Goal: Information Seeking & Learning: Understand process/instructions

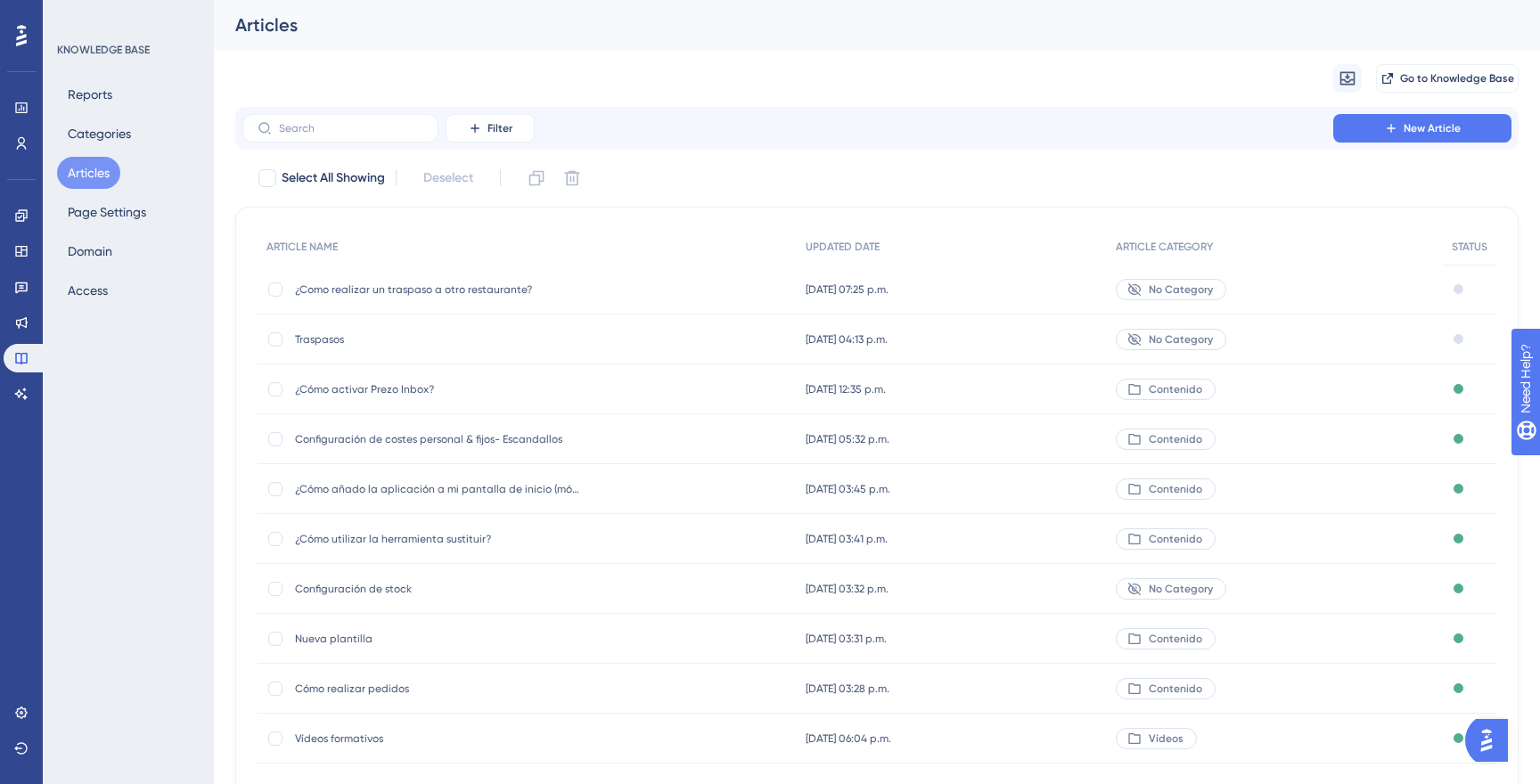
click at [472, 284] on span "¿Como realizar un traspaso a otro restaurante?" at bounding box center [438, 290] width 286 height 15
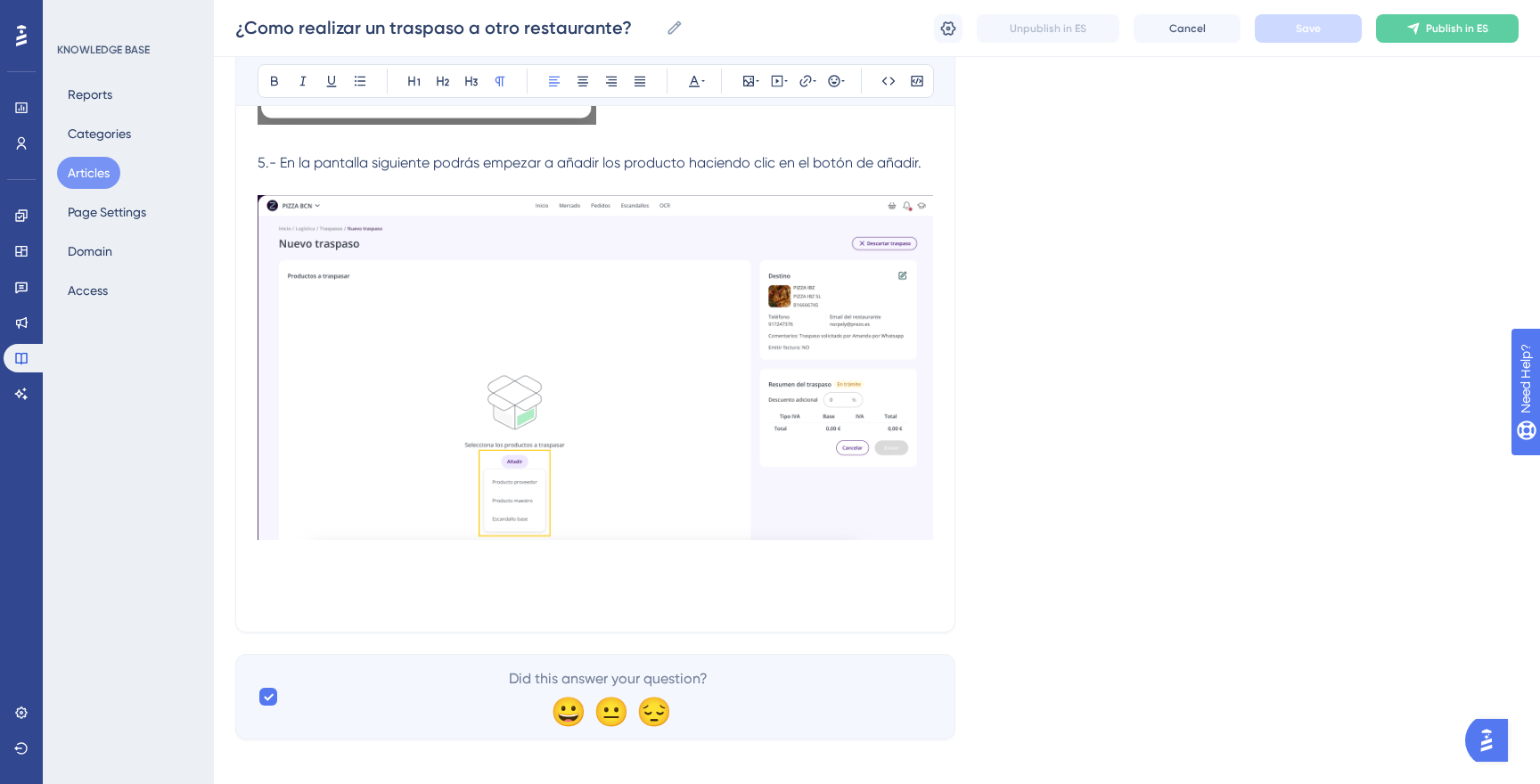
scroll to position [767, 0]
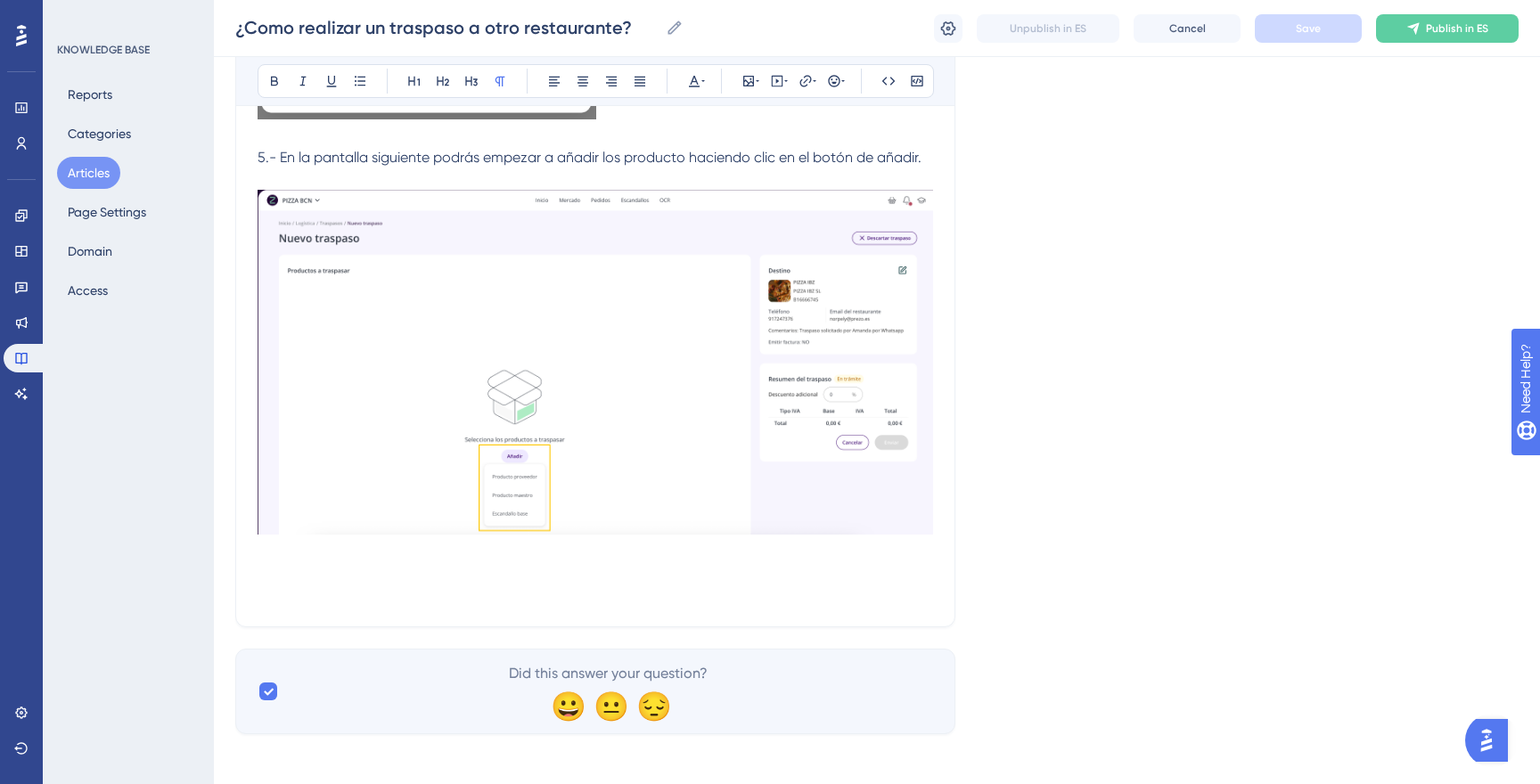
click at [598, 577] on p at bounding box center [595, 573] width 675 height 21
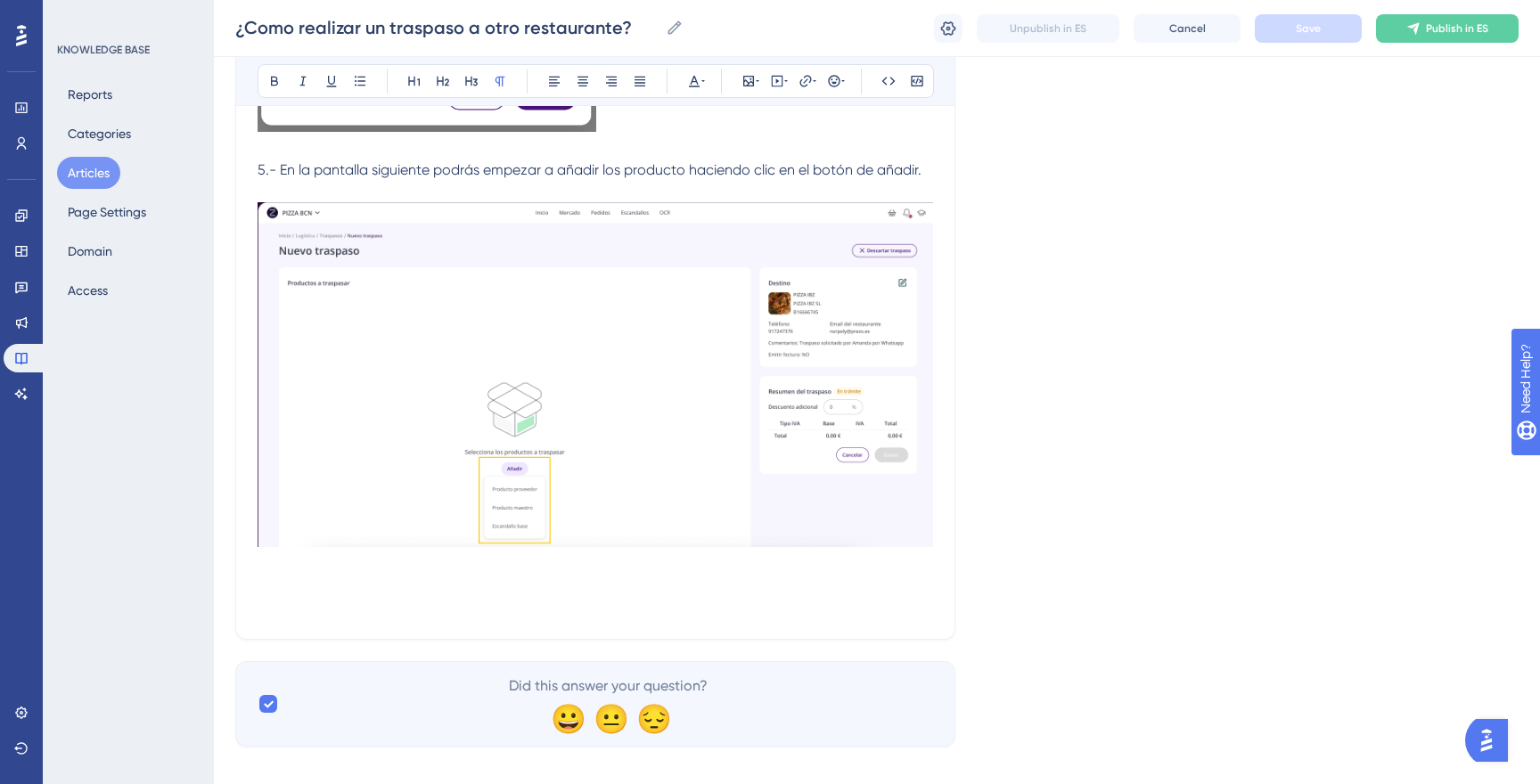
scroll to position [748, 0]
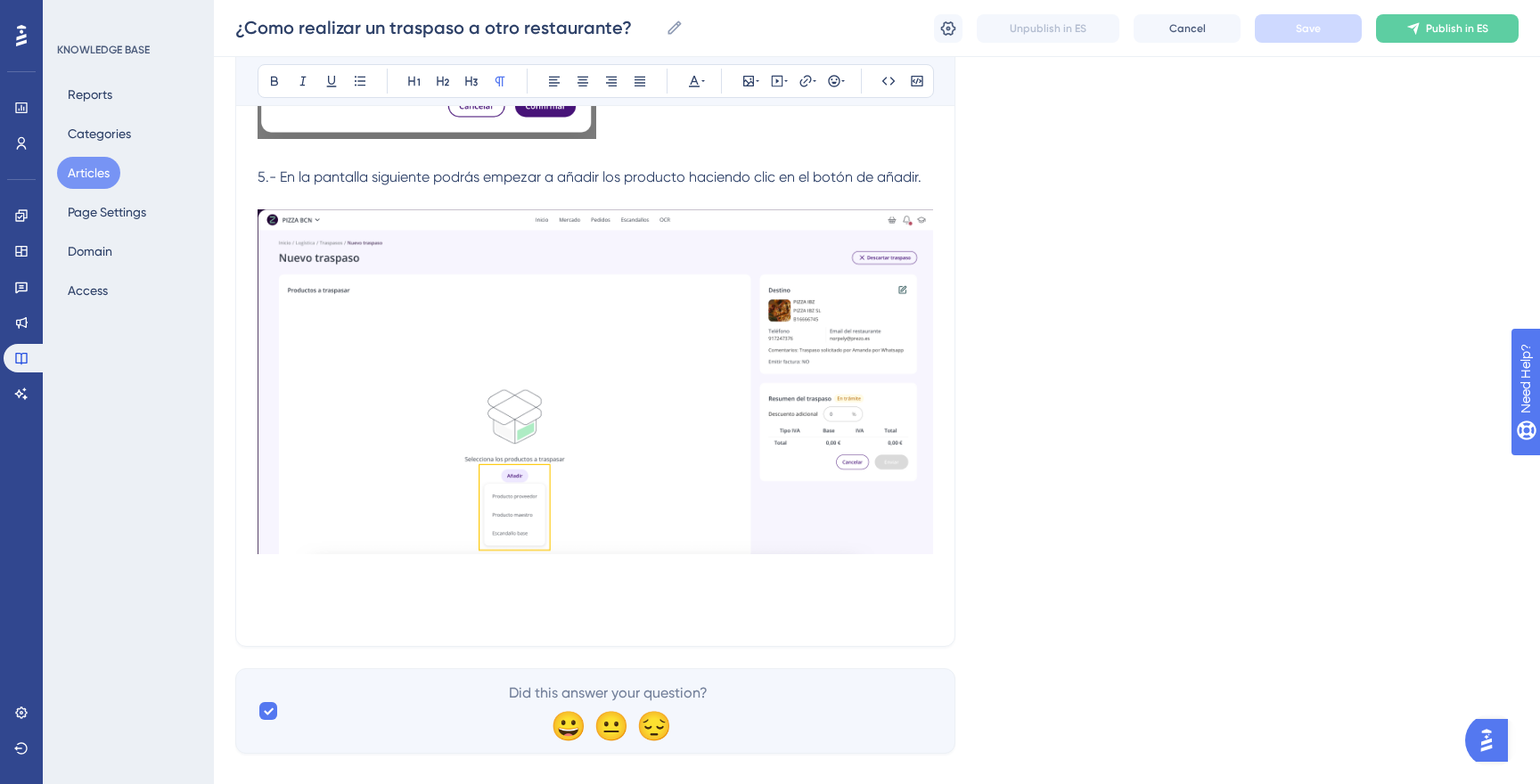
click at [793, 585] on p at bounding box center [595, 593] width 675 height 21
drag, startPoint x: 925, startPoint y: 176, endPoint x: 941, endPoint y: 179, distance: 16.3
click at [925, 176] on p "5.- En la pantalla siguiente podrás empezar a añadir los producto haciendo clic…" at bounding box center [595, 178] width 675 height 21
click at [928, 173] on p "5.- En la pantalla siguiente podrás empezar a añadir los producto haciendo clic…" at bounding box center [595, 178] width 675 height 21
click at [427, 591] on p "6.- Busca el" at bounding box center [595, 593] width 675 height 21
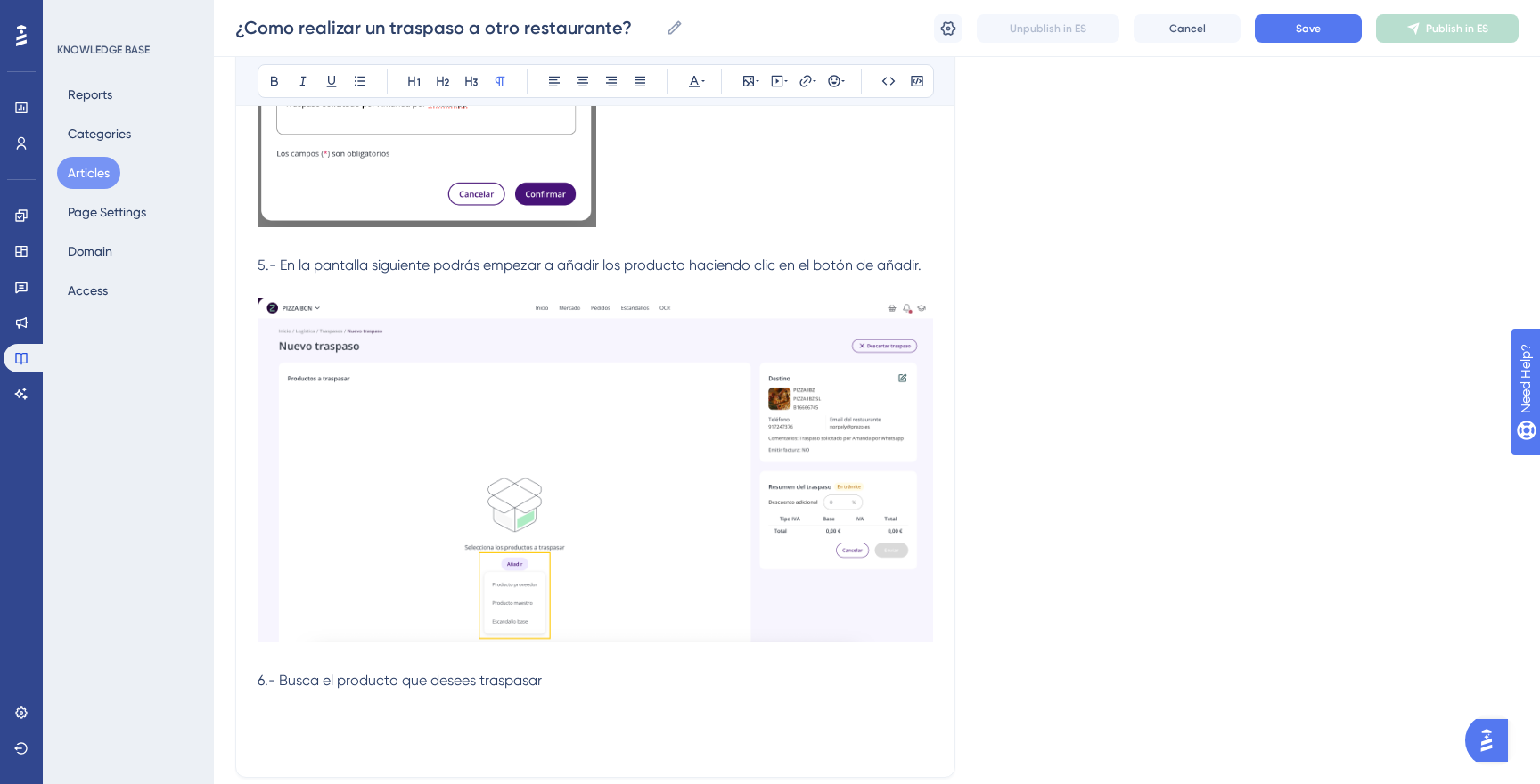
scroll to position [656, 0]
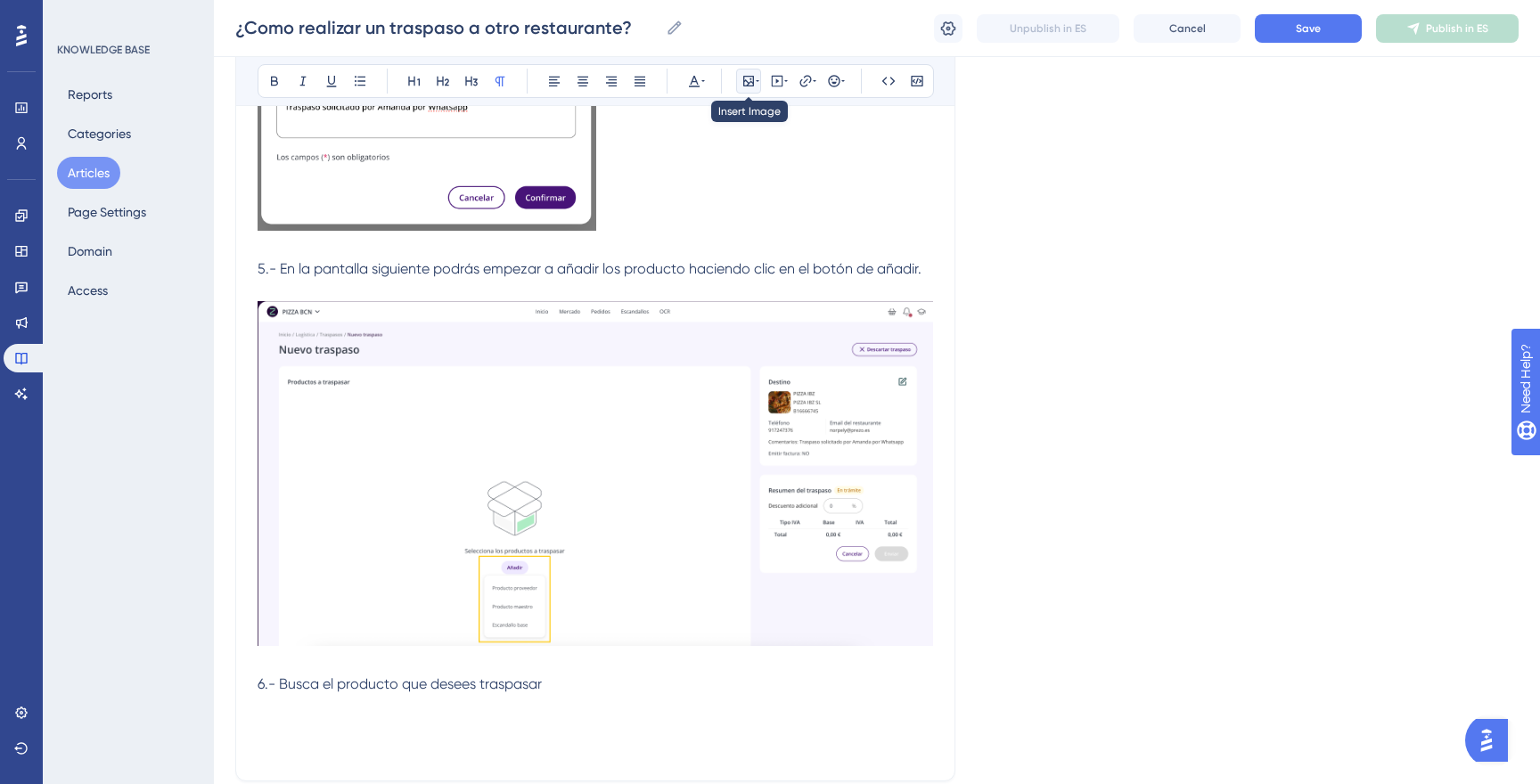
click at [748, 85] on icon at bounding box center [748, 81] width 15 height 15
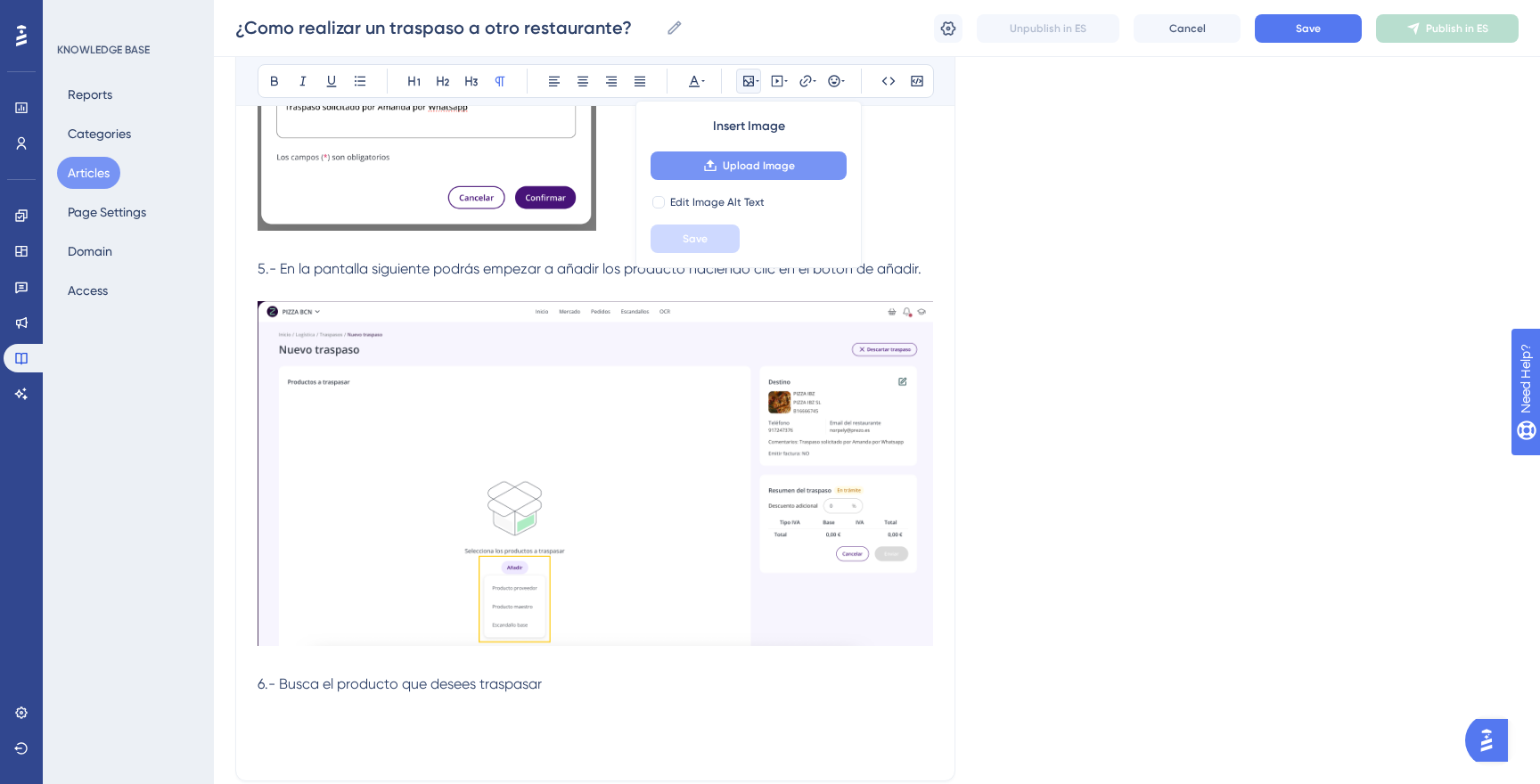
click at [748, 166] on span "Upload Image" at bounding box center [759, 165] width 72 height 15
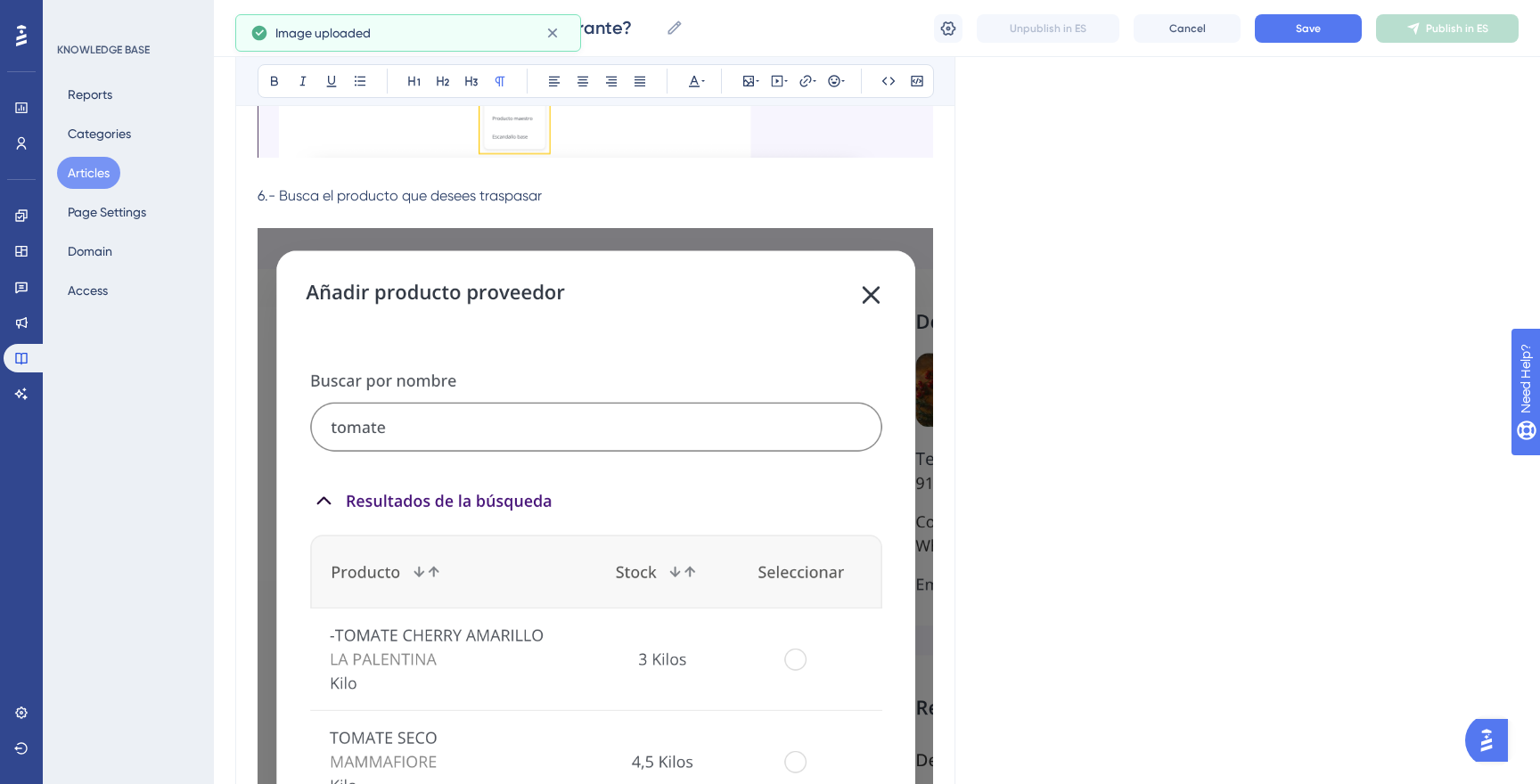
scroll to position [1123, 0]
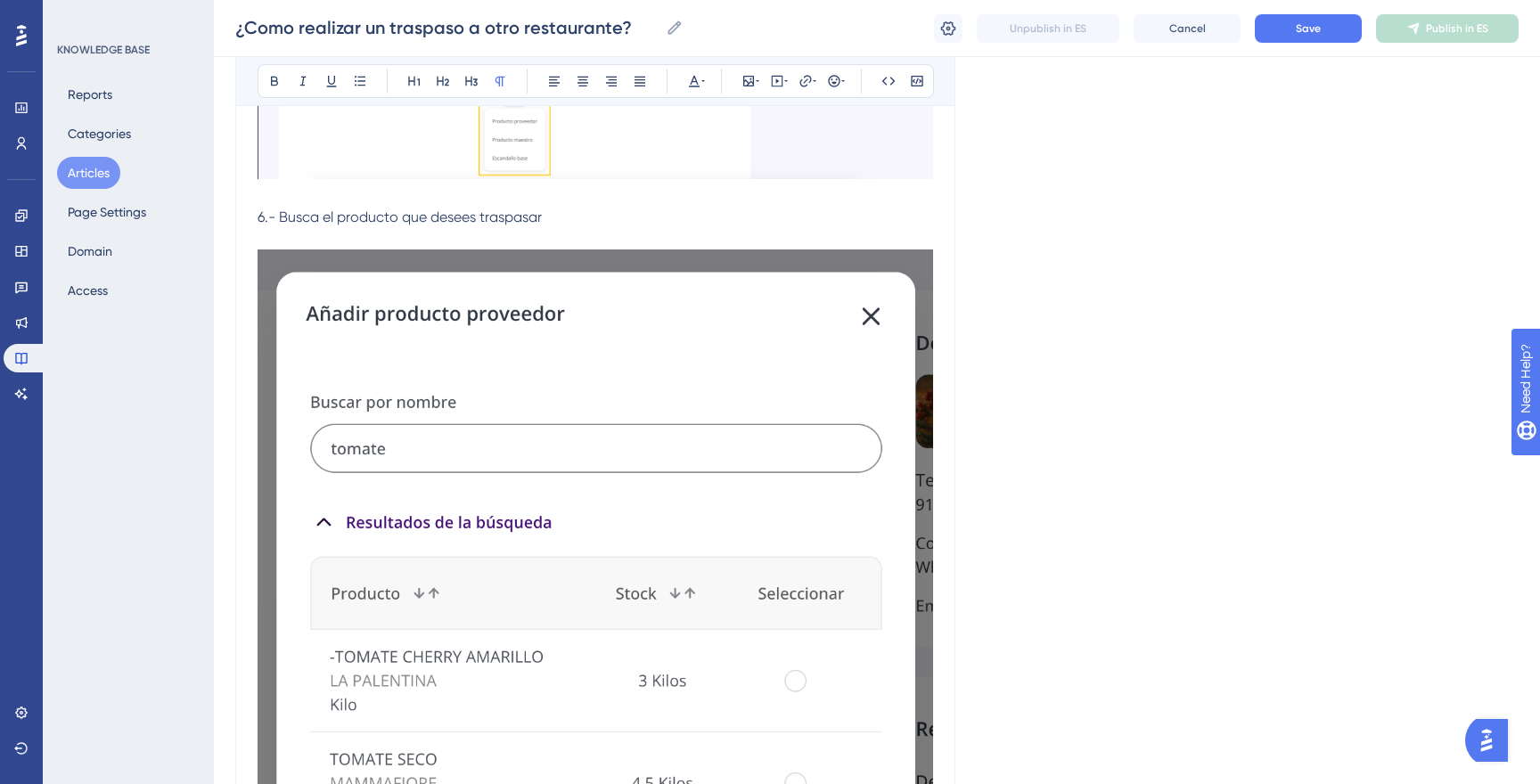
click at [393, 315] on img at bounding box center [595, 624] width 675 height 748
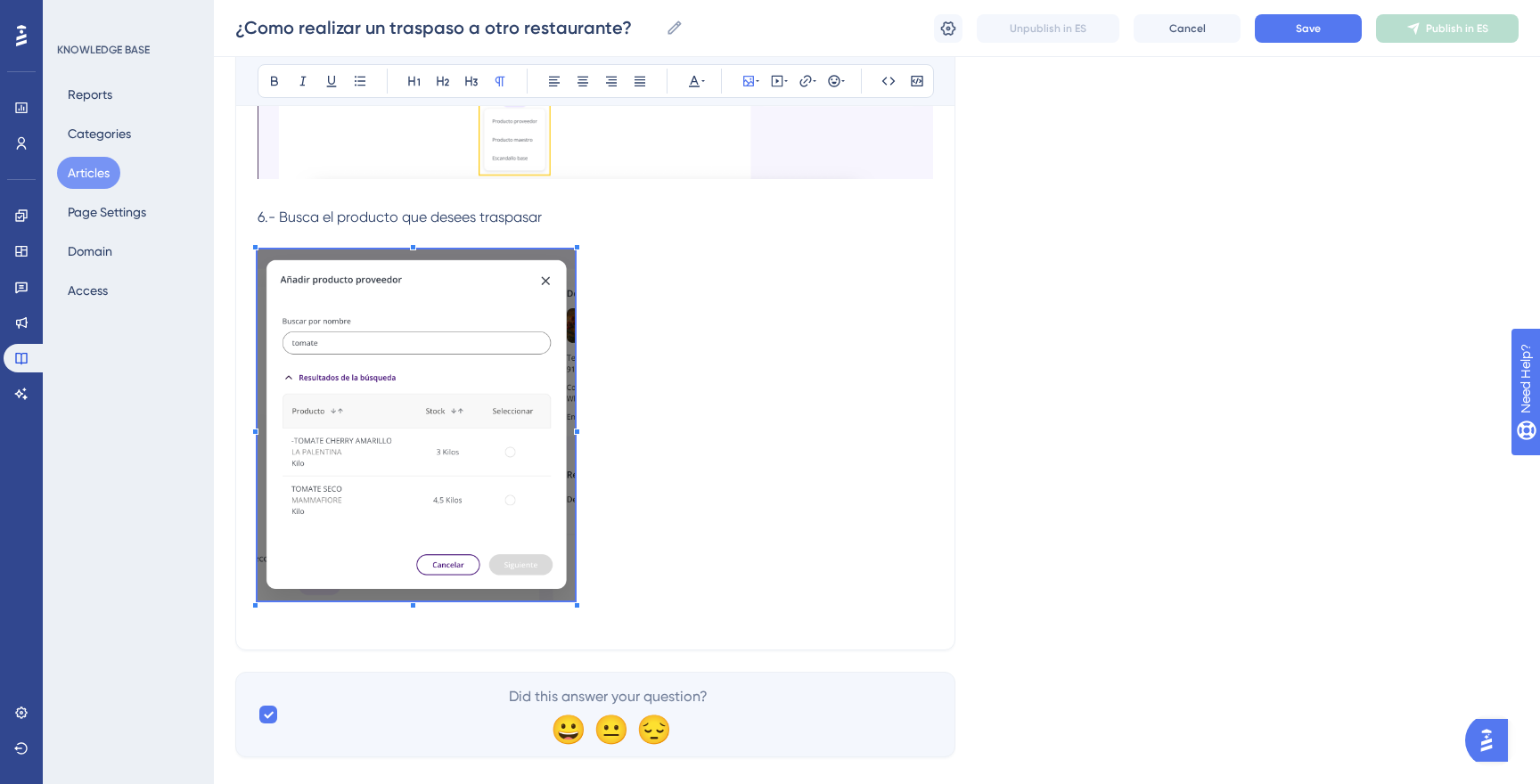
click at [612, 500] on p at bounding box center [595, 428] width 675 height 358
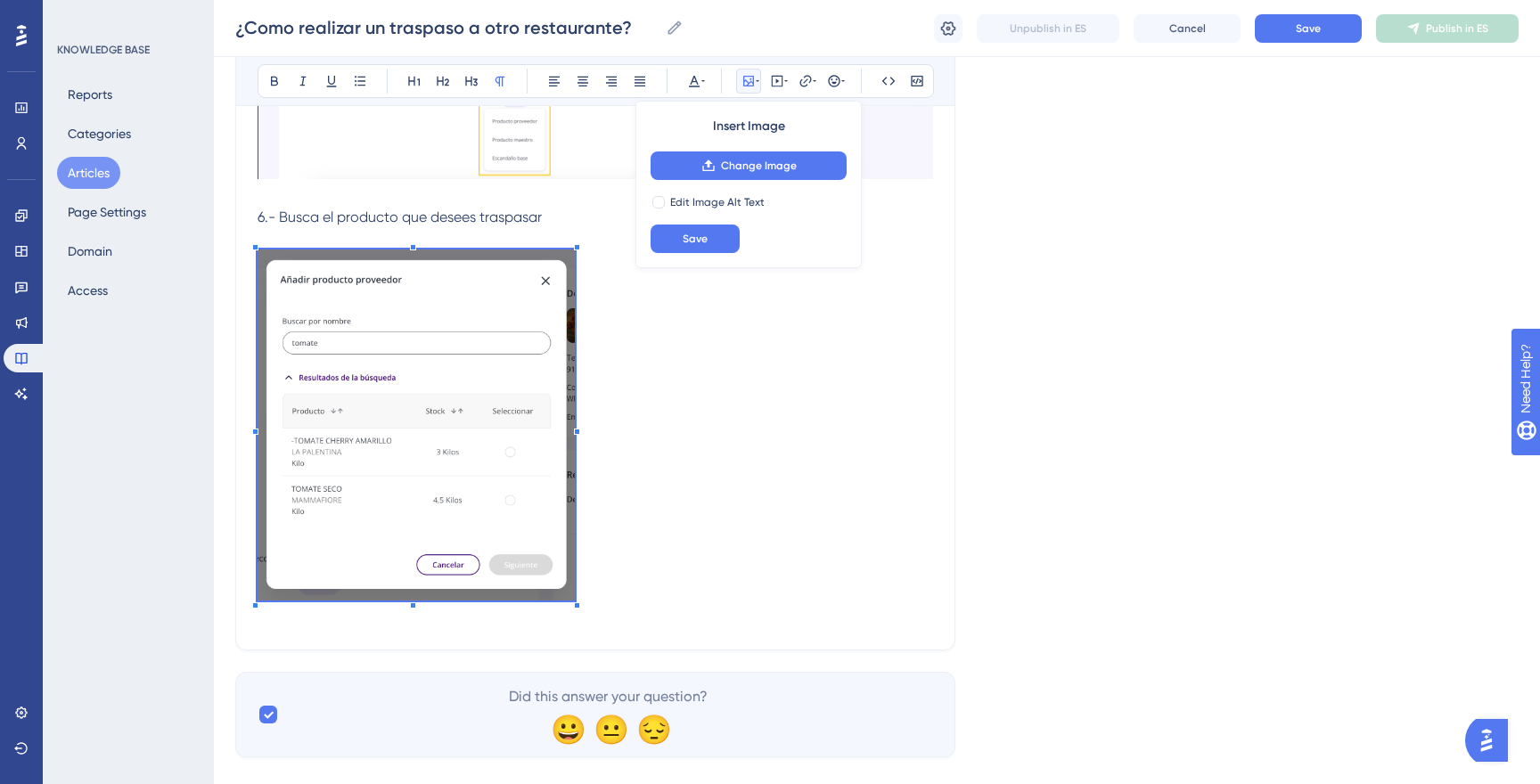
scroll to position [1122, 0]
click at [490, 221] on span "6.- Busca el producto que desees traspasar" at bounding box center [399, 218] width 285 height 17
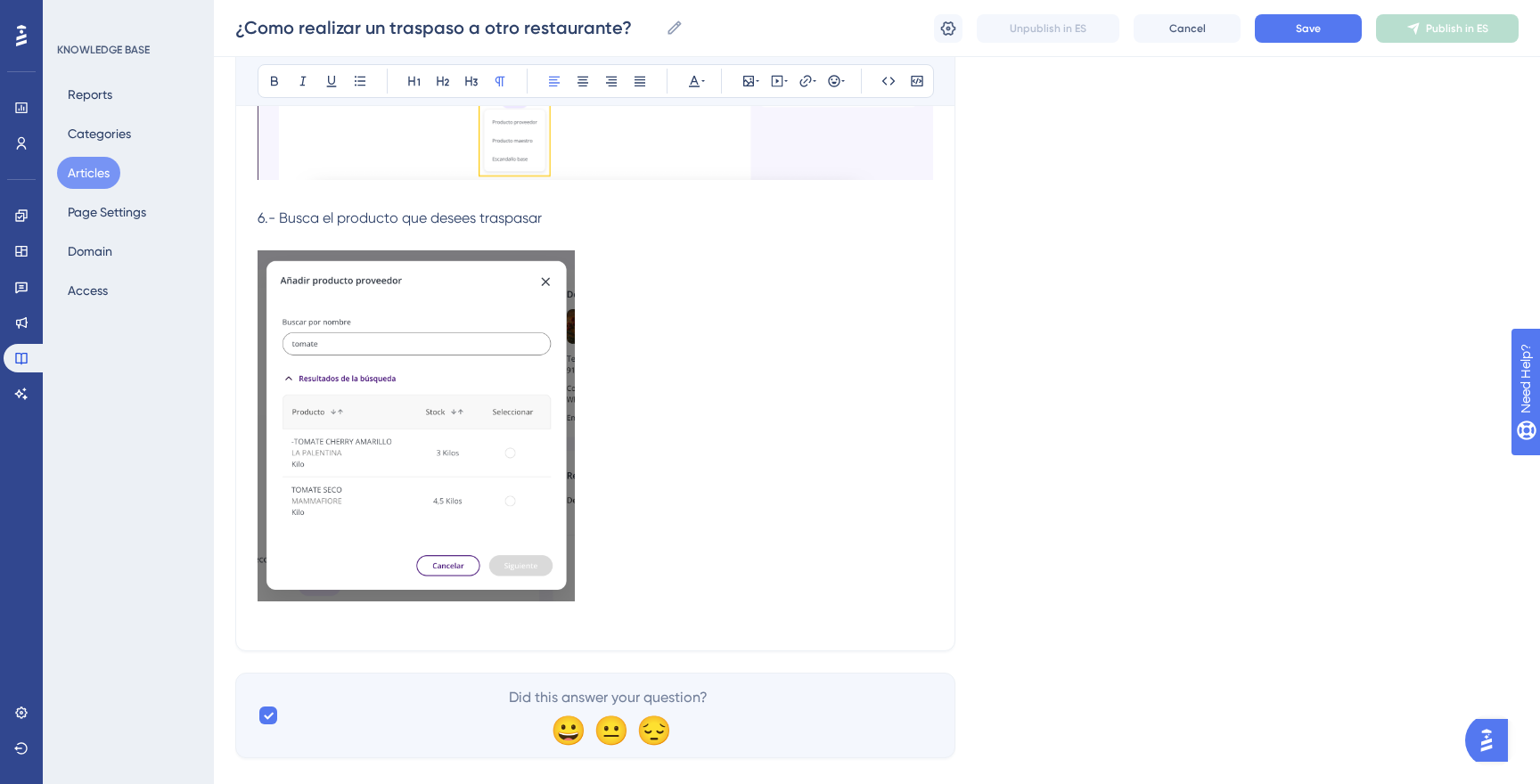
click at [531, 222] on span "6.- Busca el producto que desees traspasar" at bounding box center [399, 218] width 285 height 17
click at [548, 221] on p "6.- Busca el producto que desees traspasar" at bounding box center [595, 219] width 675 height 21
click at [672, 591] on p at bounding box center [595, 429] width 675 height 358
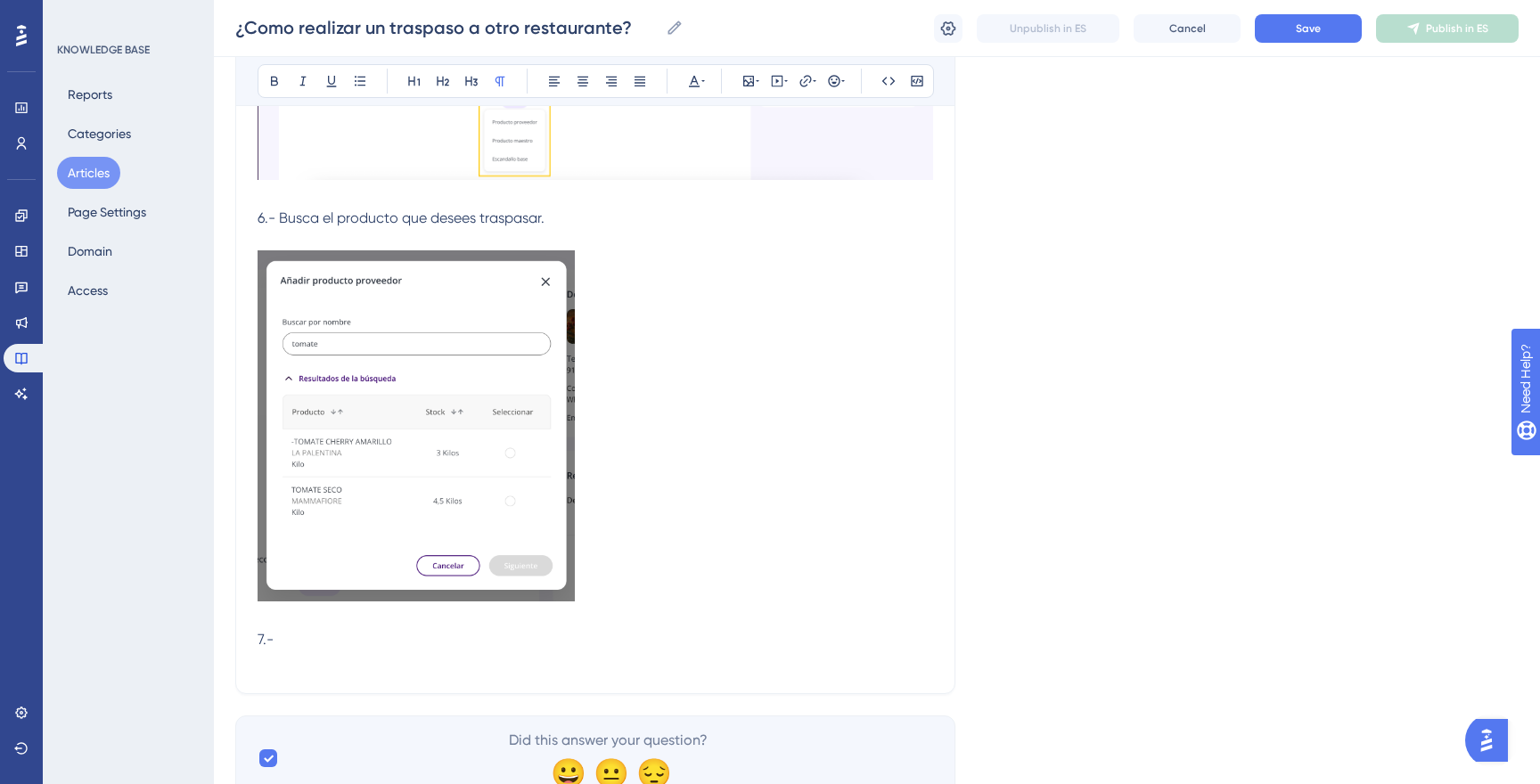
click at [705, 662] on p at bounding box center [595, 662] width 675 height 21
drag, startPoint x: 1477, startPoint y: 735, endPoint x: 1472, endPoint y: 748, distance: 13.9
click at [1473, 748] on button "Open AI Assistant Launcher" at bounding box center [1487, 740] width 43 height 43
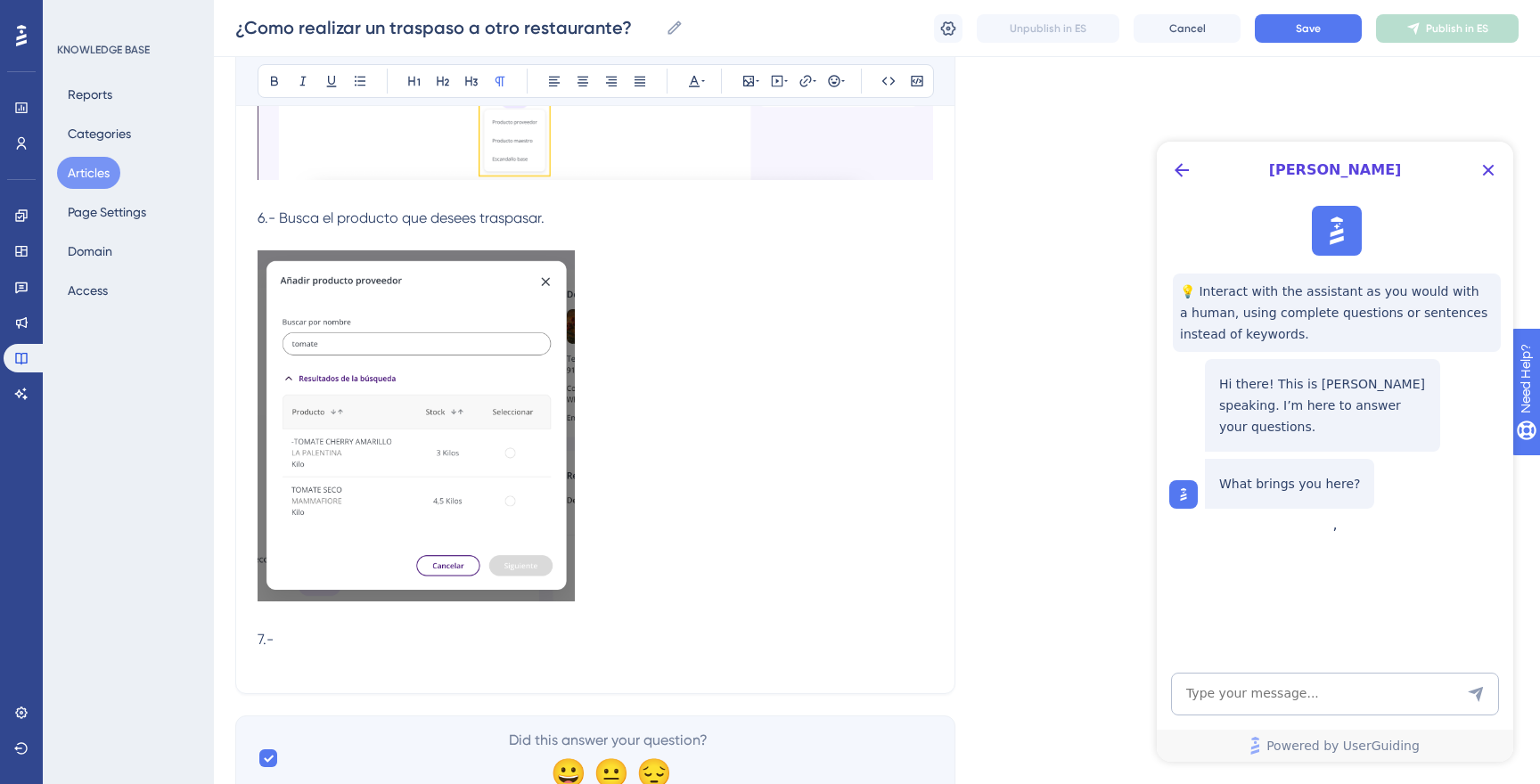
scroll to position [0, 0]
drag, startPoint x: 1490, startPoint y: 178, endPoint x: 2483, endPoint y: 290, distance: 999.3
click at [1490, 178] on icon "Close Button" at bounding box center [1489, 170] width 21 height 21
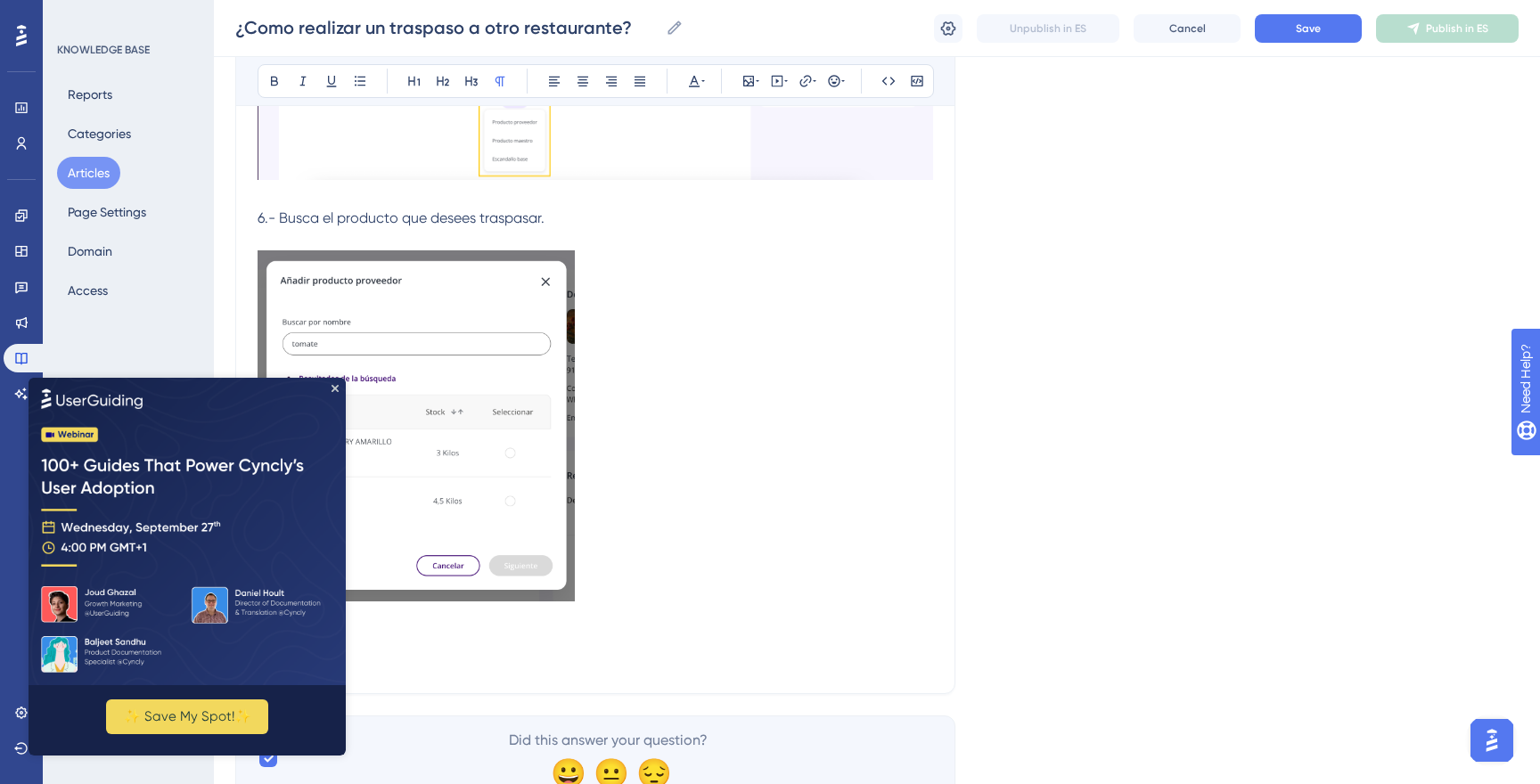
drag, startPoint x: 738, startPoint y: 490, endPoint x: 535, endPoint y: 478, distance: 203.4
click at [738, 490] on p at bounding box center [595, 429] width 675 height 358
drag, startPoint x: 333, startPoint y: 388, endPoint x: 361, endPoint y: 766, distance: 379.0
click at [333, 388] on icon "Close Preview" at bounding box center [334, 387] width 7 height 7
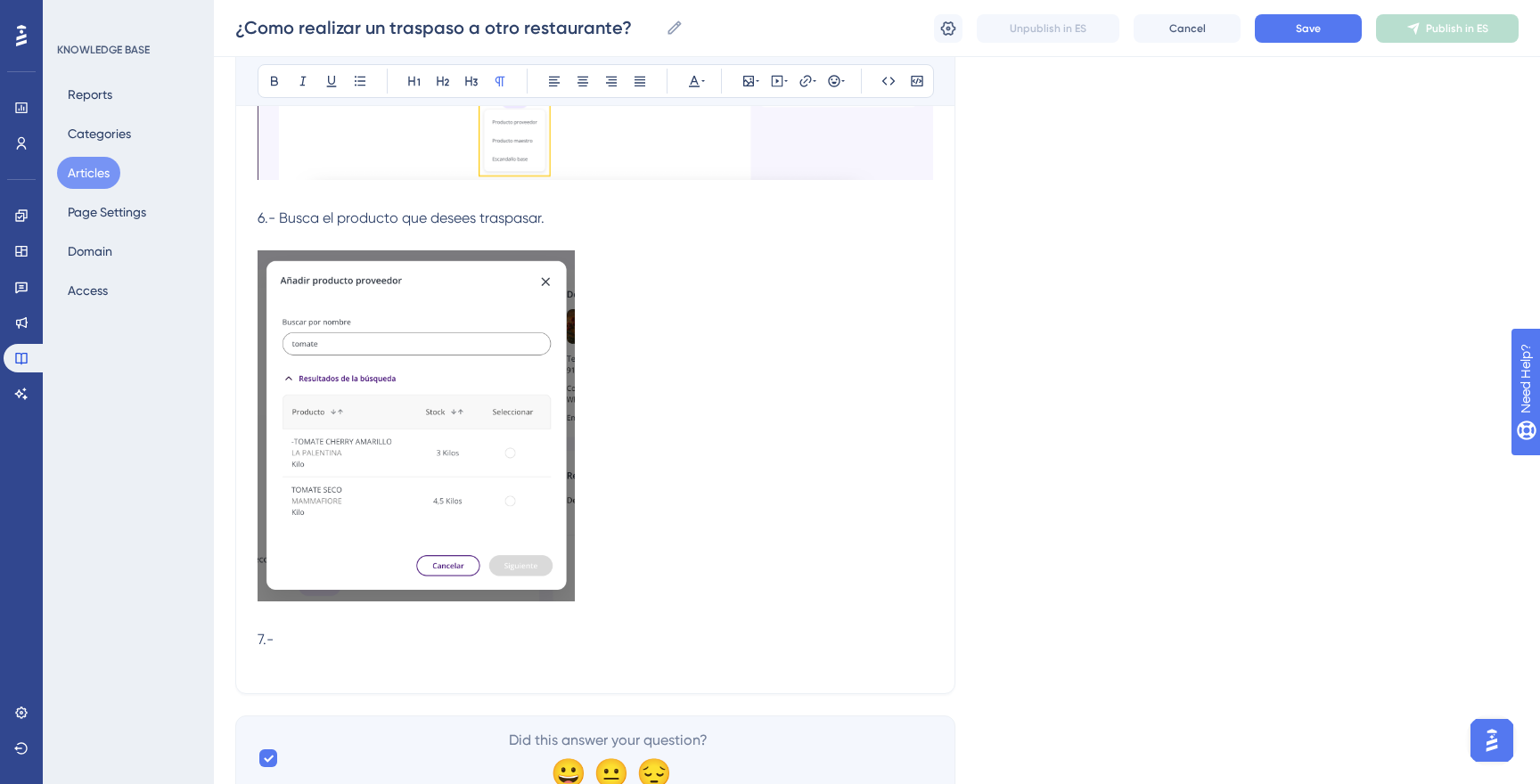
click at [659, 588] on p at bounding box center [595, 429] width 675 height 358
click at [529, 638] on p "7.-" at bounding box center [595, 640] width 675 height 21
click at [383, 640] on p "7.-" at bounding box center [595, 640] width 675 height 21
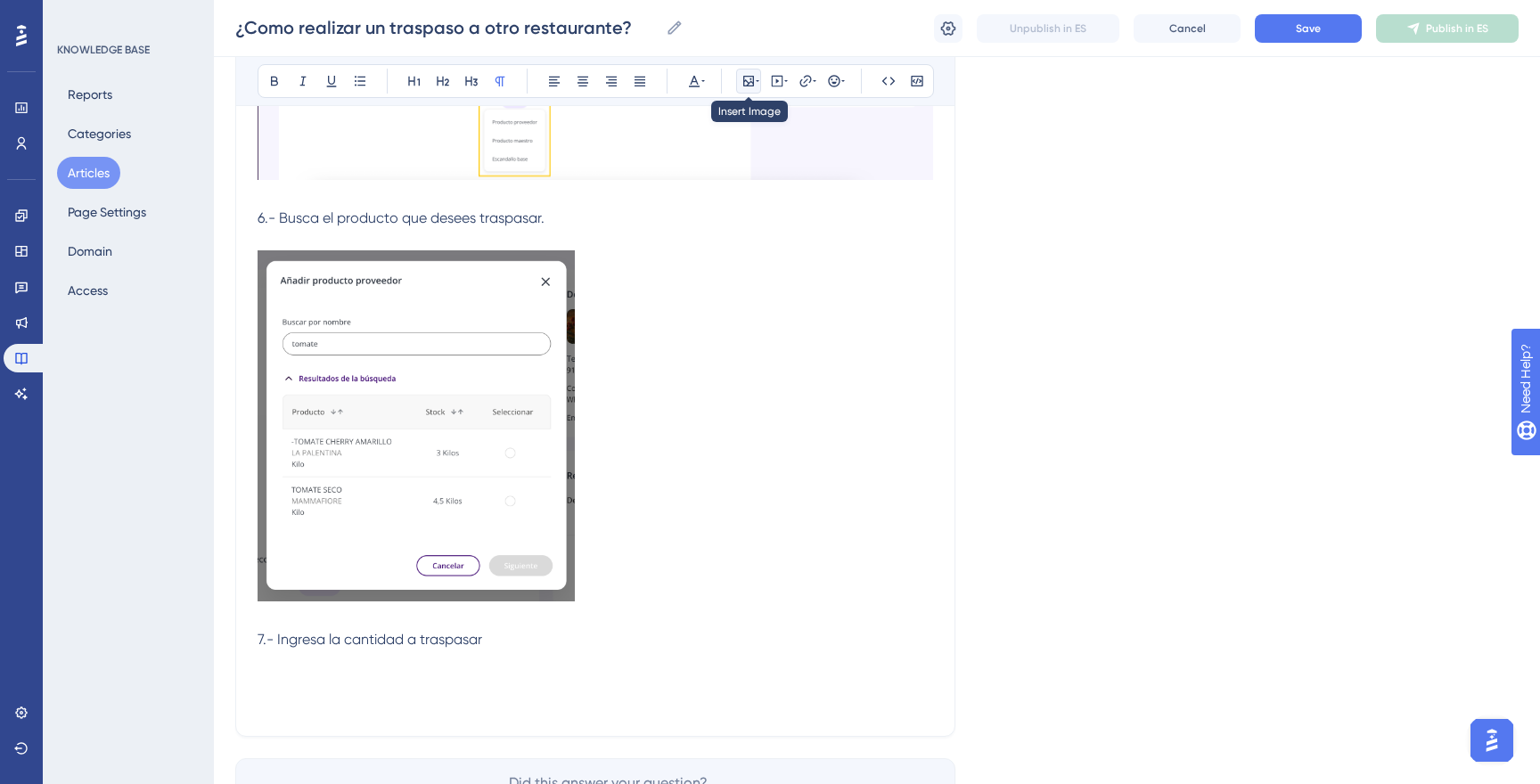
click at [752, 83] on icon at bounding box center [748, 81] width 11 height 11
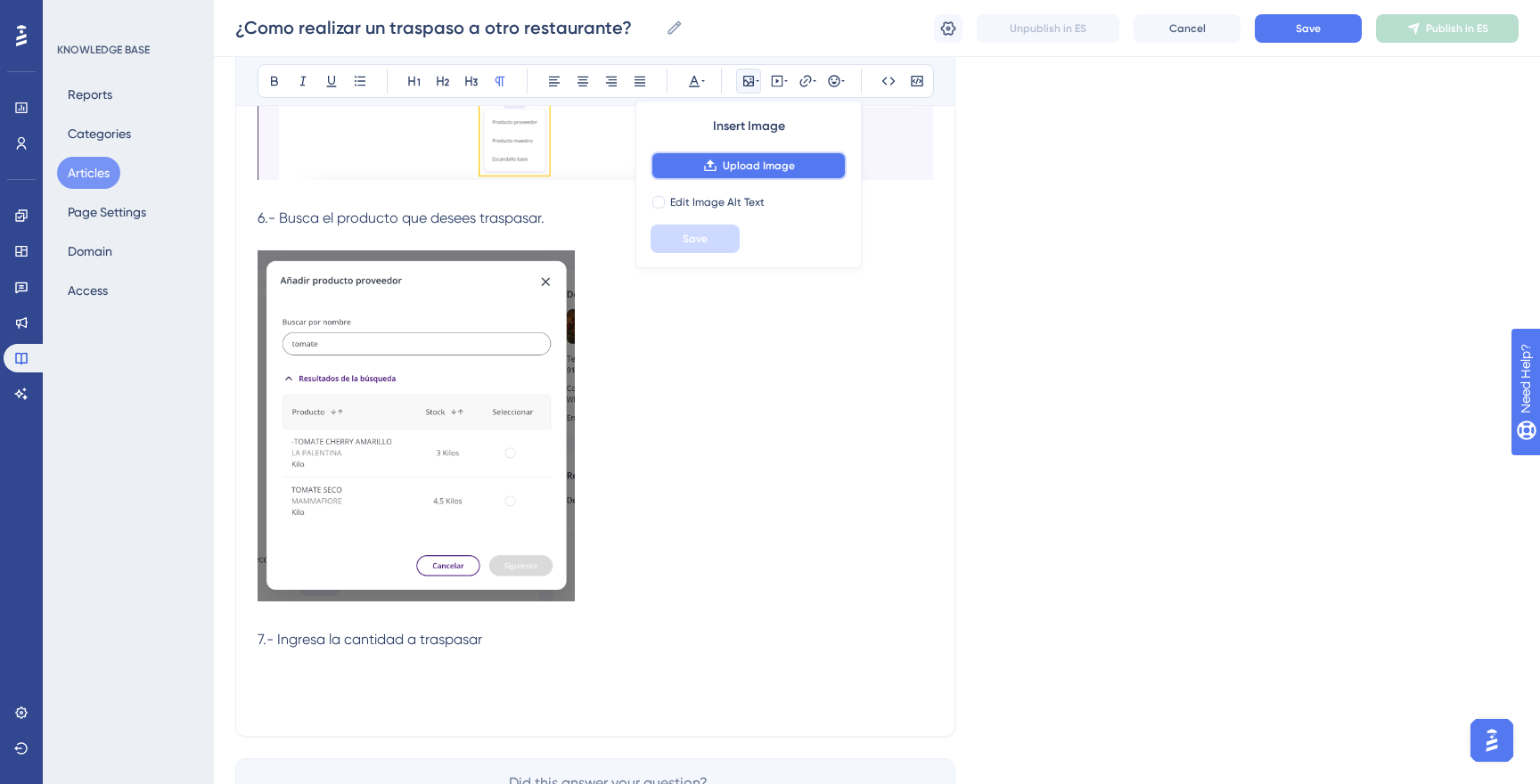
click at [740, 156] on button "Upload Image" at bounding box center [749, 165] width 196 height 28
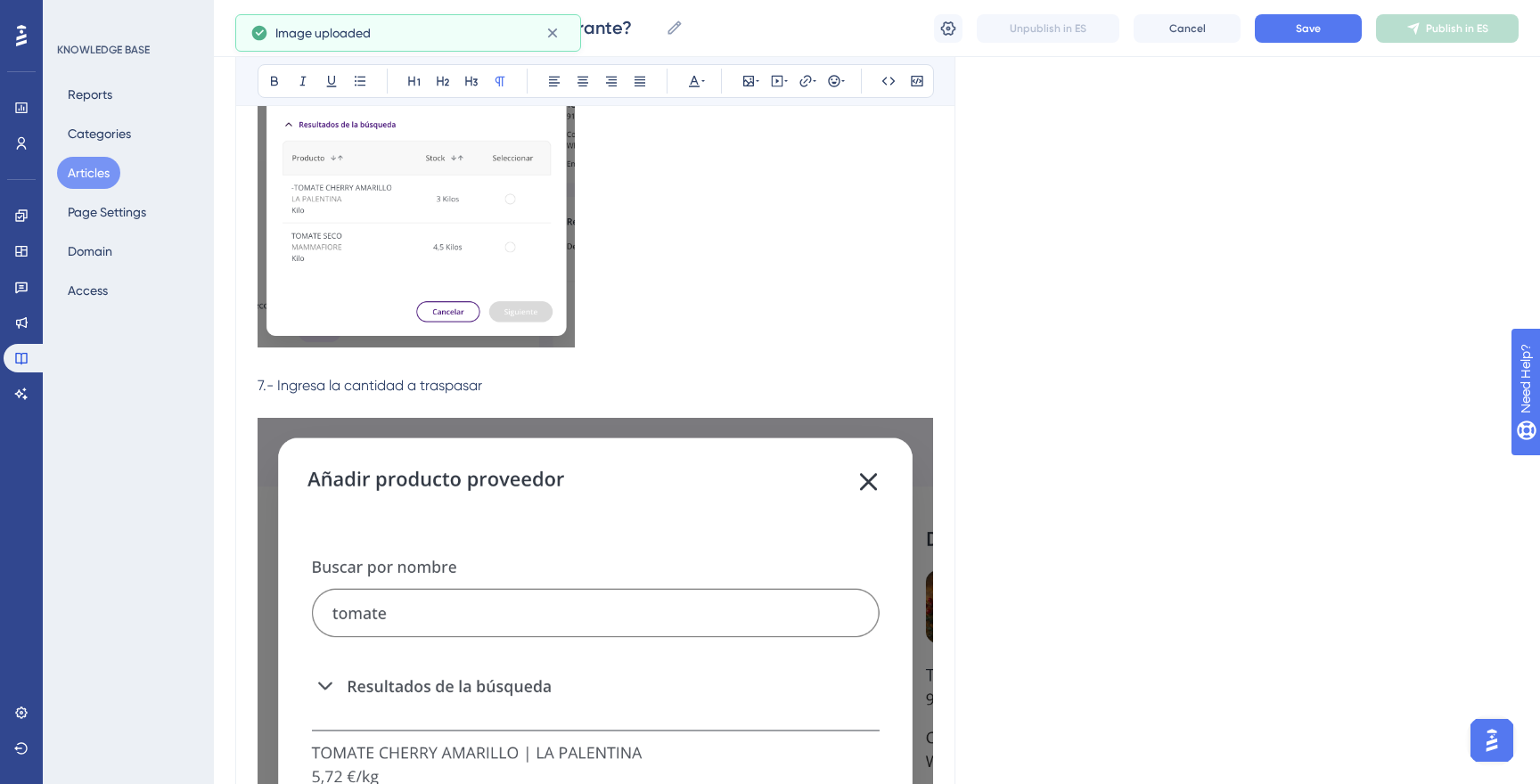
scroll to position [1399, 0]
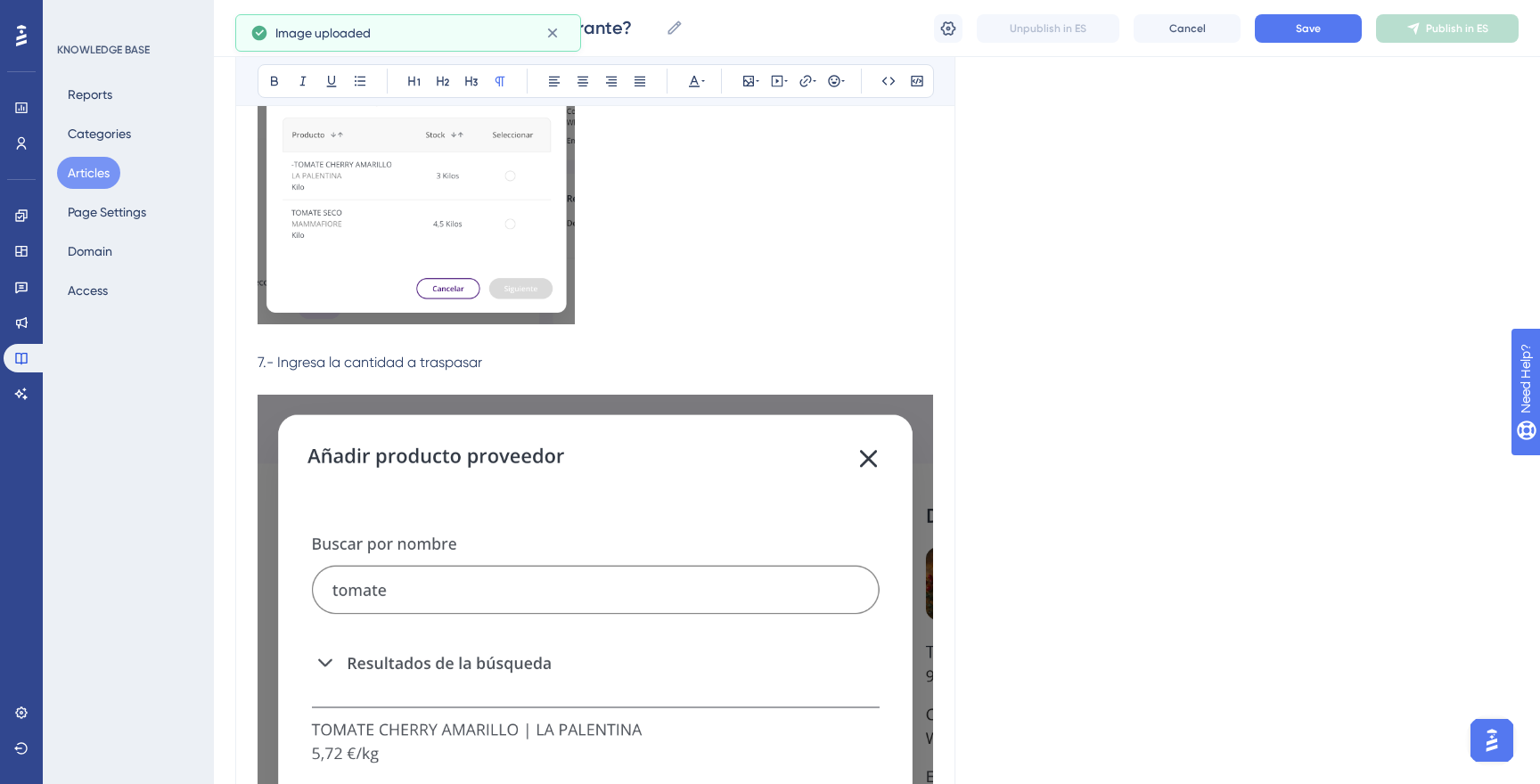
click at [440, 486] on img at bounding box center [595, 797] width 675 height 804
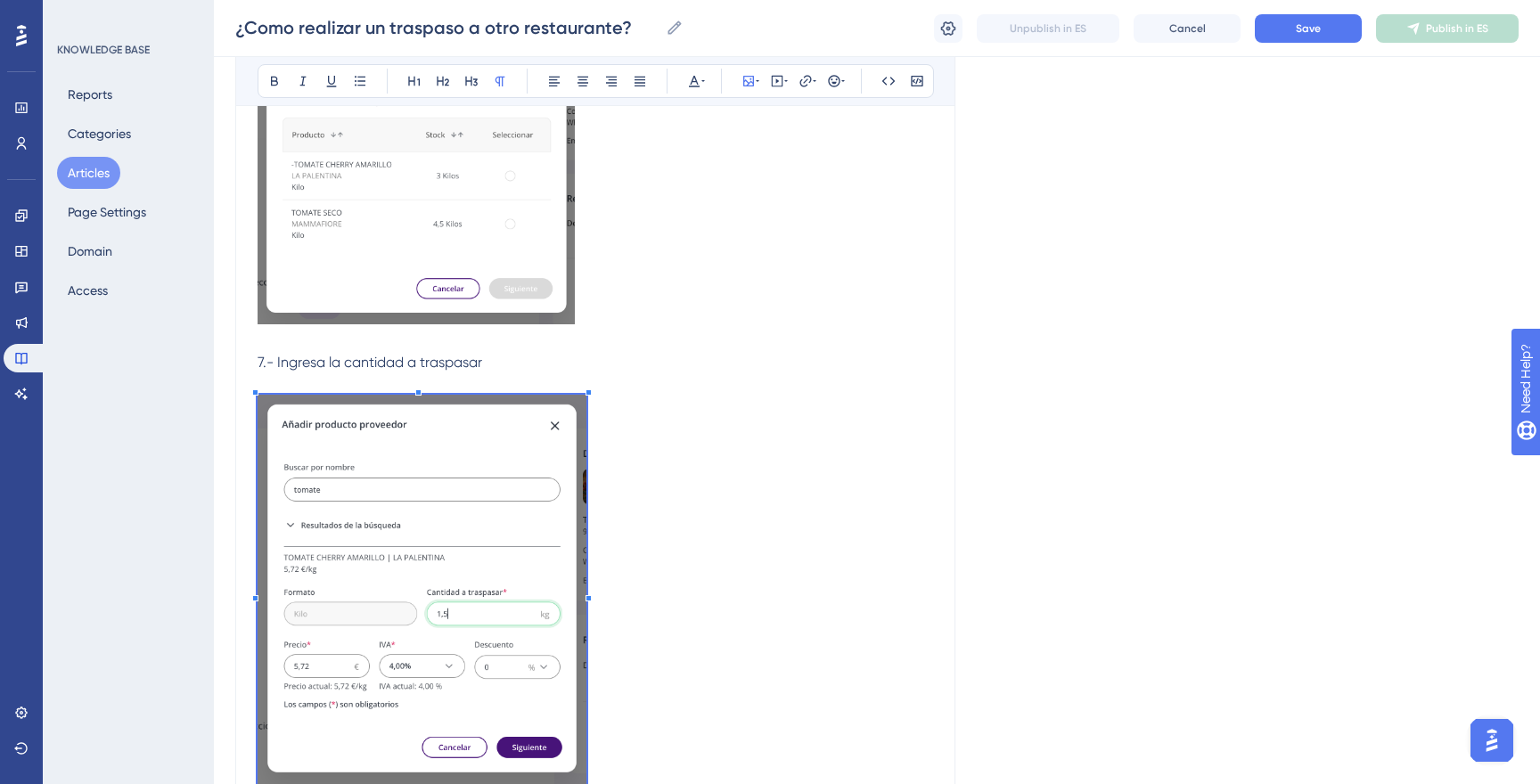
click at [602, 640] on p at bounding box center [595, 594] width 675 height 398
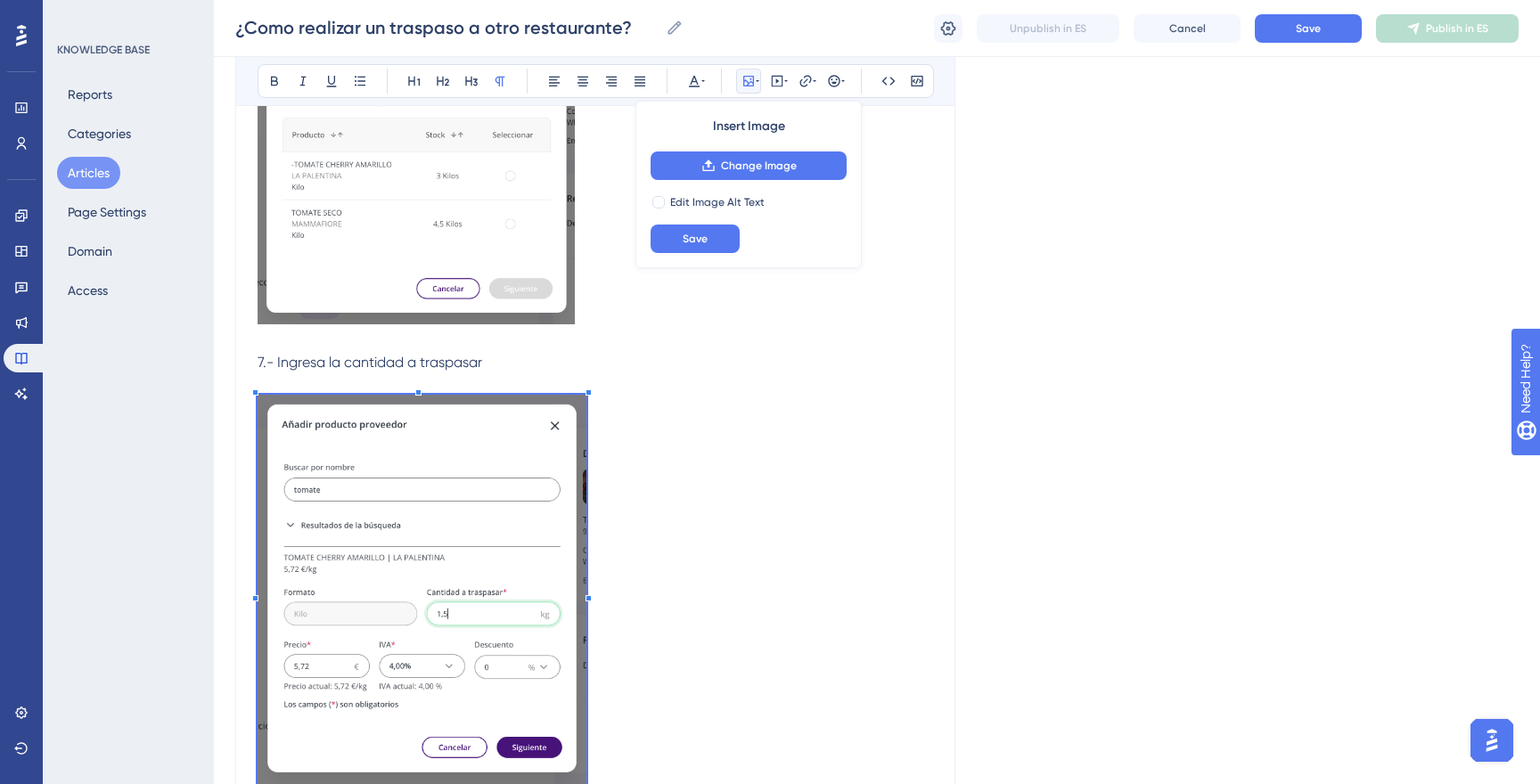
scroll to position [1398, 0]
click at [492, 365] on p "7.- Ingresa la cantidad a traspasar" at bounding box center [595, 363] width 675 height 21
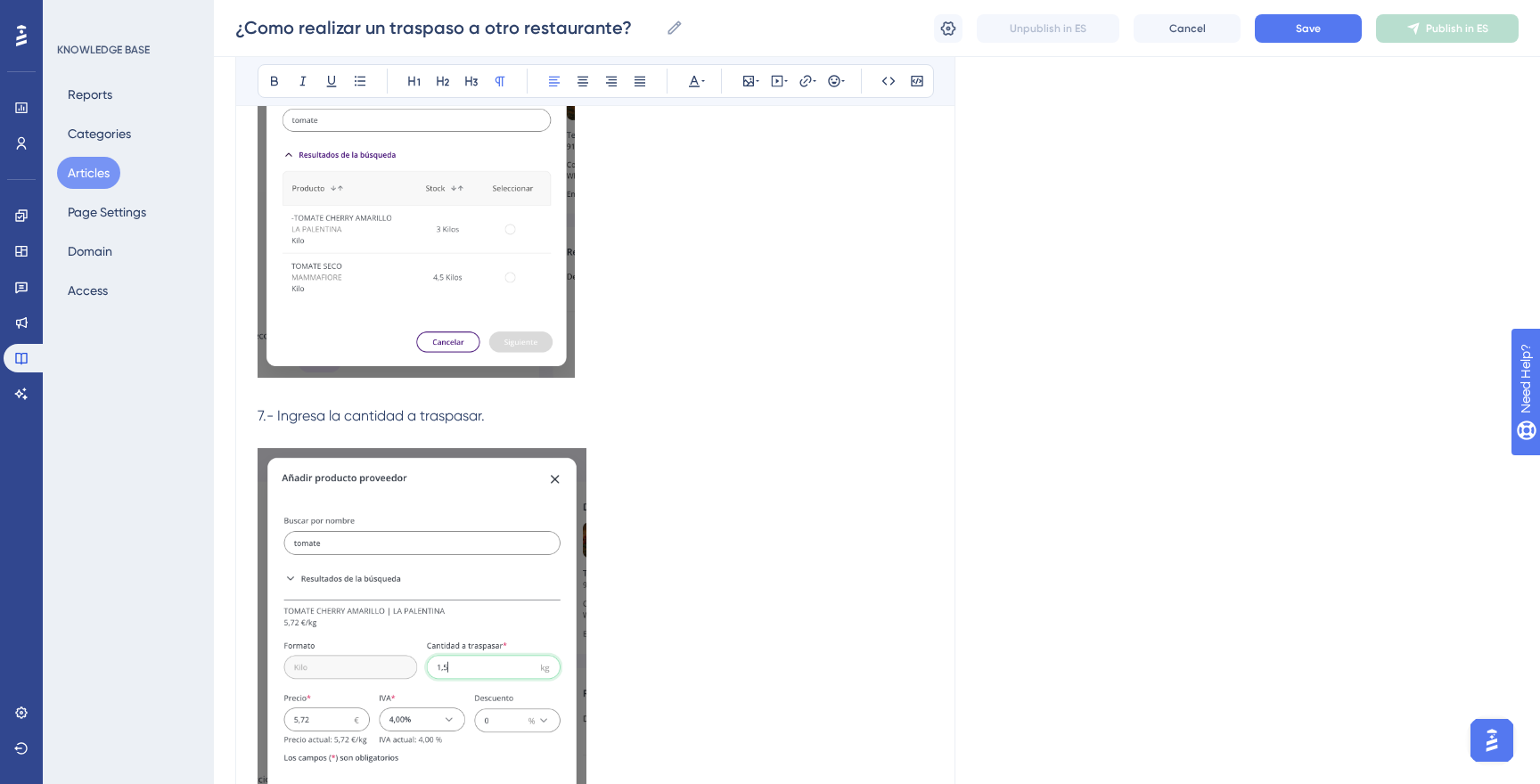
scroll to position [1469, 0]
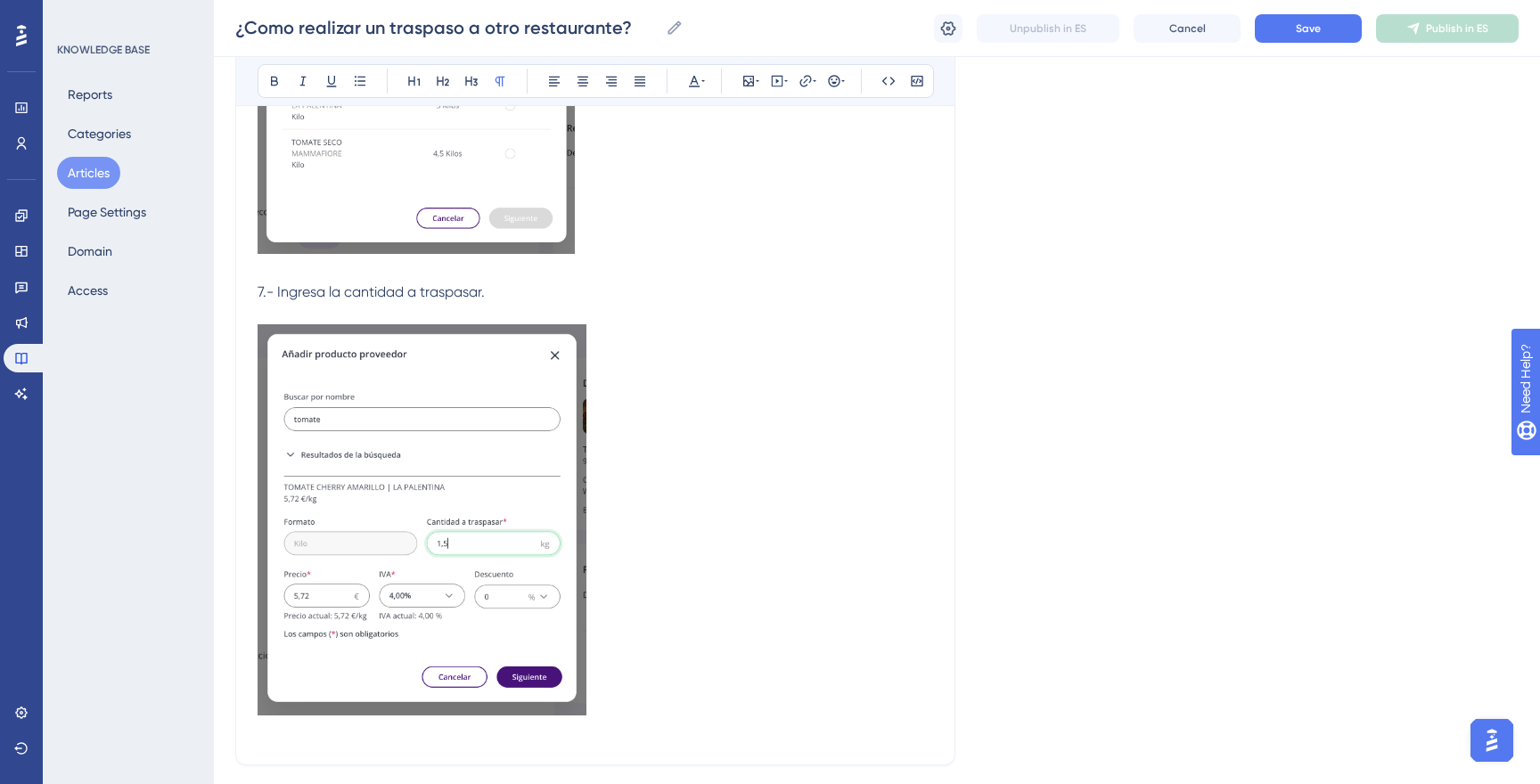
click at [672, 630] on p at bounding box center [595, 524] width 675 height 398
click at [1305, 32] on span "Save" at bounding box center [1309, 28] width 25 height 15
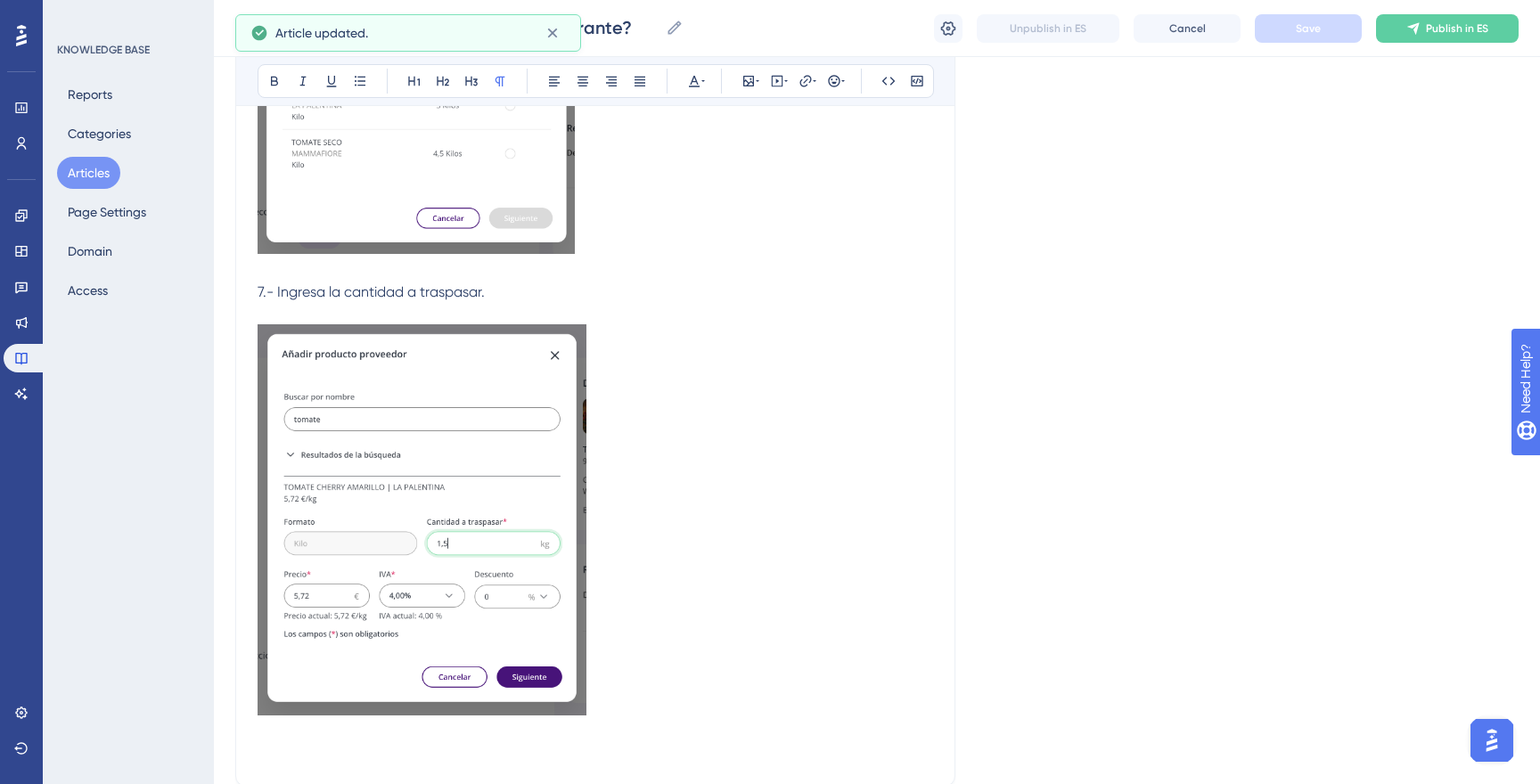
click at [663, 660] on p at bounding box center [595, 524] width 675 height 398
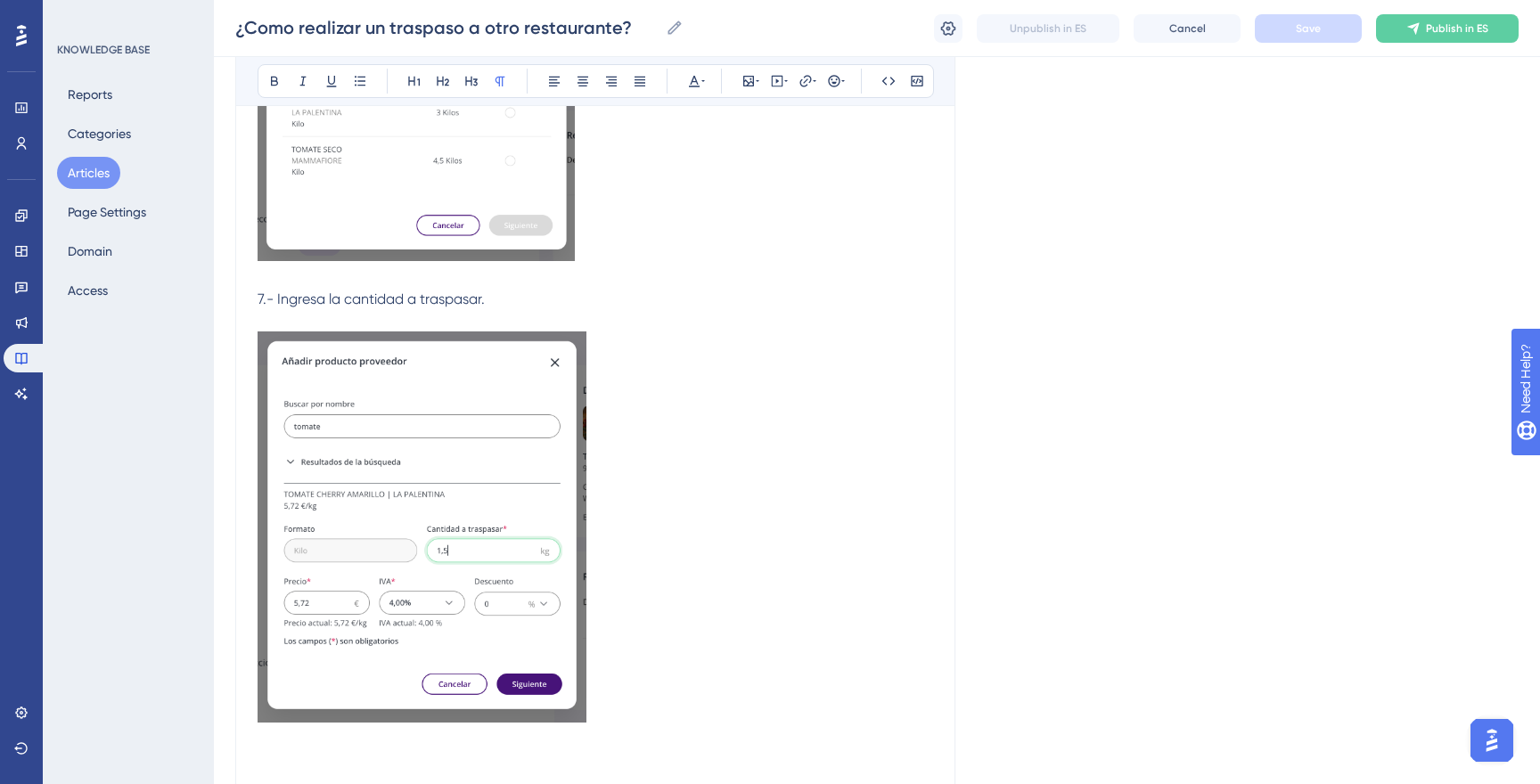
click at [638, 682] on p at bounding box center [595, 530] width 675 height 398
click at [516, 296] on p "7.- Ingresa la cantidad a traspasar." at bounding box center [595, 299] width 675 height 21
click at [718, 640] on p at bounding box center [595, 530] width 675 height 398
click at [1297, 24] on span "Save" at bounding box center [1309, 28] width 25 height 15
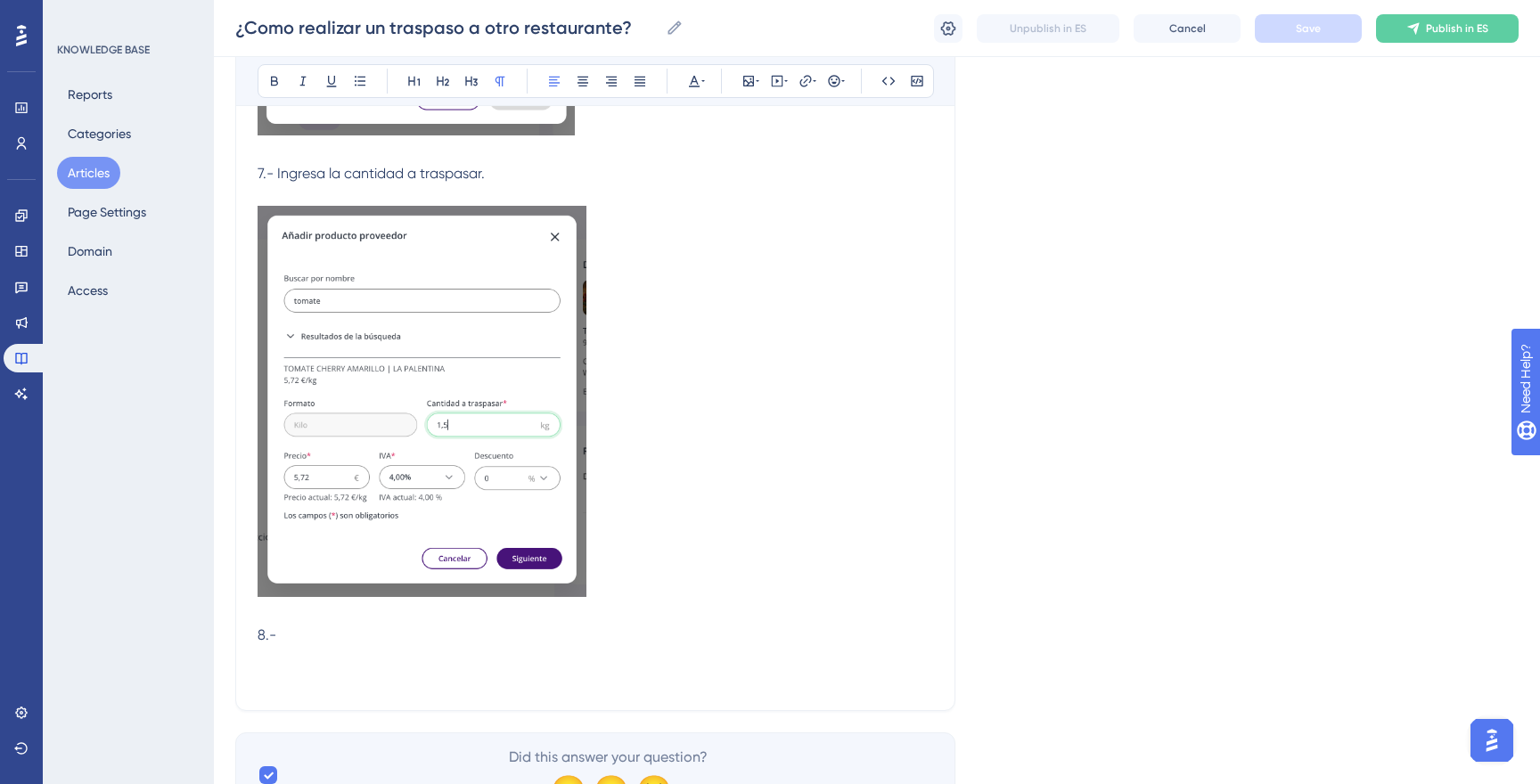
scroll to position [1680, 0]
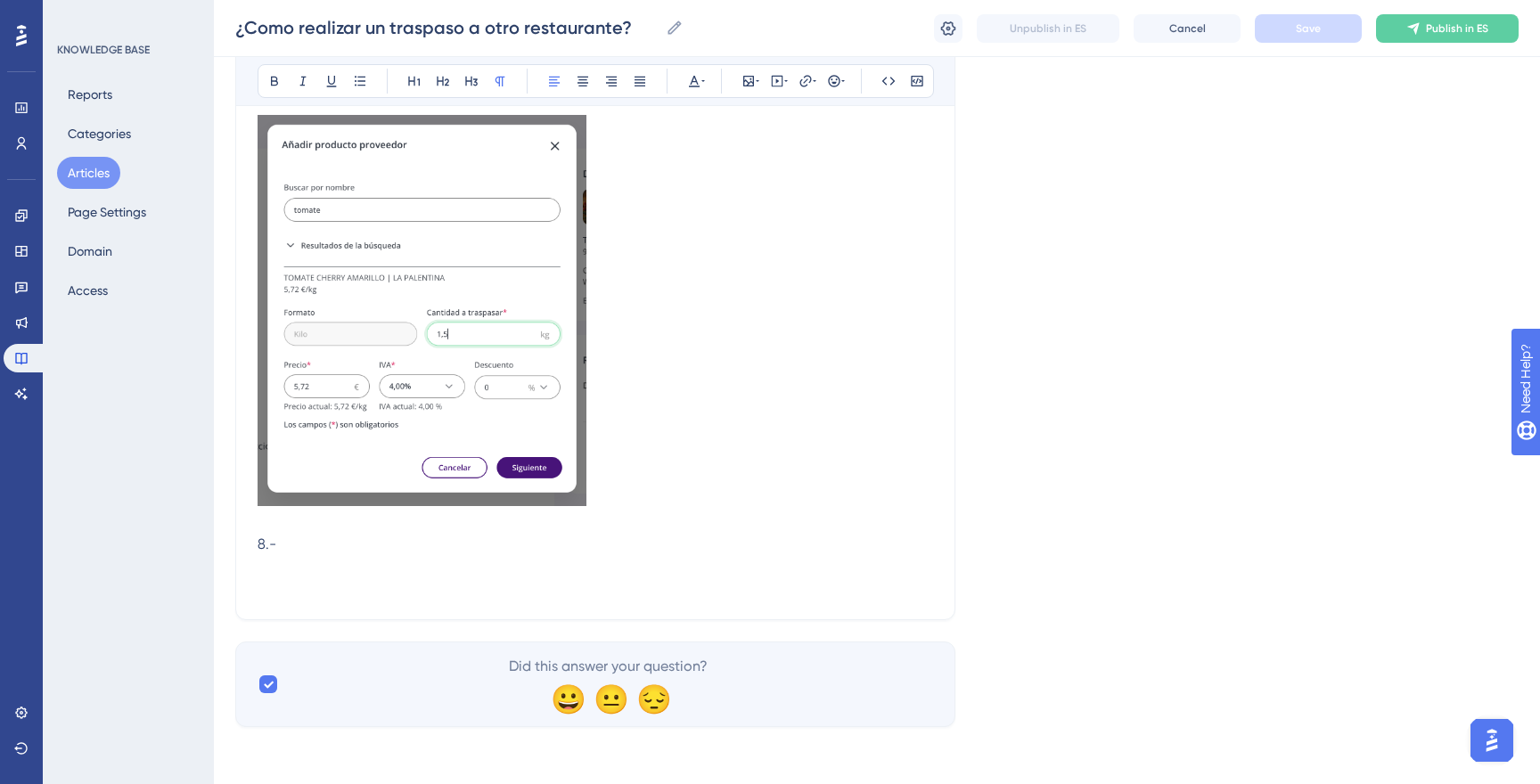
click at [553, 540] on p "8.-" at bounding box center [595, 544] width 675 height 21
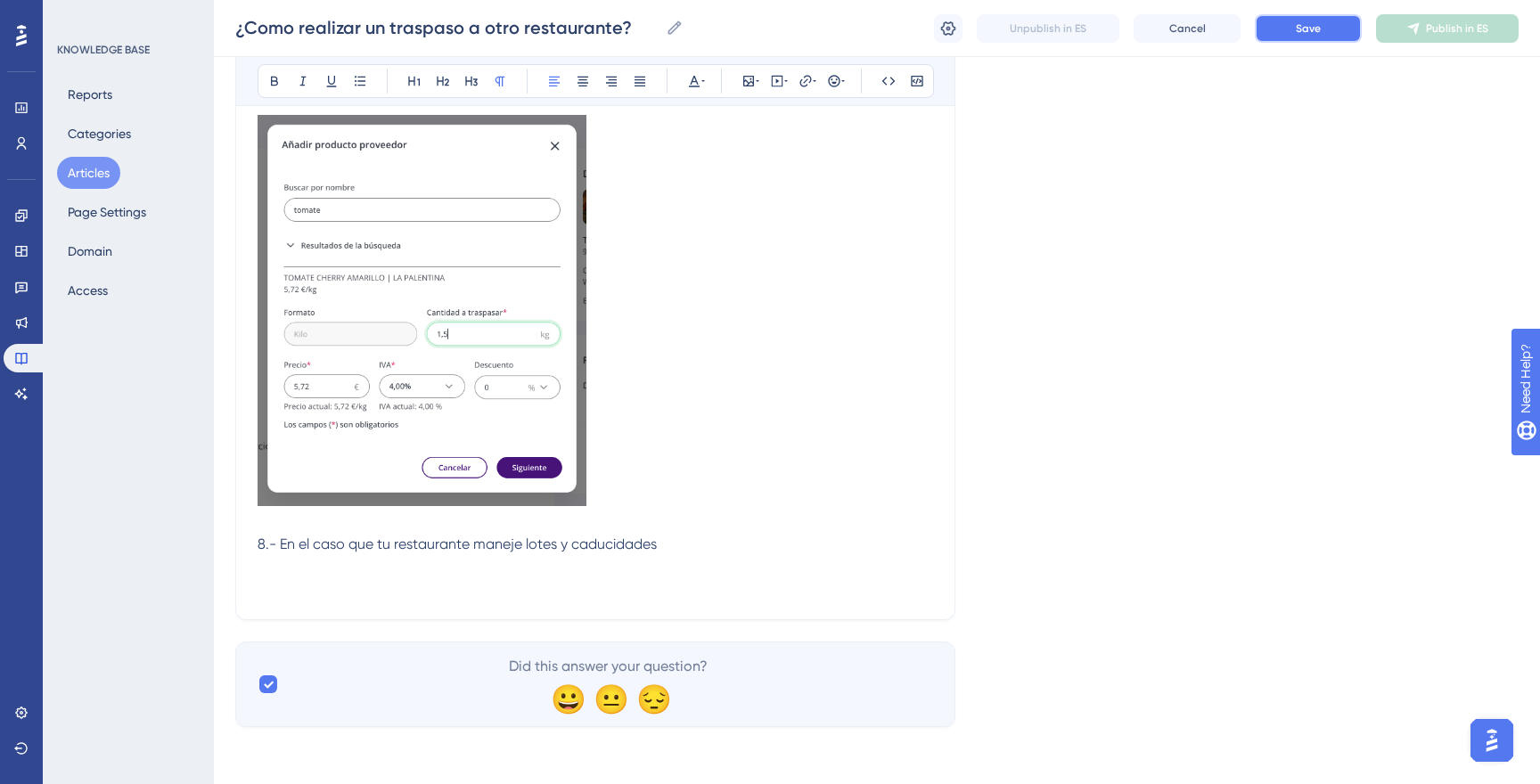
click at [1329, 40] on button "Save" at bounding box center [1308, 28] width 107 height 28
click at [684, 558] on p at bounding box center [595, 565] width 675 height 21
click at [718, 539] on p "8.- En el caso que tu restaurante maneje lotes y caducidades" at bounding box center [595, 544] width 675 height 21
click at [507, 549] on span "8.- En el caso que tu restaurante maneje lotes y caducidades" at bounding box center [457, 543] width 399 height 17
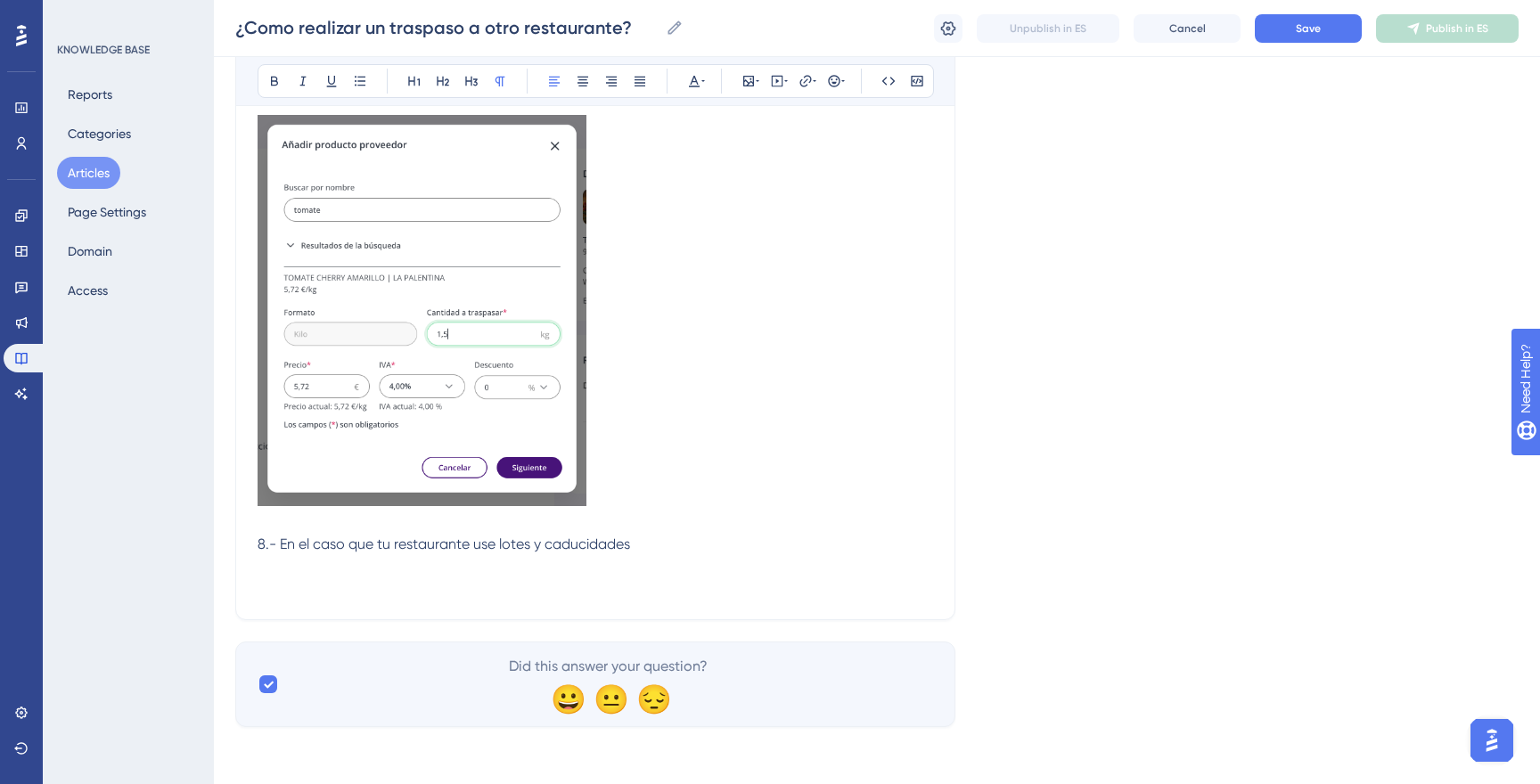
click at [635, 544] on p "8.- En el caso que tu restaurante use lotes y caducidades" at bounding box center [595, 544] width 675 height 21
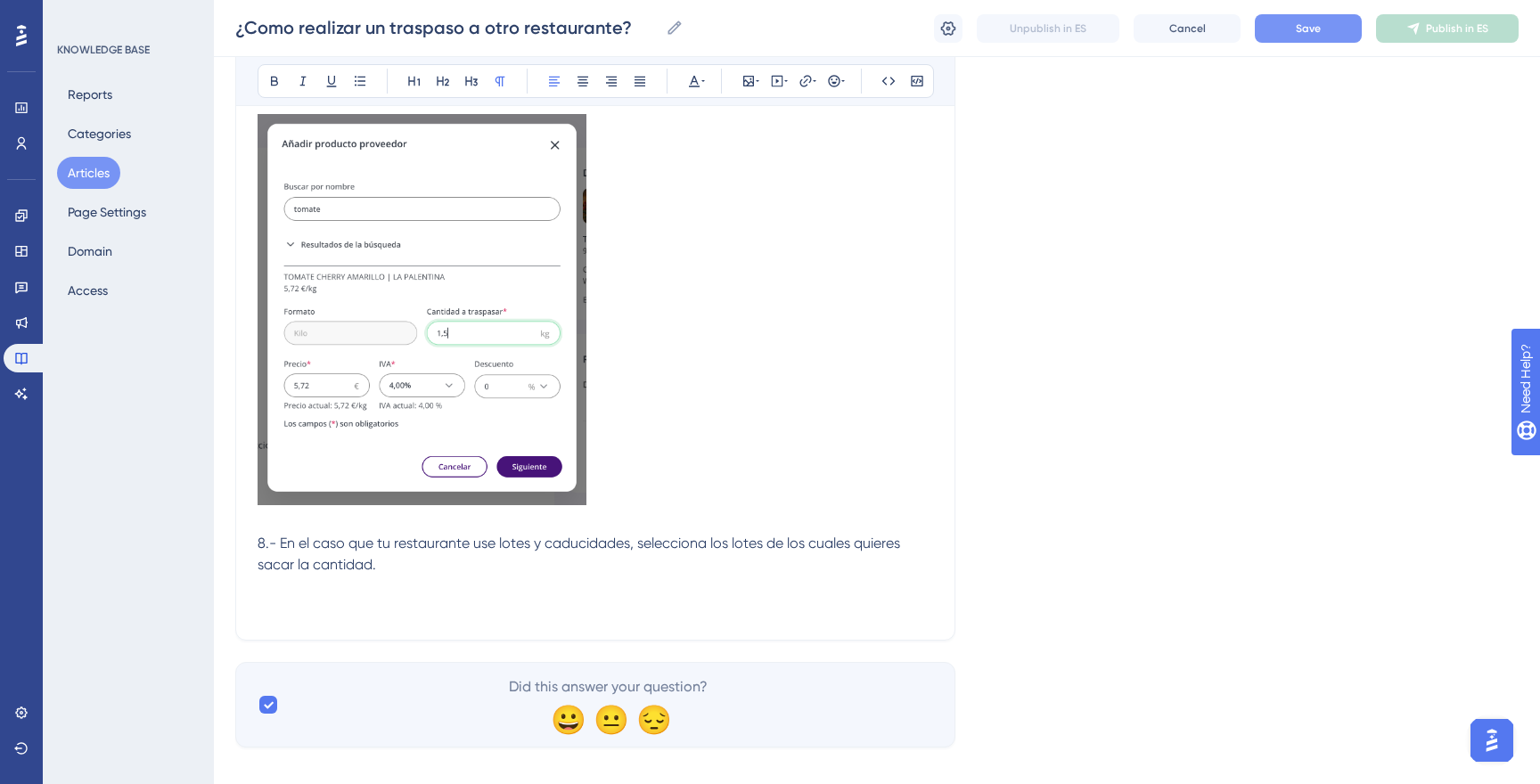
click at [1301, 33] on span "Save" at bounding box center [1309, 28] width 25 height 15
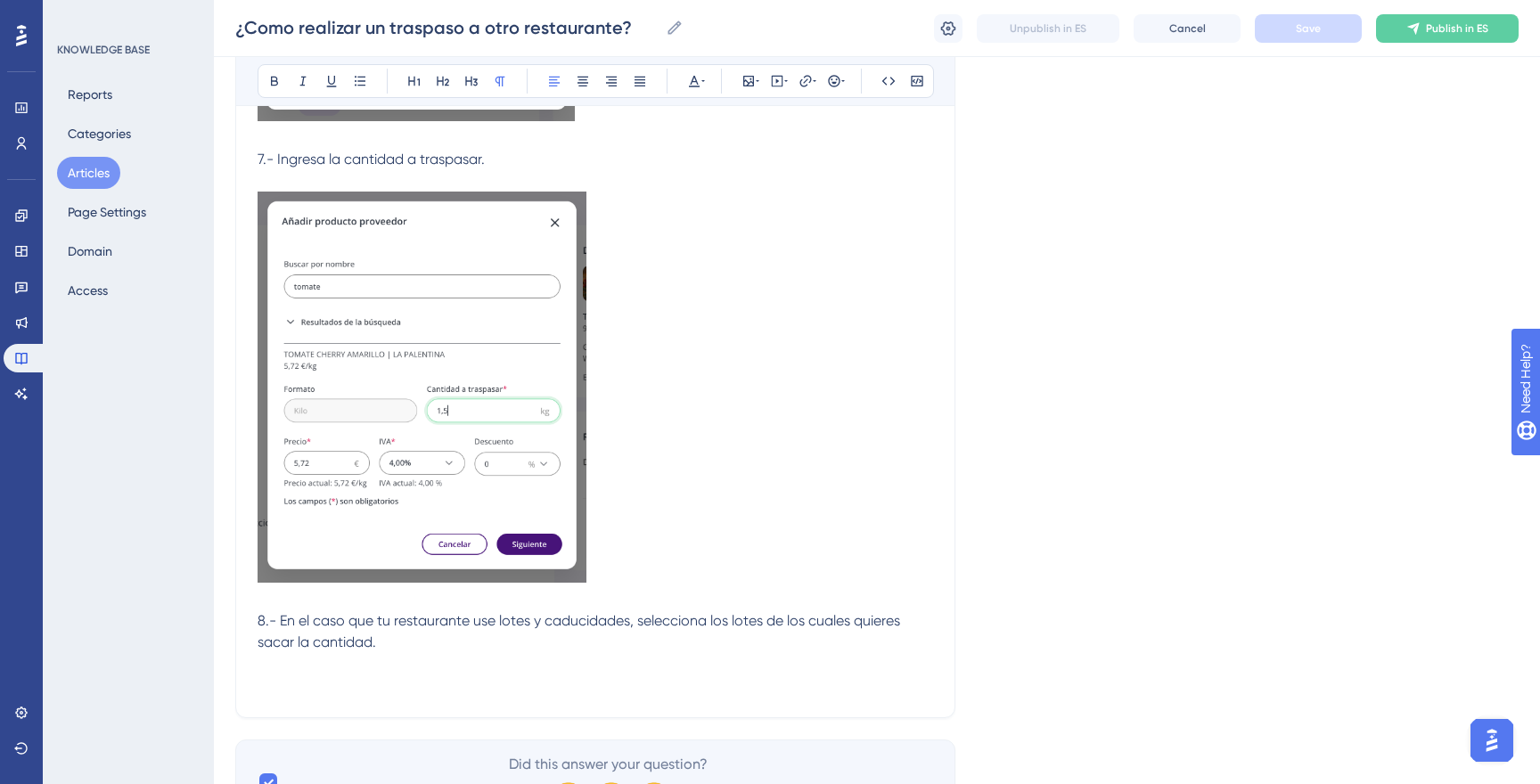
scroll to position [1701, 0]
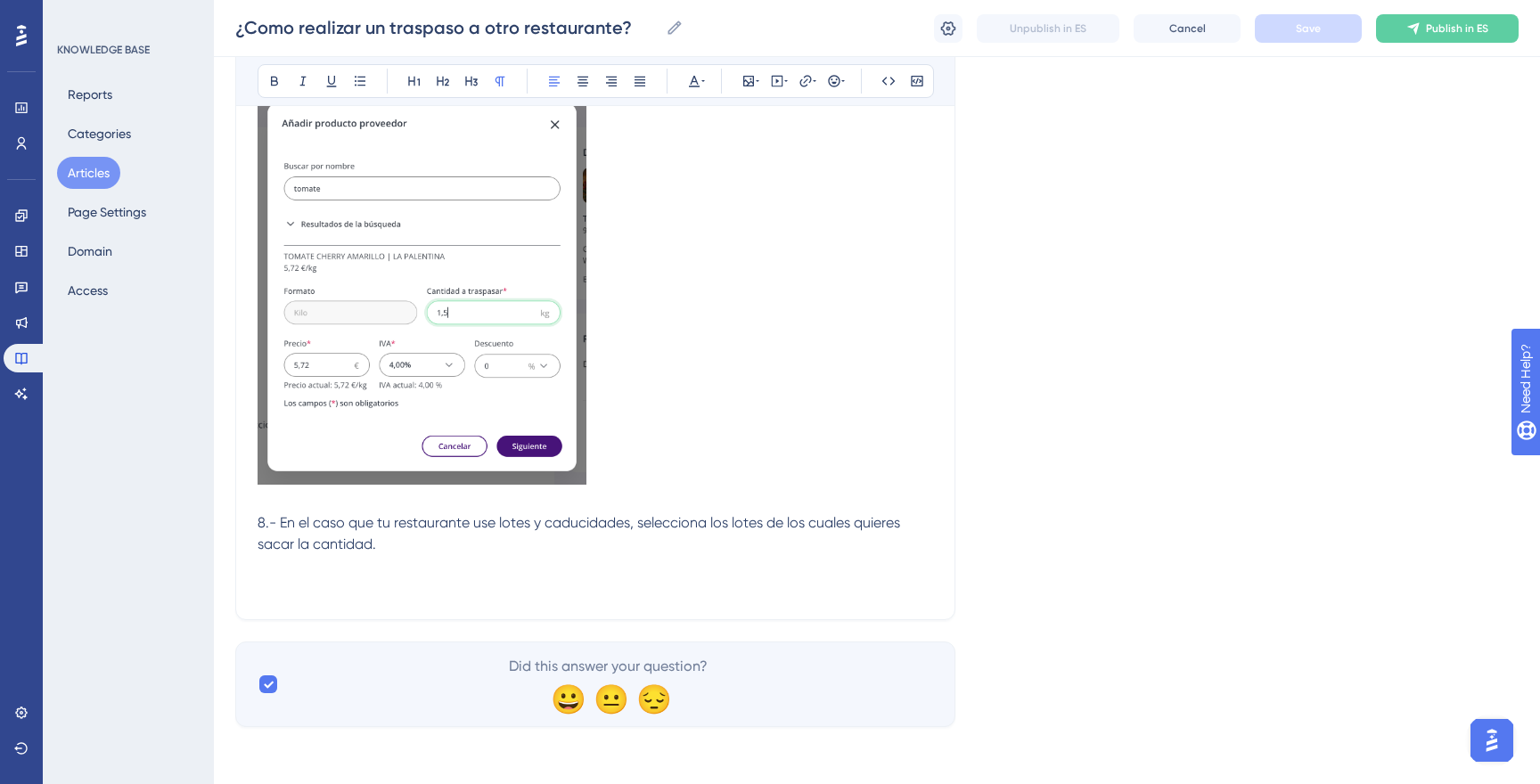
click at [411, 579] on p at bounding box center [595, 587] width 675 height 21
click at [530, 575] on p at bounding box center [595, 565] width 675 height 21
click at [761, 87] on div "Bold Italic Underline Bullet Point Heading 1 Heading 2 Heading 3 Normal Align L…" at bounding box center [596, 81] width 676 height 34
click at [752, 86] on icon at bounding box center [748, 81] width 15 height 15
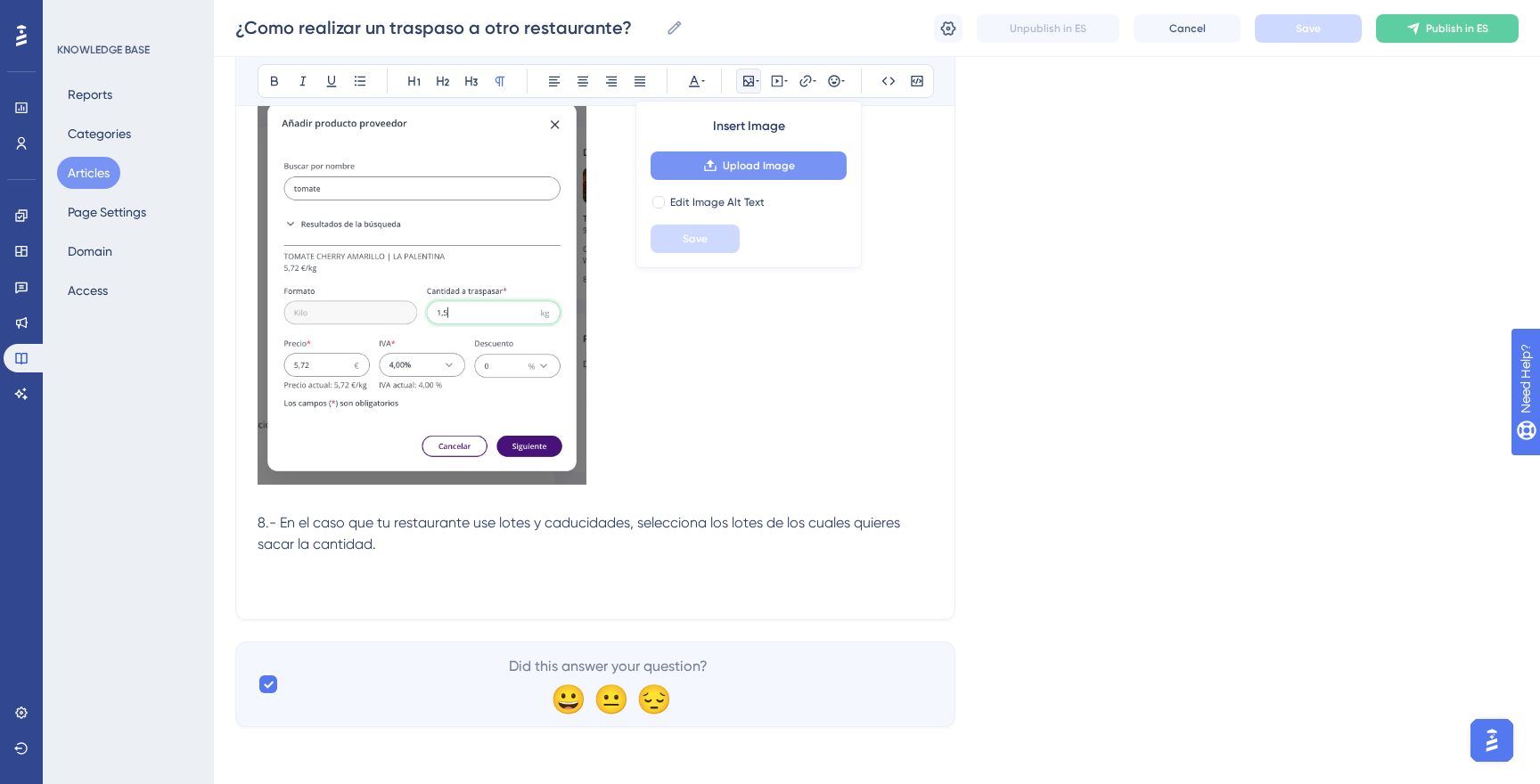
click at [737, 155] on button "Upload Image" at bounding box center [749, 165] width 196 height 28
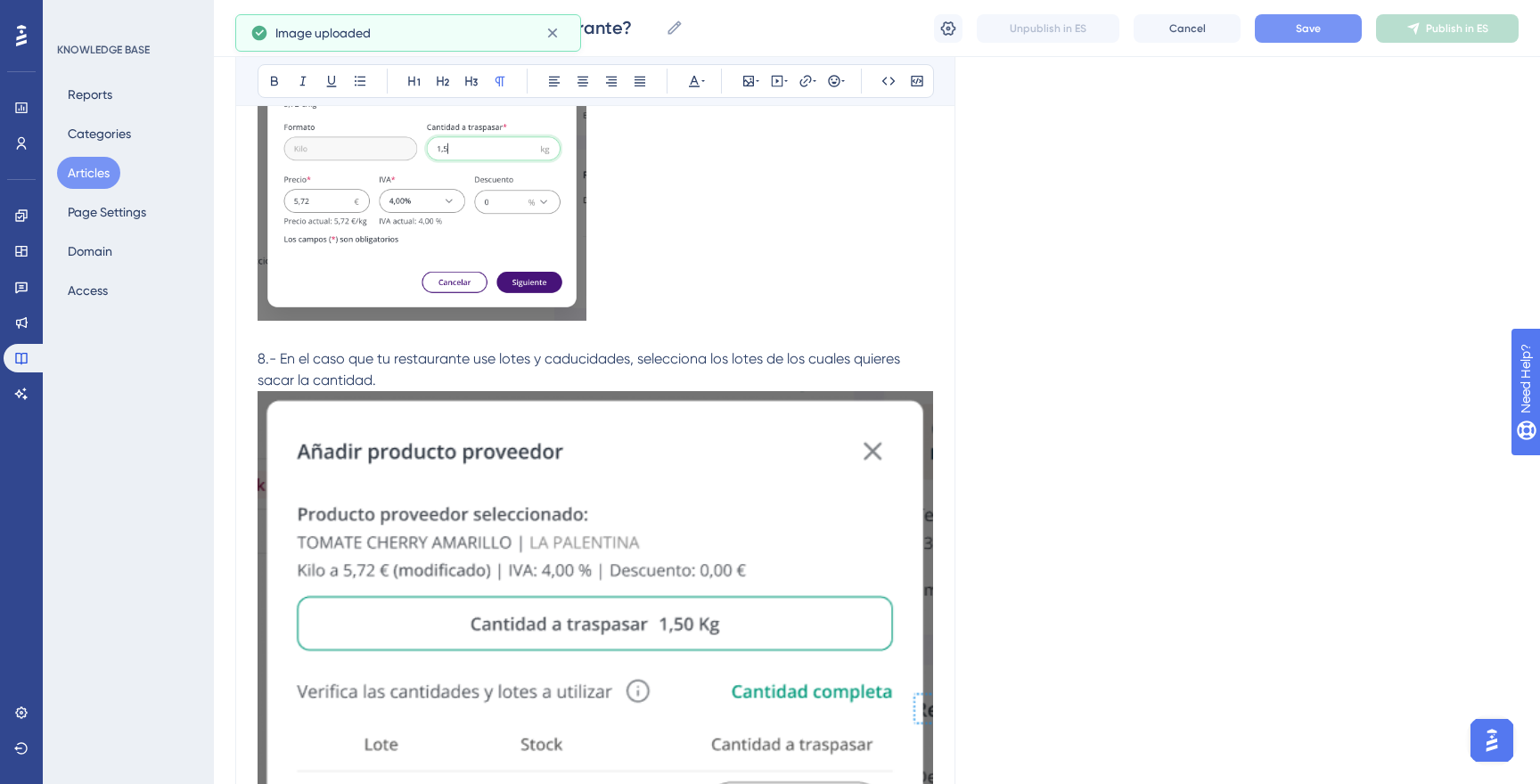
scroll to position [1919, 0]
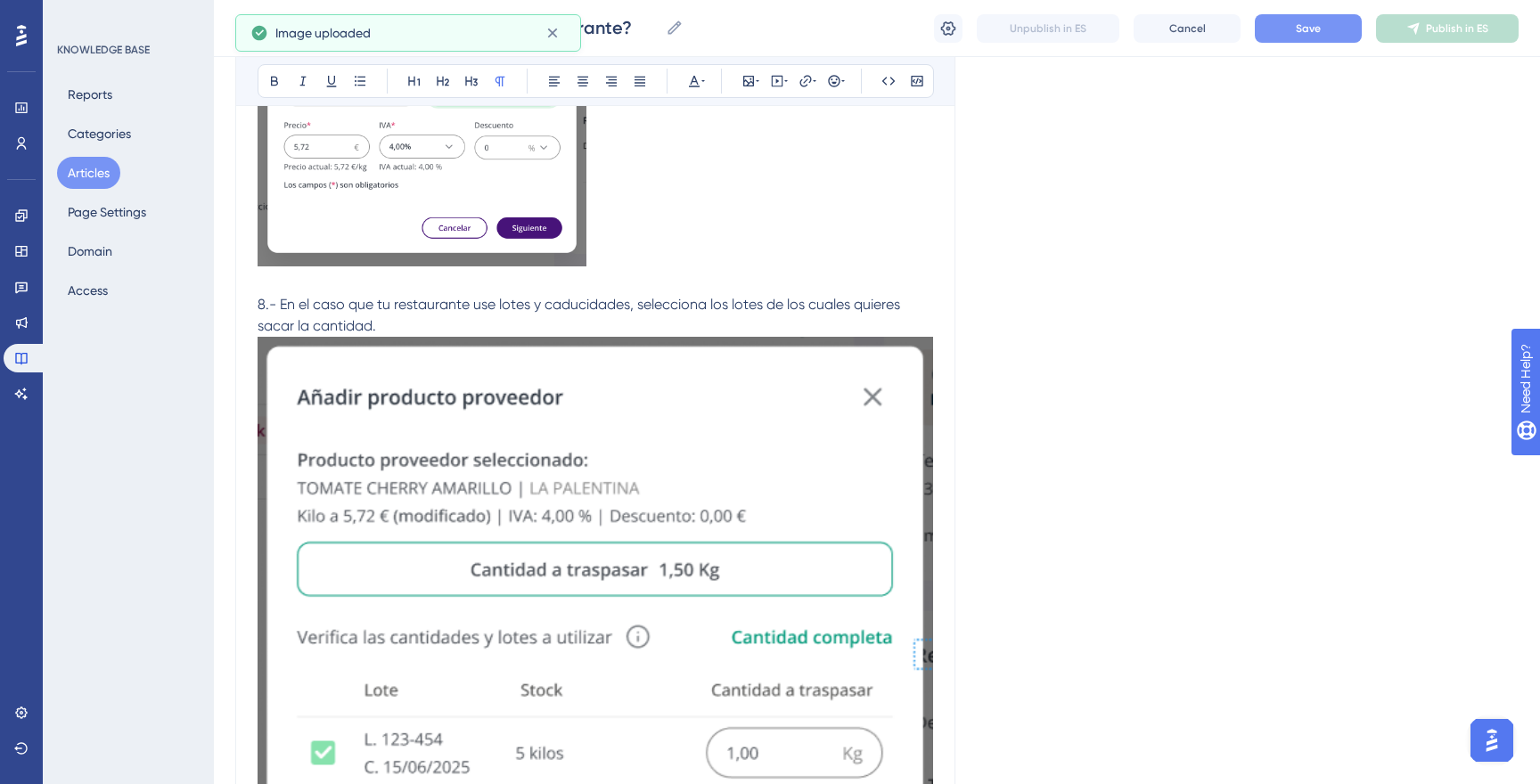
click at [515, 426] on img at bounding box center [595, 695] width 675 height 715
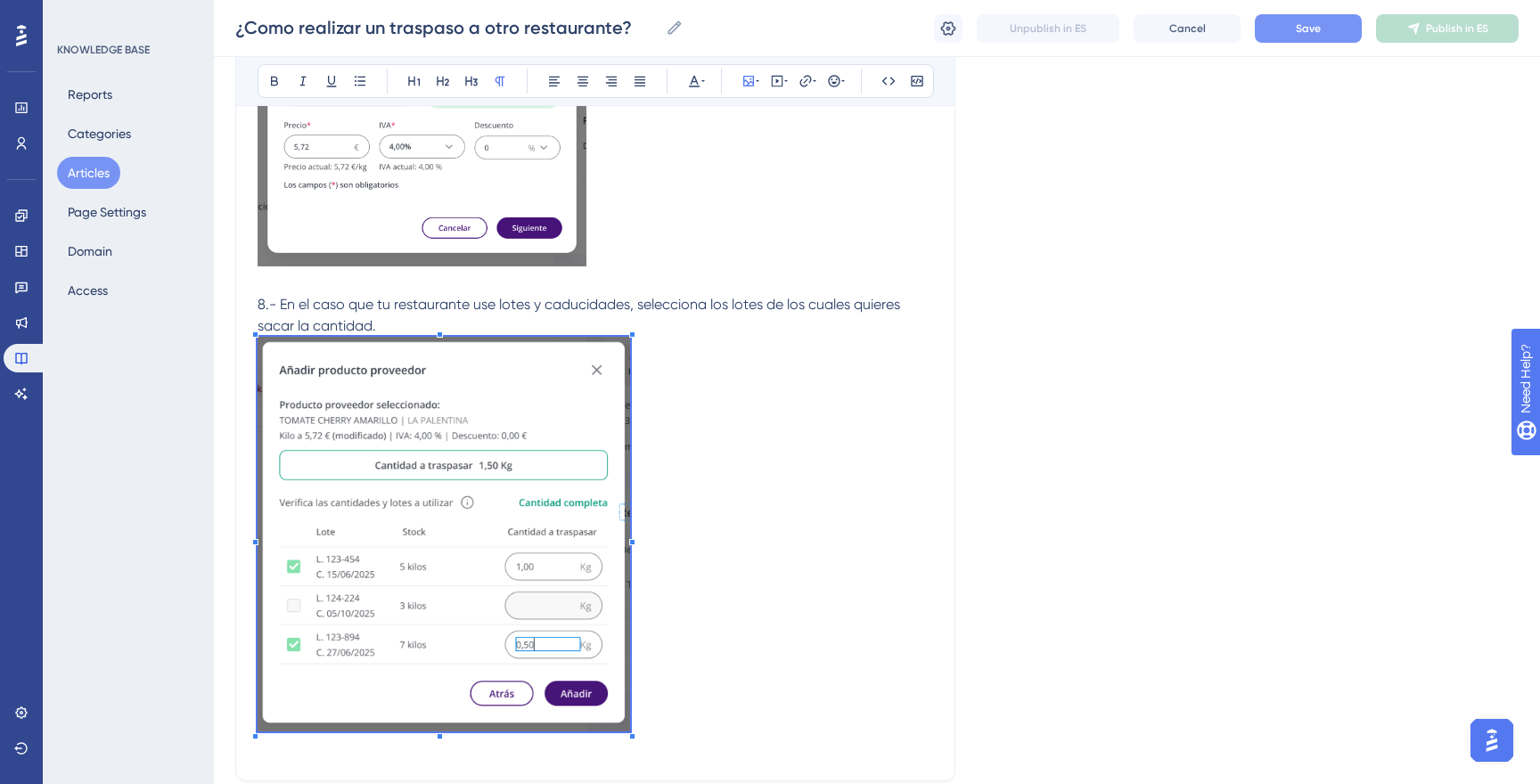
click at [557, 577] on span at bounding box center [443, 537] width 372 height 400
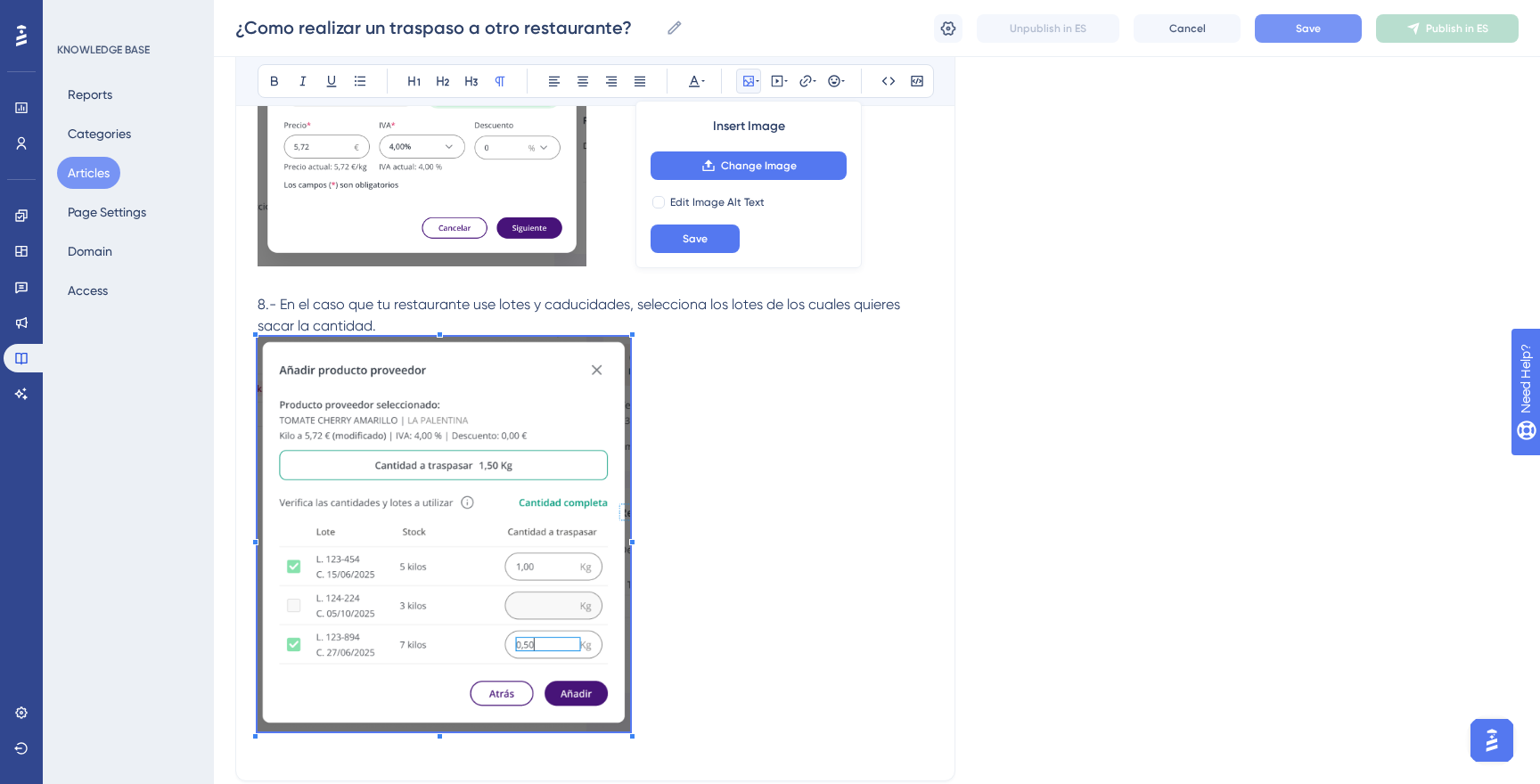
scroll to position [1917, 0]
click at [530, 456] on img at bounding box center [443, 535] width 372 height 393
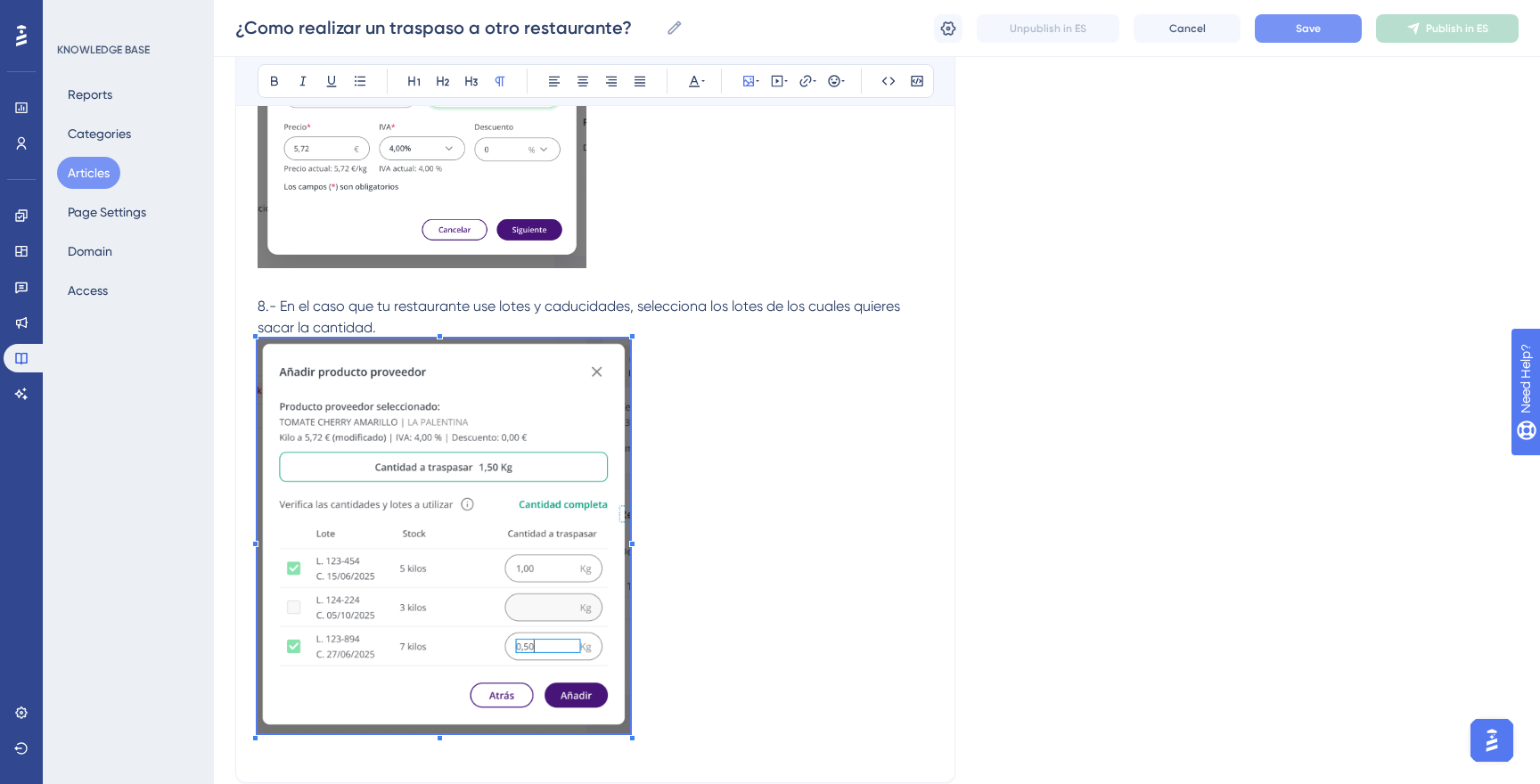
click at [522, 418] on img at bounding box center [443, 535] width 372 height 393
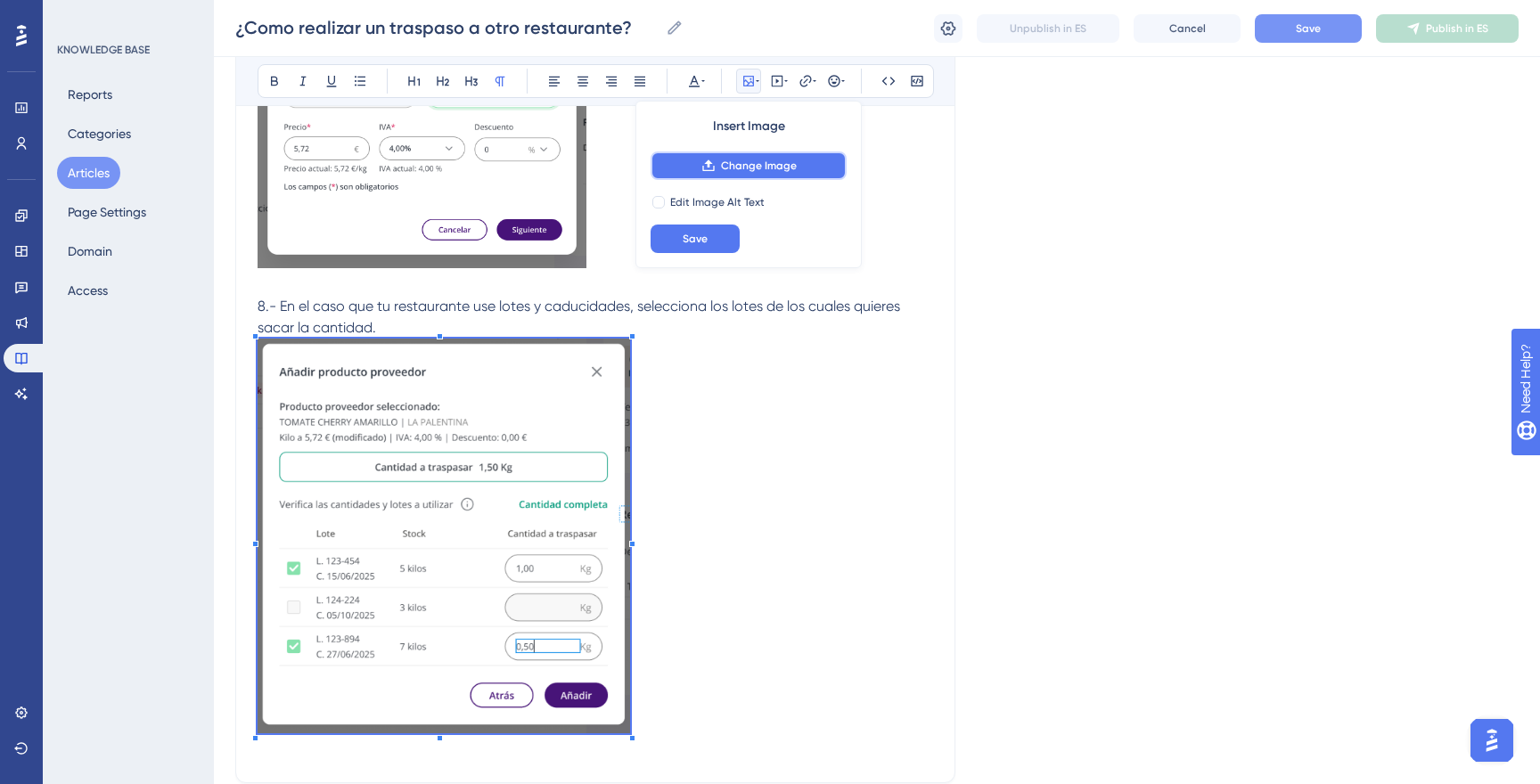
click at [736, 166] on span "Change Image" at bounding box center [759, 165] width 76 height 15
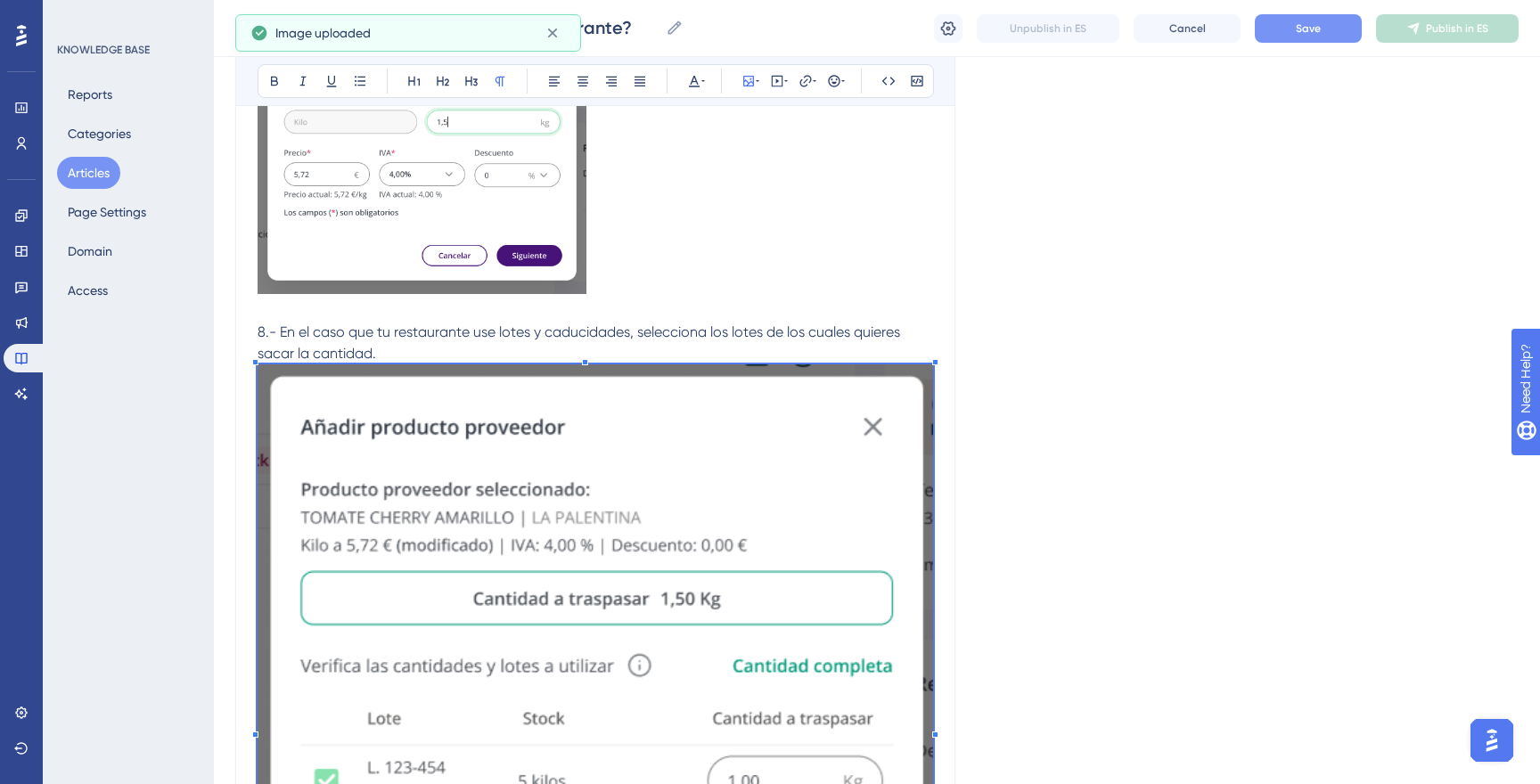
scroll to position [1946, 0]
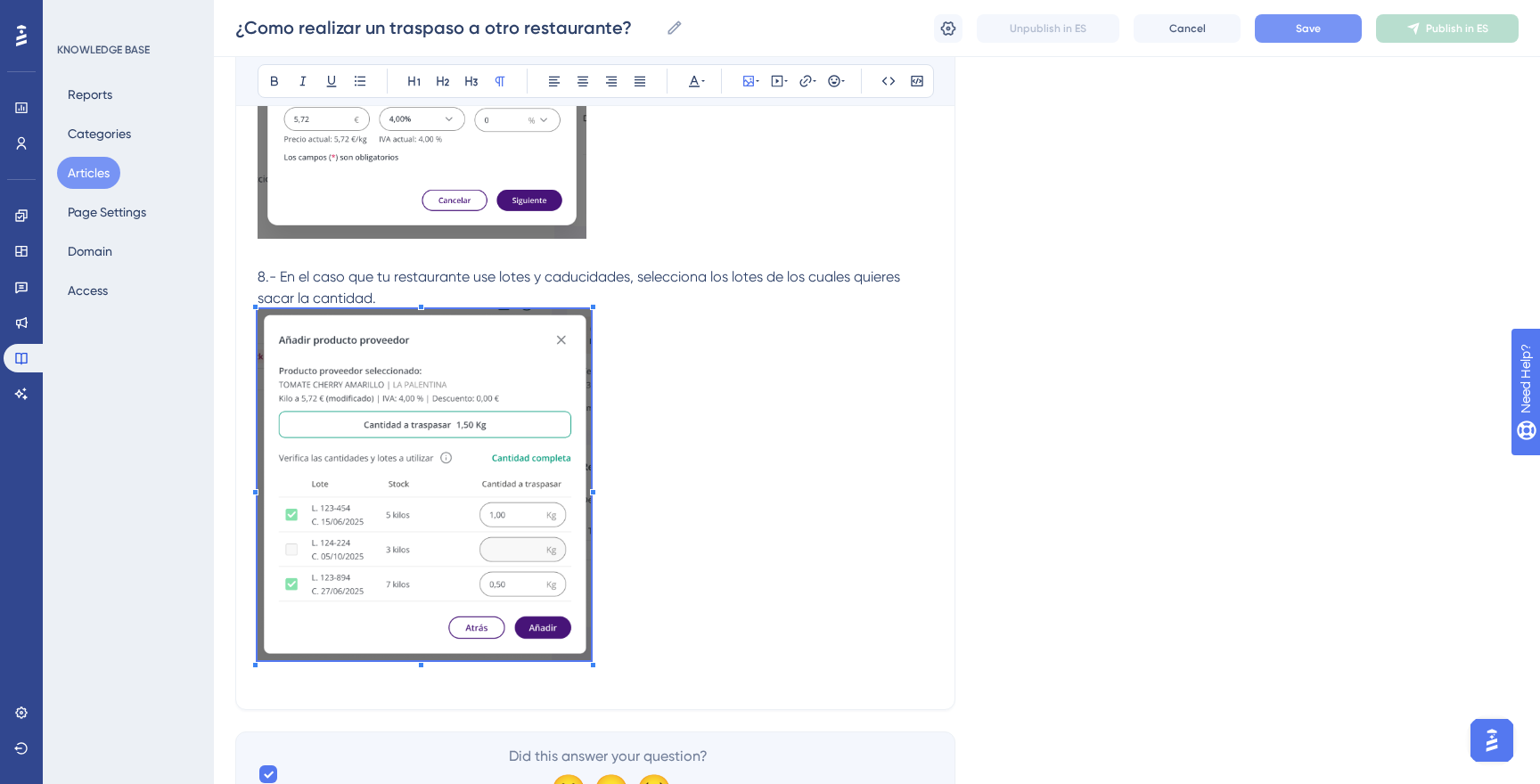
click at [598, 544] on p at bounding box center [595, 487] width 675 height 357
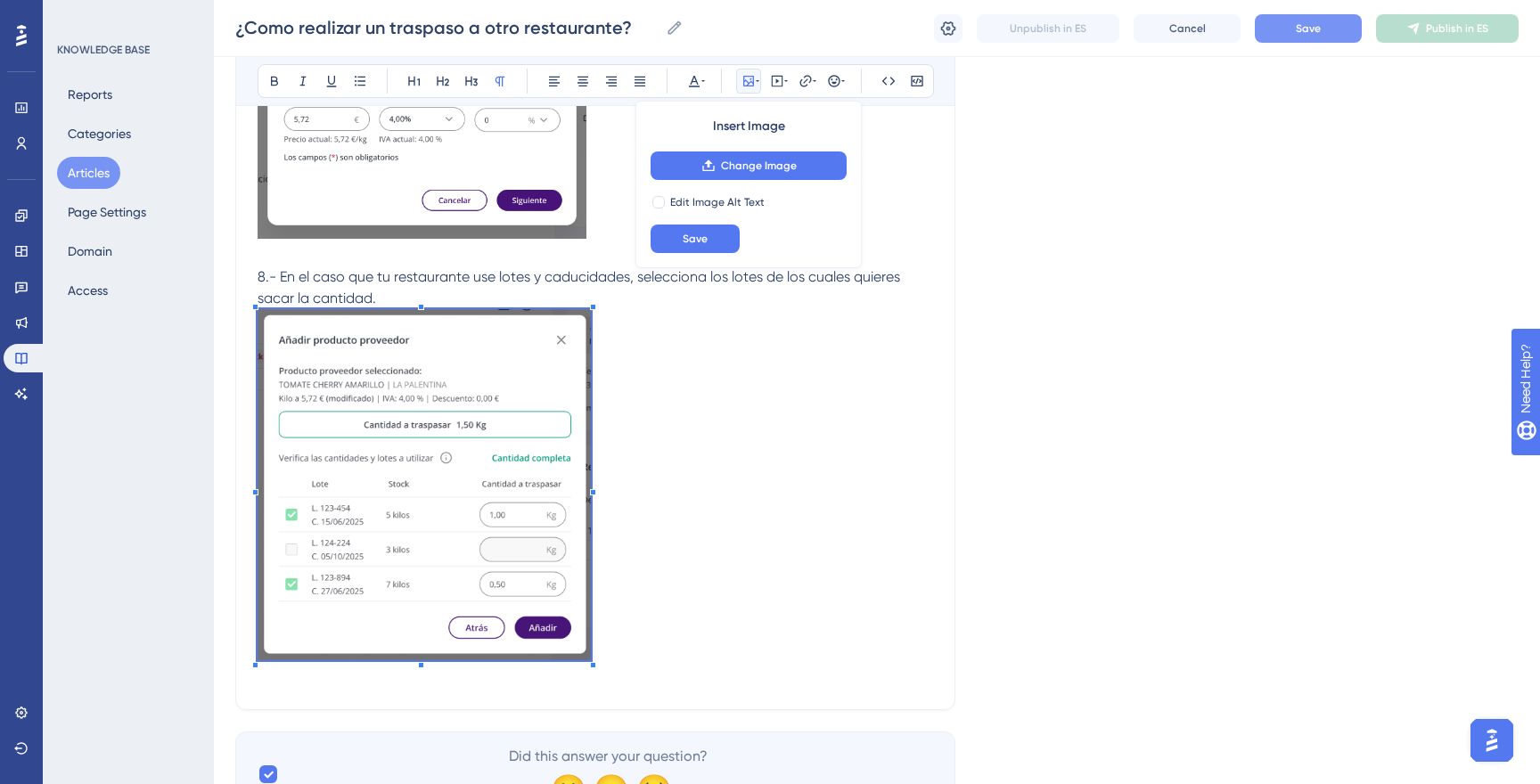
scroll to position [1945, 0]
click at [403, 299] on p "8.- En el caso que tu restaurante use lotes y caducidades, selecciona los lotes…" at bounding box center [595, 289] width 675 height 43
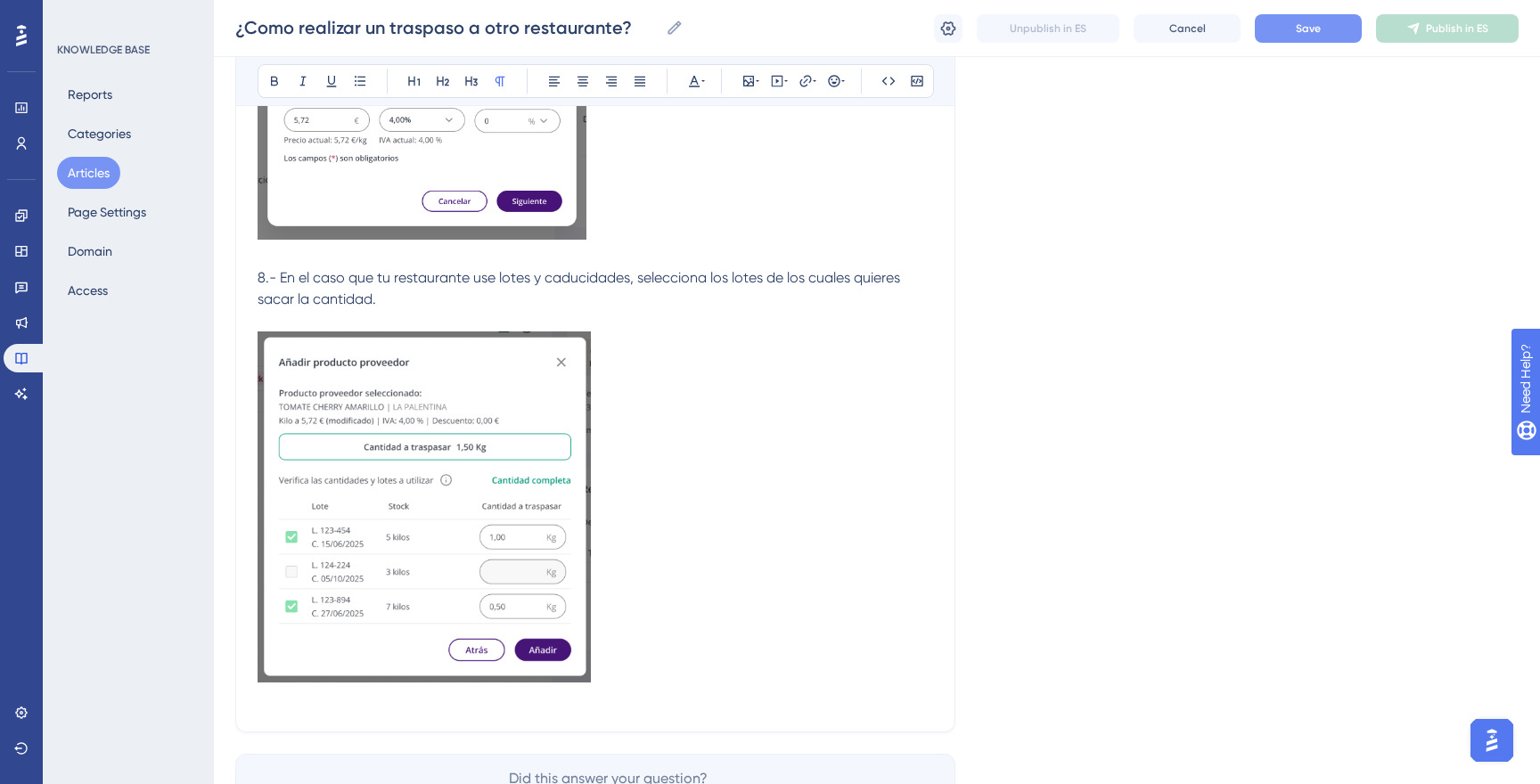
click at [678, 620] on p at bounding box center [595, 509] width 675 height 357
click at [476, 295] on p "8.- En el caso que tu restaurante use lotes y caducidades, selecciona los lotes…" at bounding box center [595, 289] width 675 height 43
click at [670, 641] on p at bounding box center [595, 509] width 675 height 357
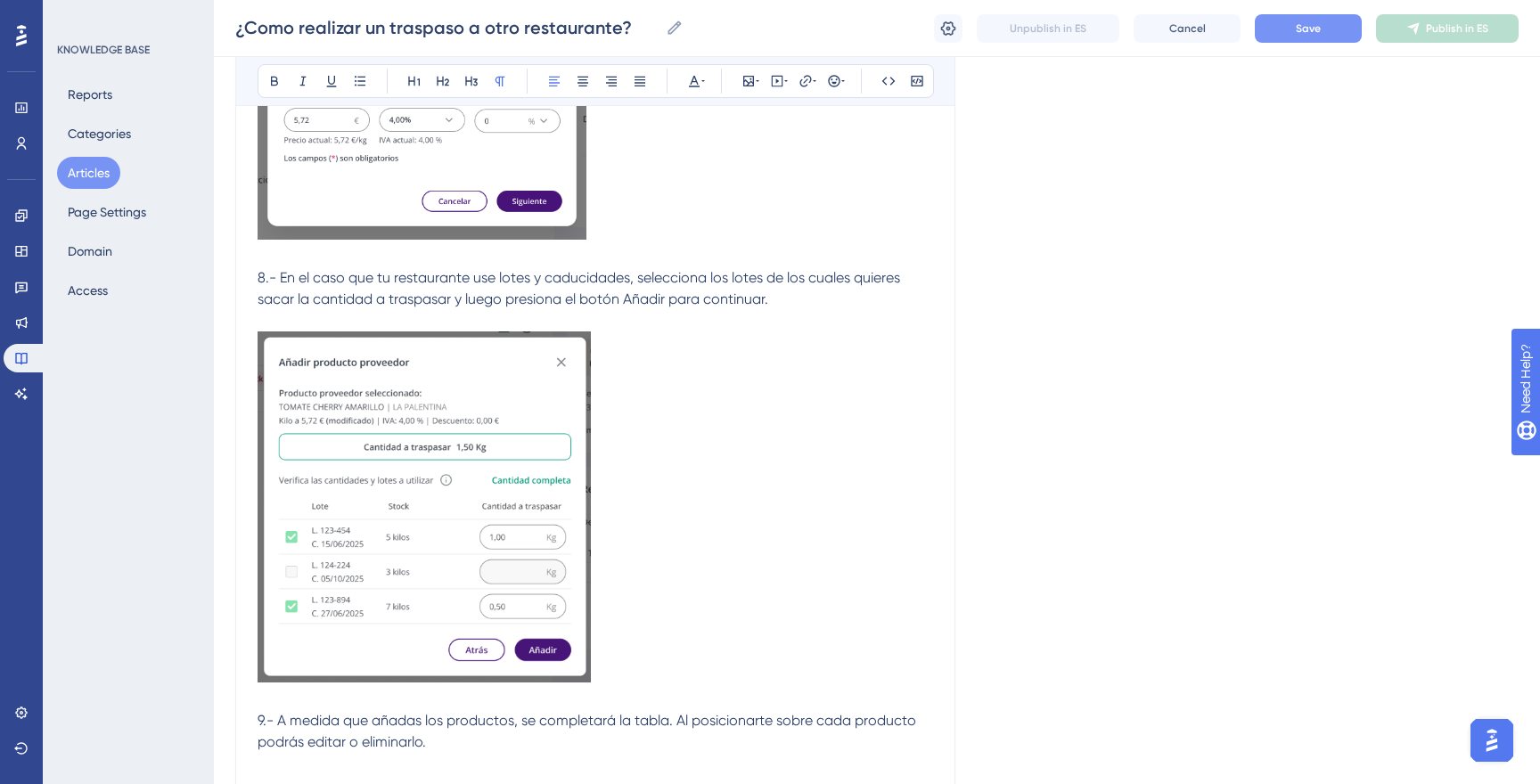
click at [677, 717] on span "9.- A medida que añadas los productos, se completará la tabla. Al posicionarte …" at bounding box center [588, 731] width 662 height 38
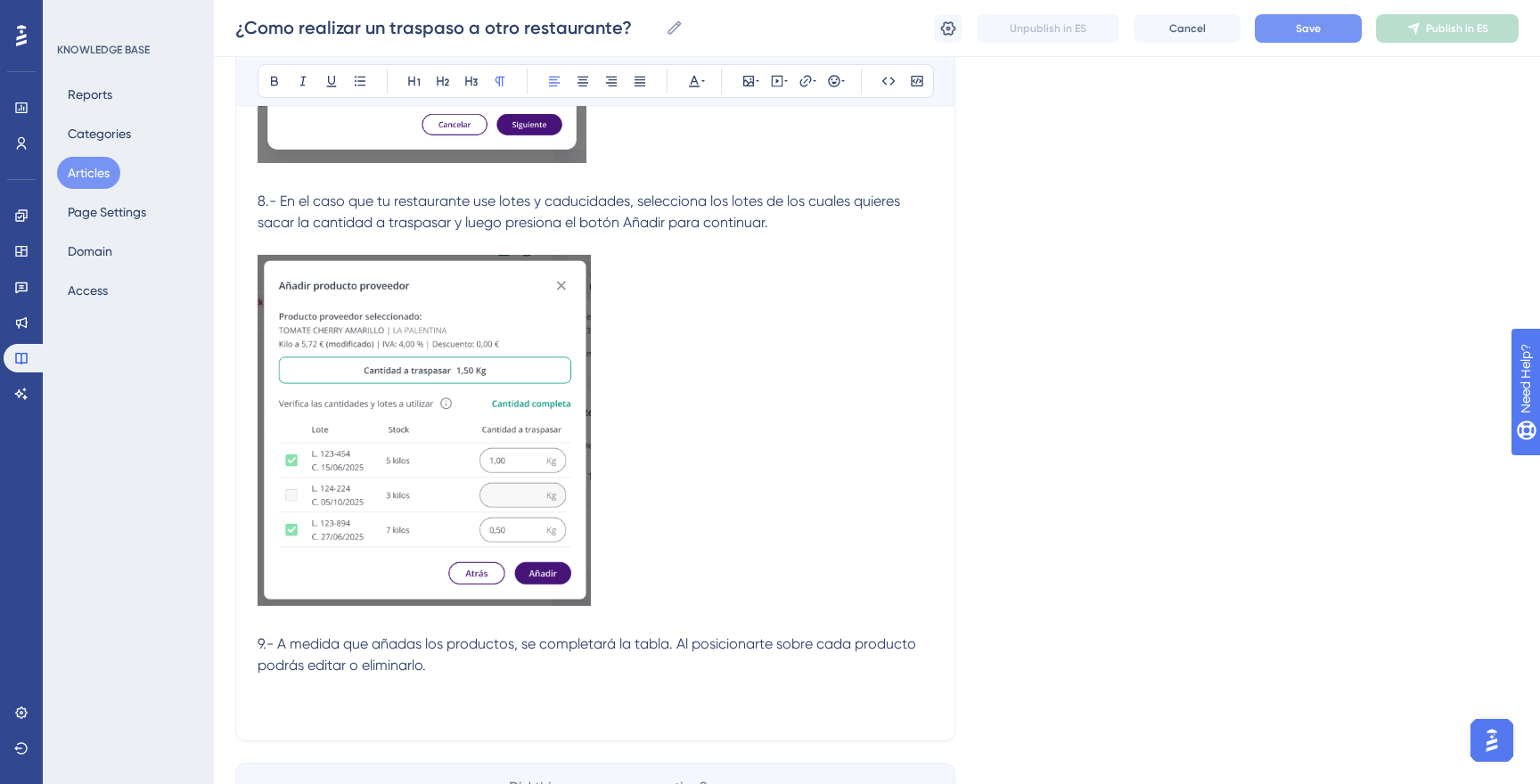
scroll to position [2029, 0]
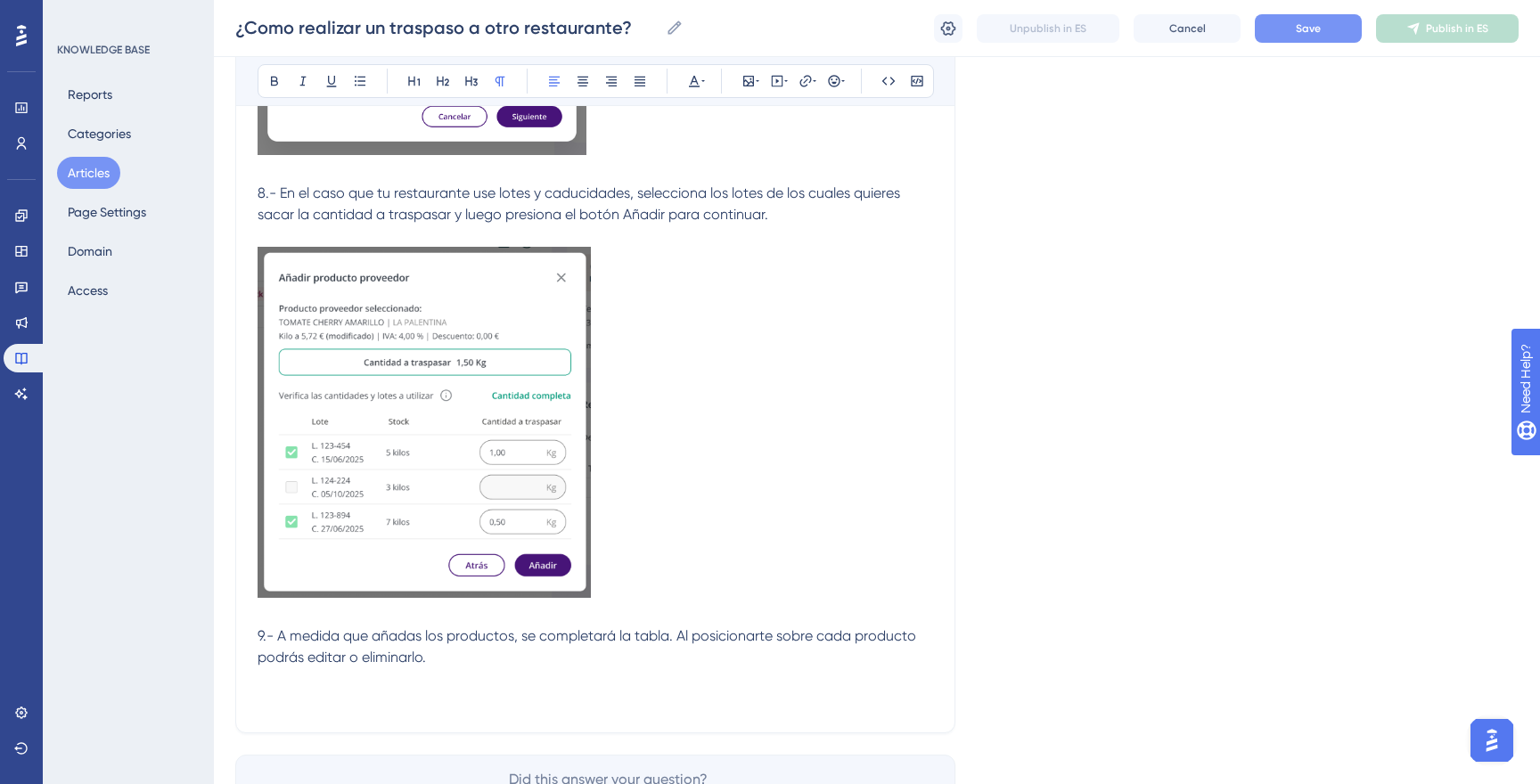
click at [503, 666] on p "9.- A medida que añadas los productos, se completará la tabla. Al posicionarte …" at bounding box center [595, 647] width 675 height 43
drag, startPoint x: 679, startPoint y: 637, endPoint x: 807, endPoint y: 667, distance: 131.5
click at [807, 667] on p "9.- A medida que añadas los productos, se completará la tabla. Al posicionarte …" at bounding box center [595, 647] width 675 height 43
drag, startPoint x: 678, startPoint y: 638, endPoint x: 725, endPoint y: 658, distance: 51.1
click at [725, 658] on p "9.- A medida que añadas los productos, se completará la tabla. Cuando hayas com…" at bounding box center [595, 647] width 675 height 43
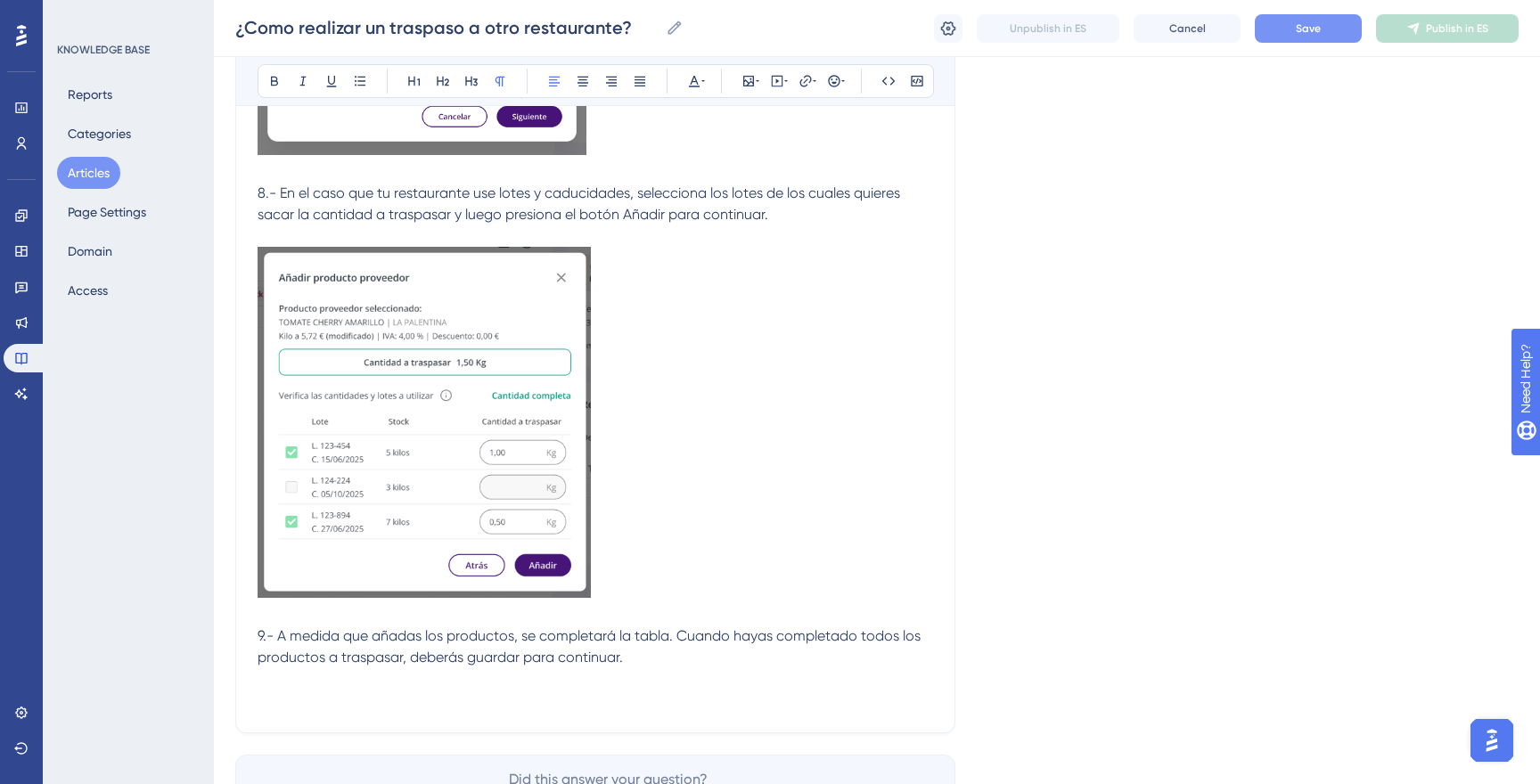
click at [768, 659] on p "9.- A medida que añadas los productos, se completará la tabla. Cuando hayas com…" at bounding box center [595, 647] width 675 height 43
click at [810, 637] on span "9.- A medida que añadas los productos, se completará la tabla. Cuando hayas com…" at bounding box center [591, 646] width 667 height 38
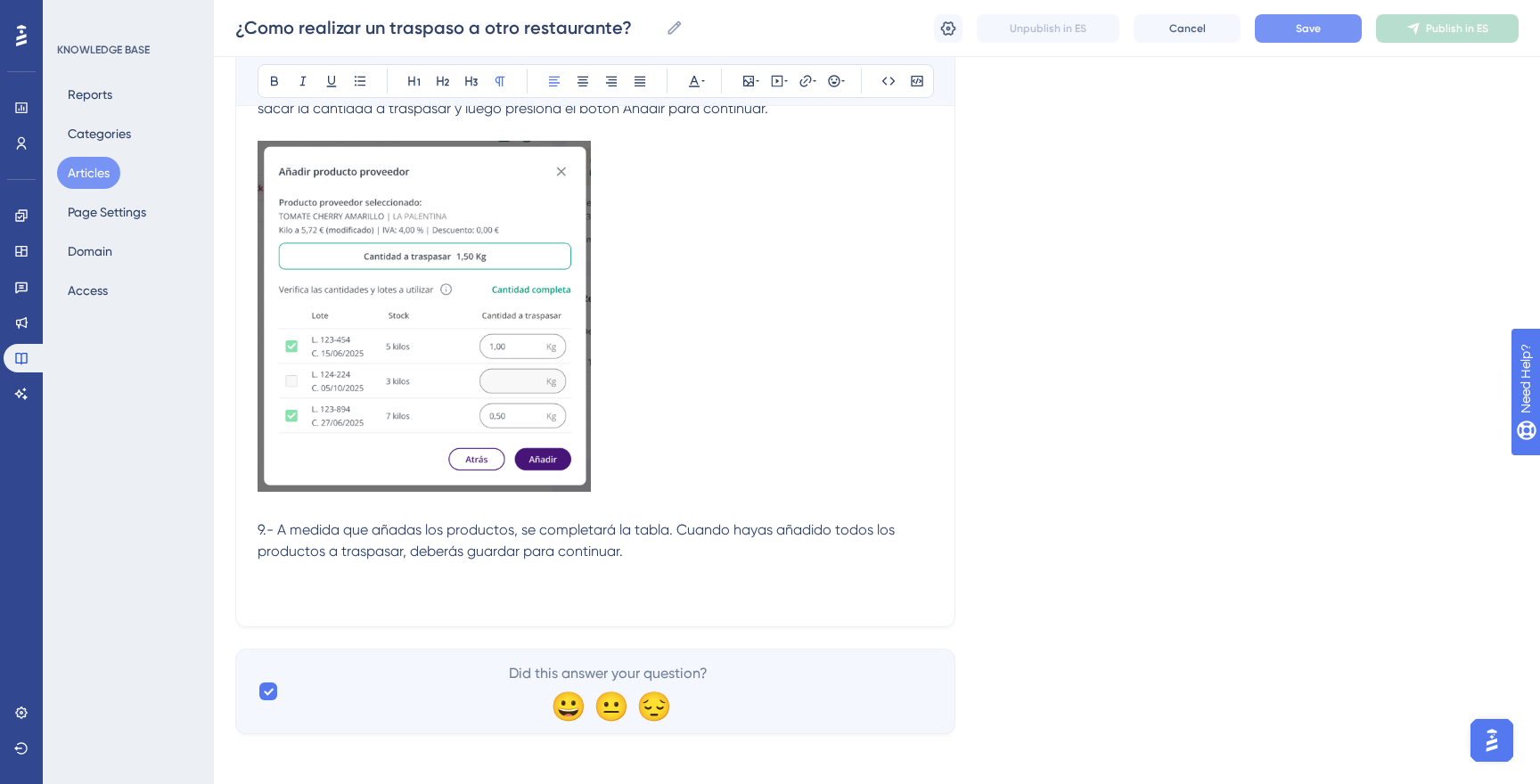
scroll to position [2144, 0]
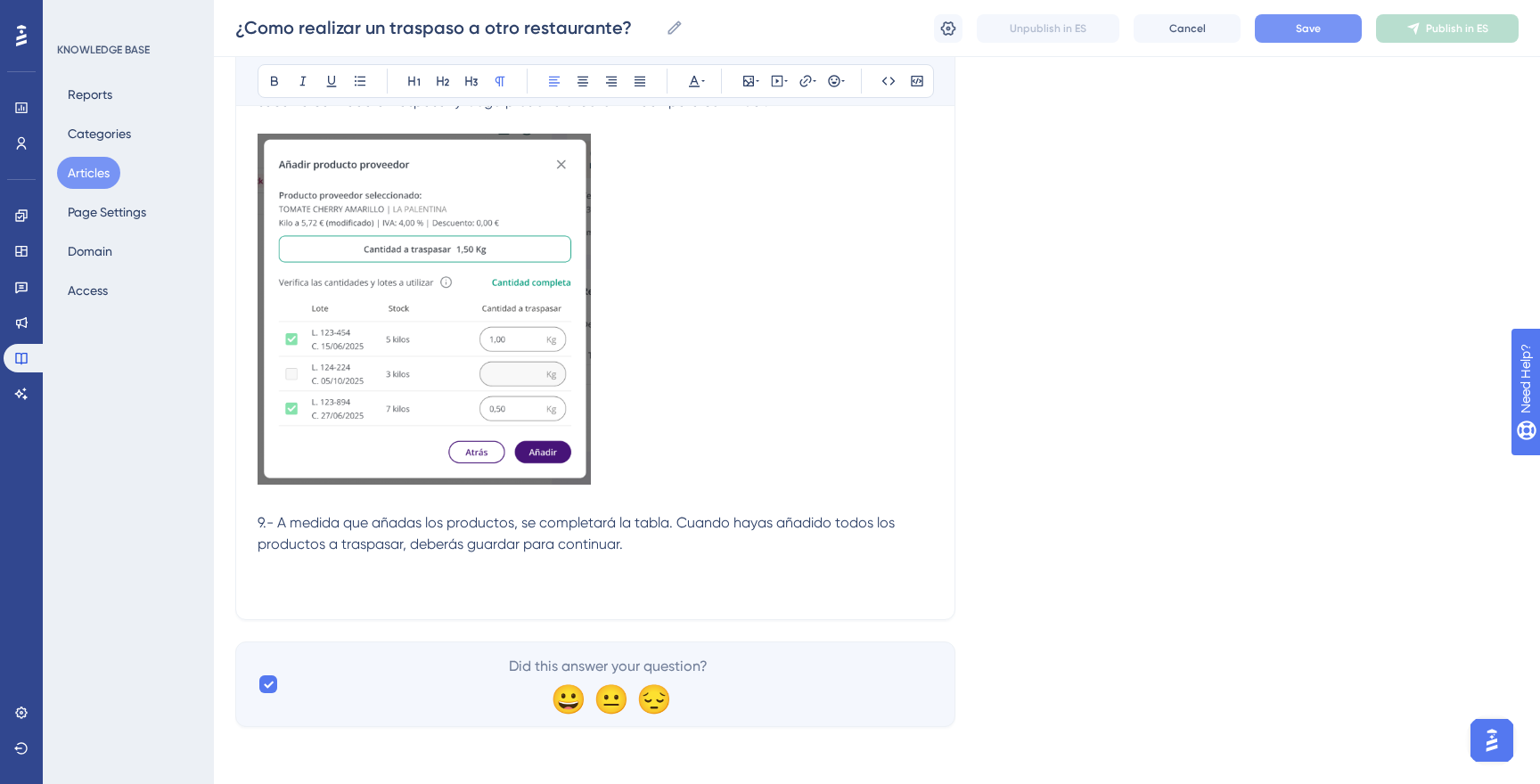
click at [676, 543] on p "9.- A medida que añadas los productos, se completará la tabla. Cuando hayas aña…" at bounding box center [595, 533] width 675 height 43
drag, startPoint x: 803, startPoint y: 527, endPoint x: 407, endPoint y: 547, distance: 396.5
click at [407, 547] on span "9.- A medida que añadas los productos, se completará la tabla. Cuando hayas aña…" at bounding box center [577, 532] width 640 height 38
click at [662, 557] on p at bounding box center [595, 565] width 675 height 21
click at [556, 549] on p "9.- A medida que añadas los productos, se completará la tabla. Cuando hayas ter…" at bounding box center [595, 533] width 675 height 43
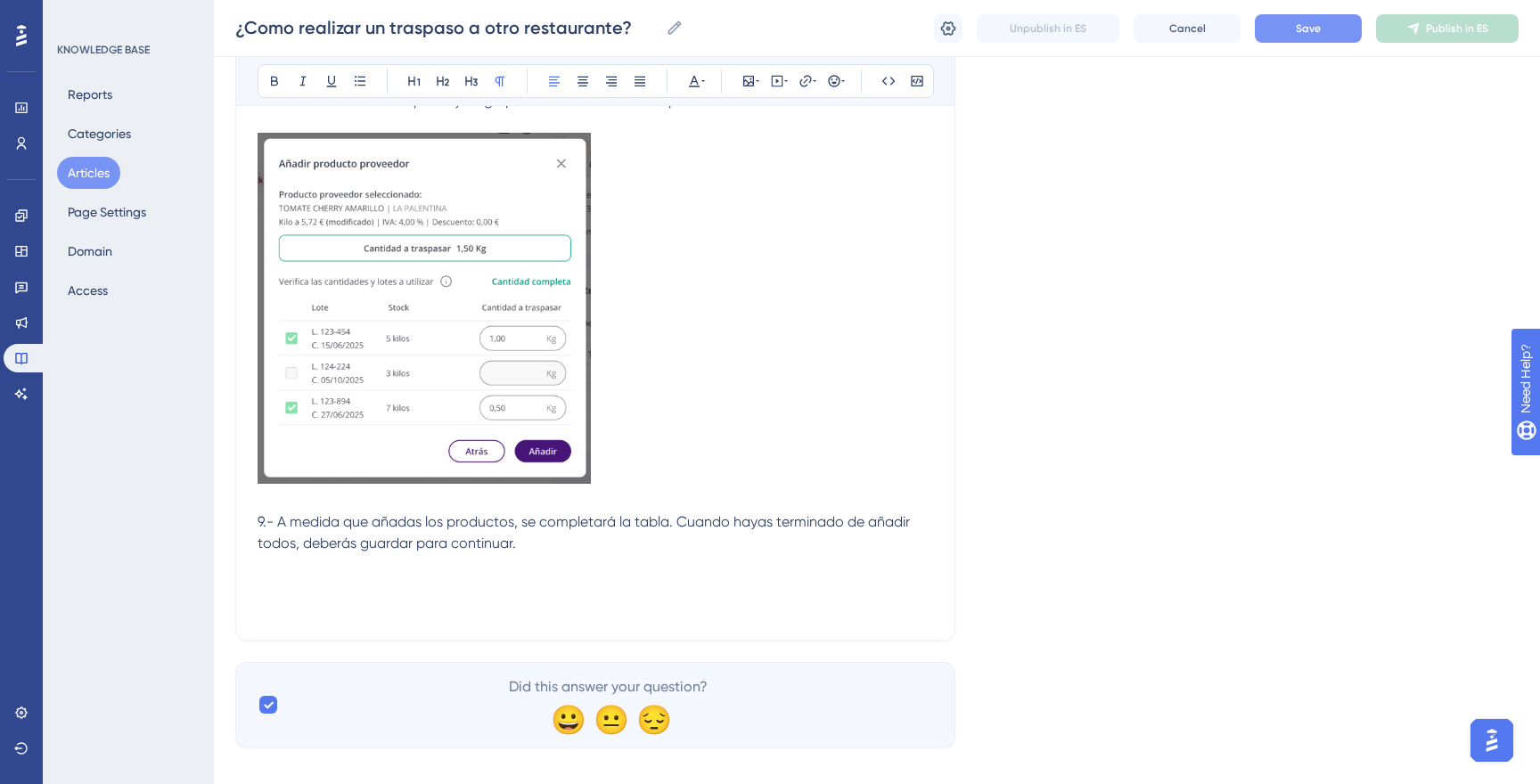
click at [556, 542] on p "9.- A medida que añadas los productos, se completará la tabla. Cuando hayas ter…" at bounding box center [595, 532] width 675 height 43
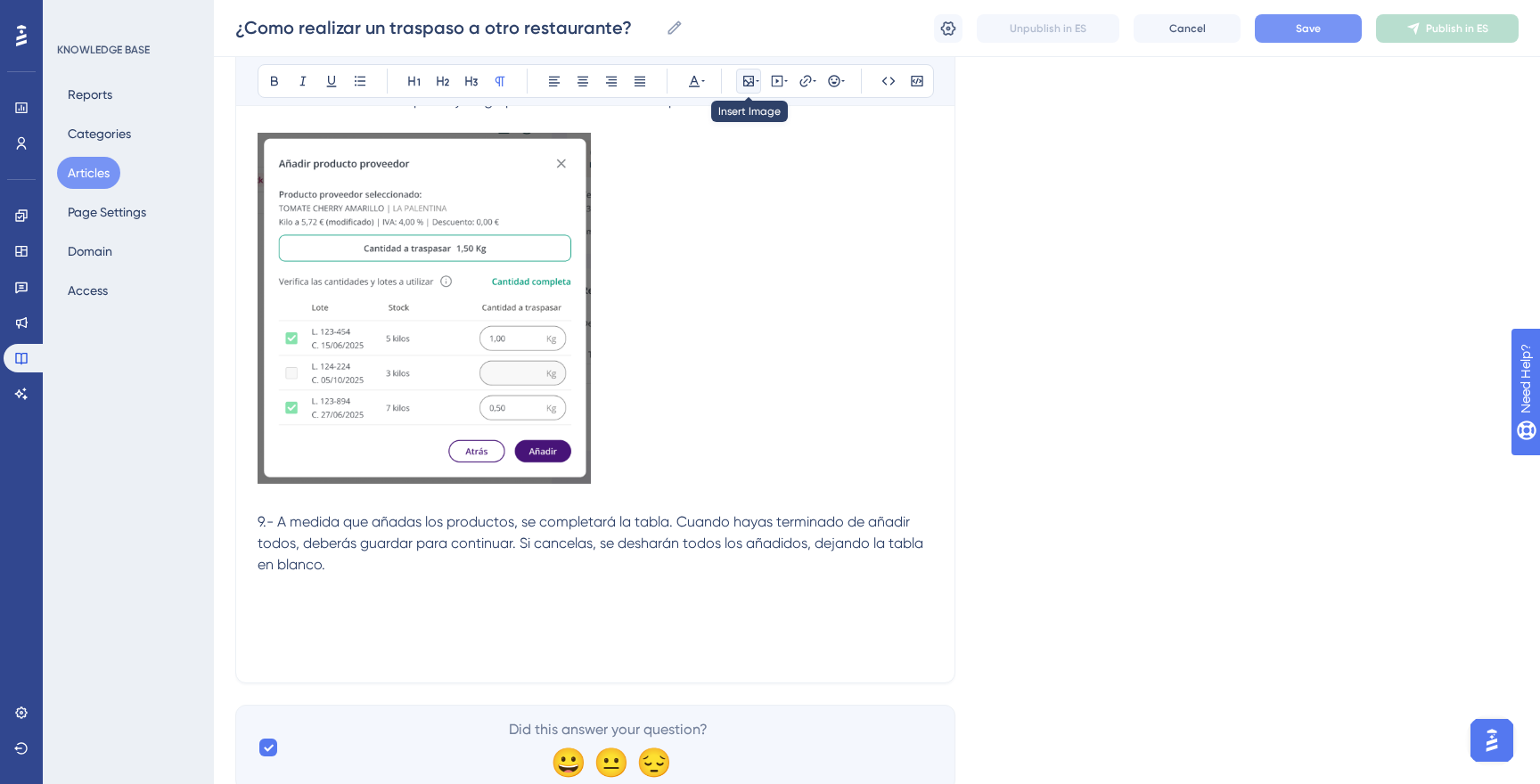
click at [757, 84] on icon at bounding box center [758, 81] width 4 height 15
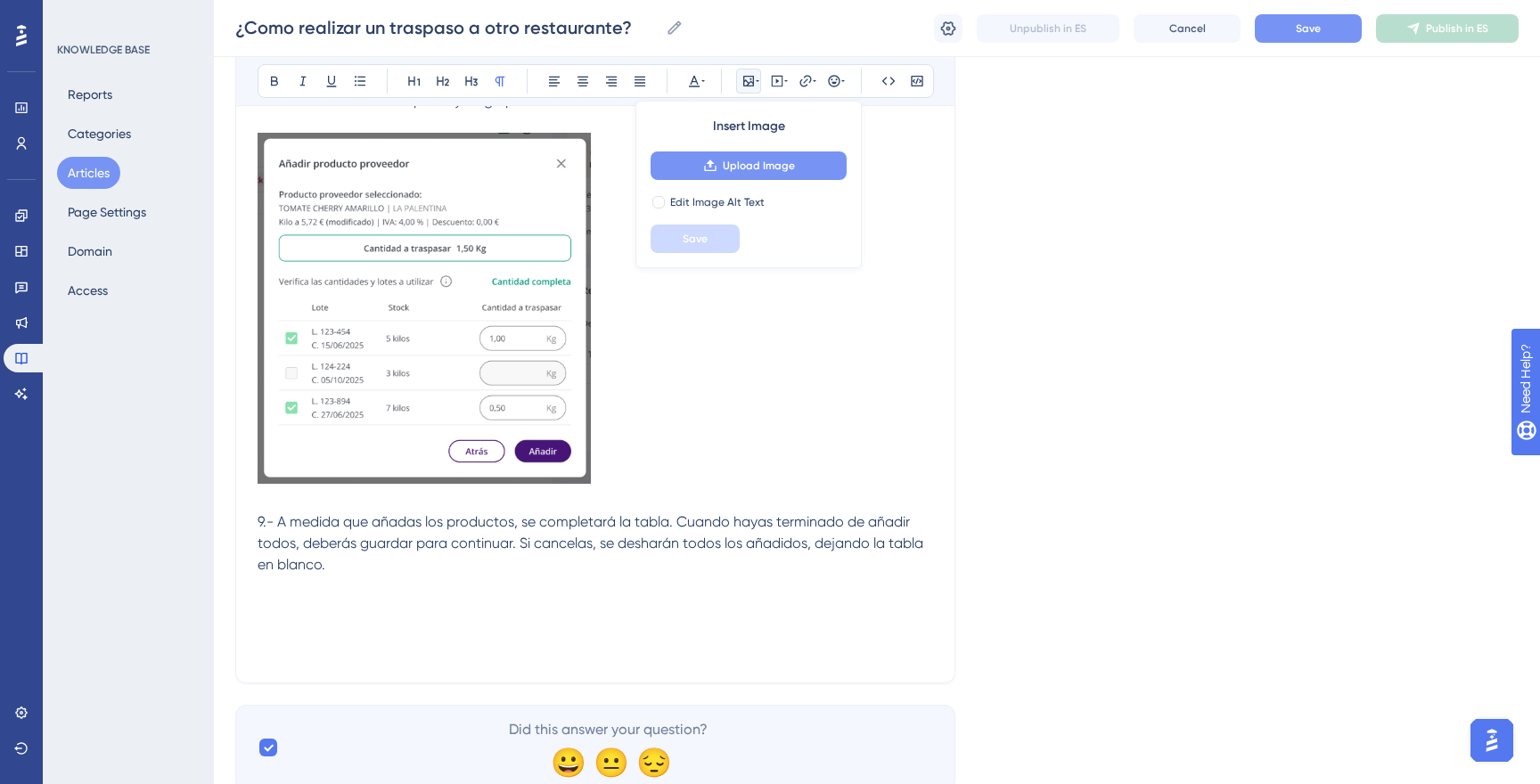
click at [757, 162] on span "Upload Image" at bounding box center [759, 165] width 72 height 15
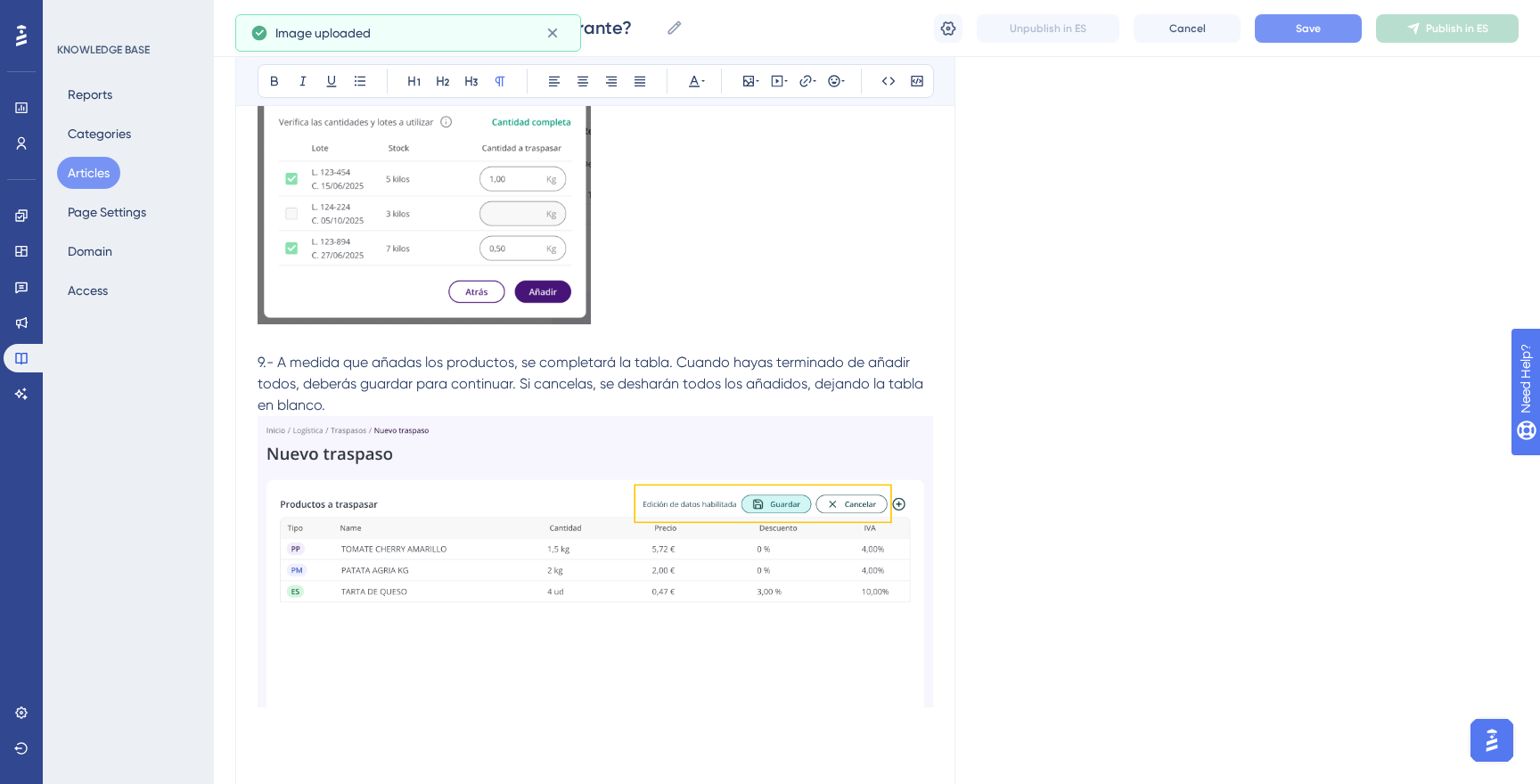
scroll to position [2330, 0]
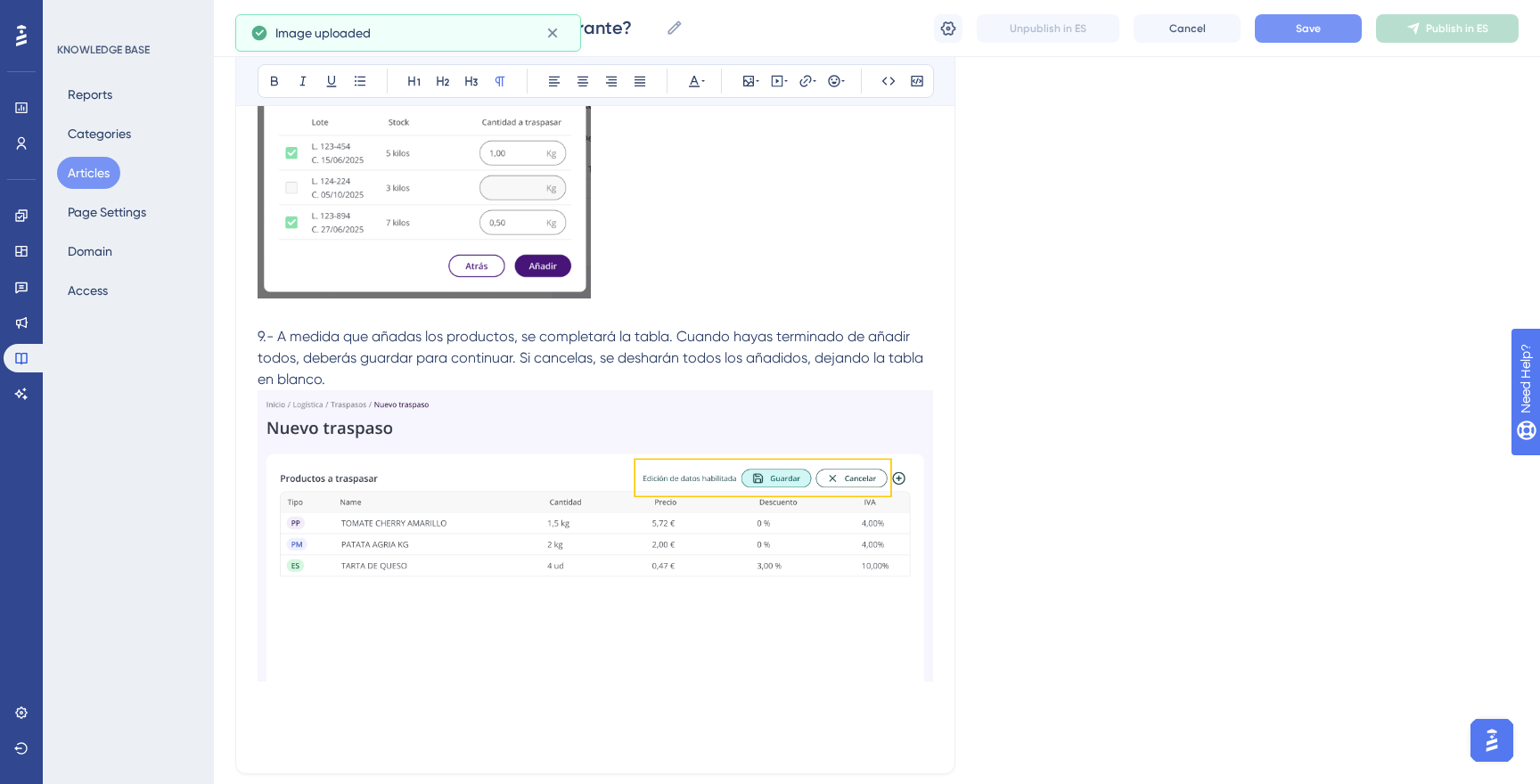
click at [610, 376] on p "9.- A medida que añadas los productos, se completará la tabla. Cuando hayas ter…" at bounding box center [595, 358] width 675 height 64
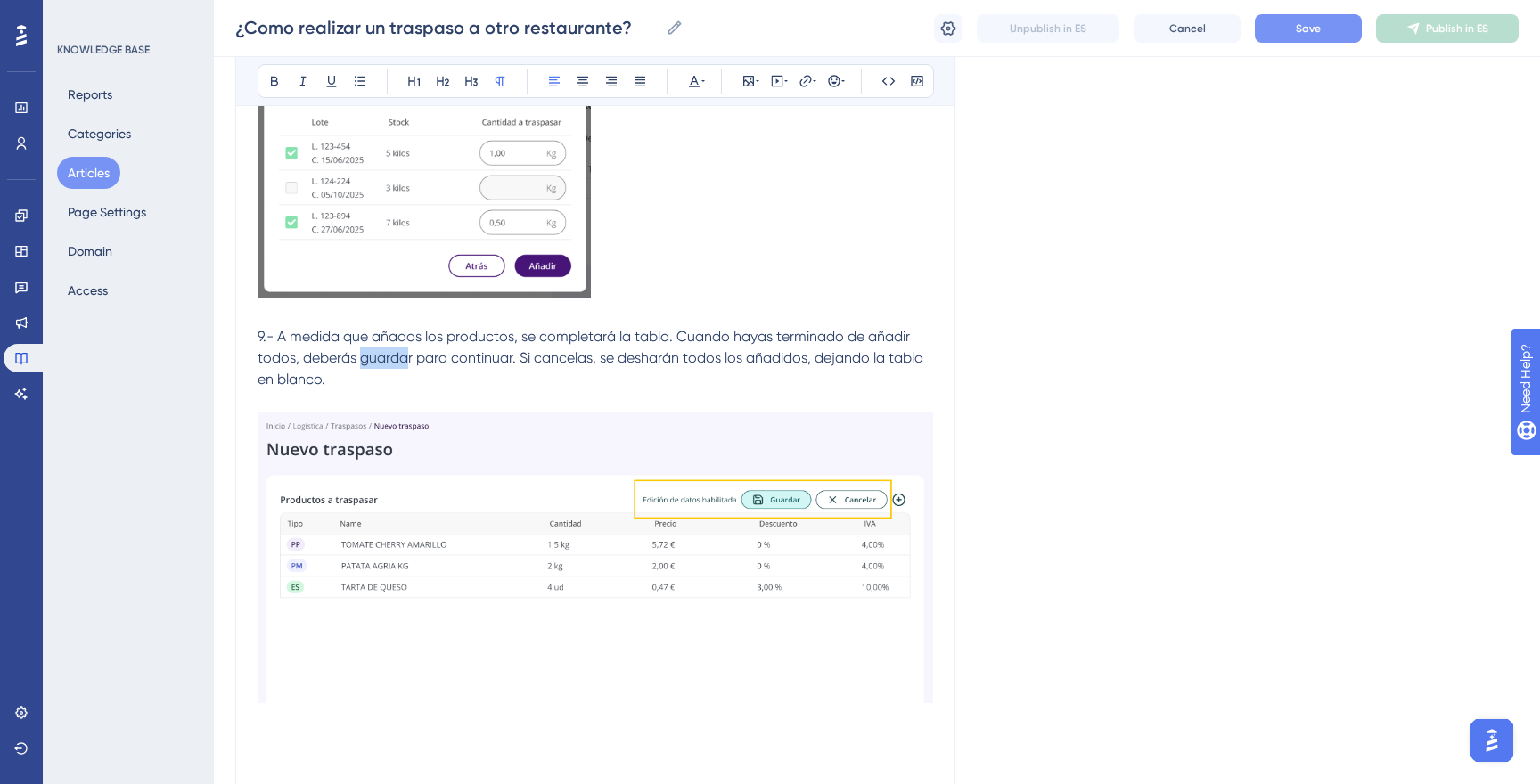
drag, startPoint x: 363, startPoint y: 361, endPoint x: 409, endPoint y: 363, distance: 46.0
click at [409, 363] on span "9.- A medida que añadas los productos, se completará la tabla. Cuando hayas ter…" at bounding box center [592, 358] width 669 height 59
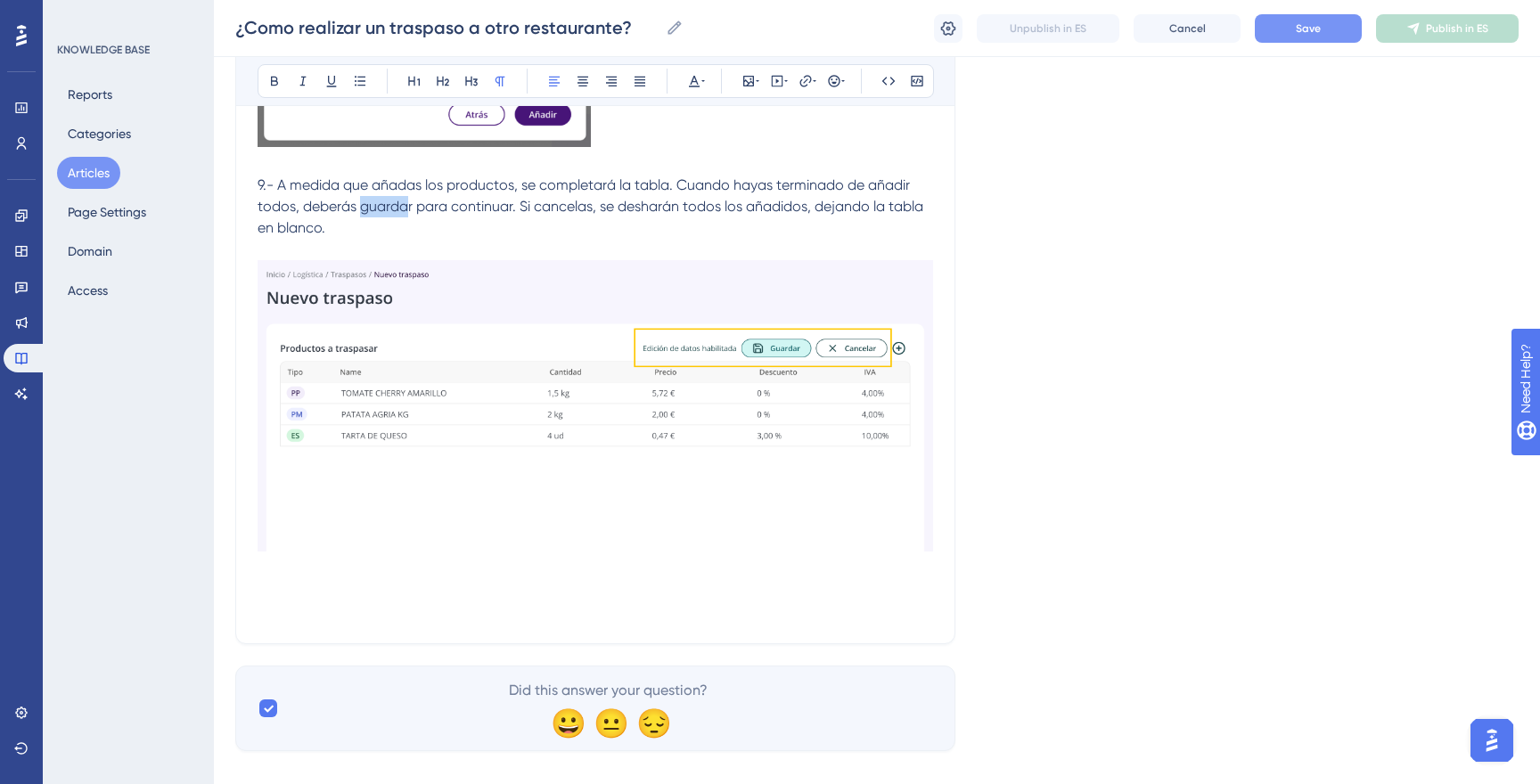
scroll to position [2505, 0]
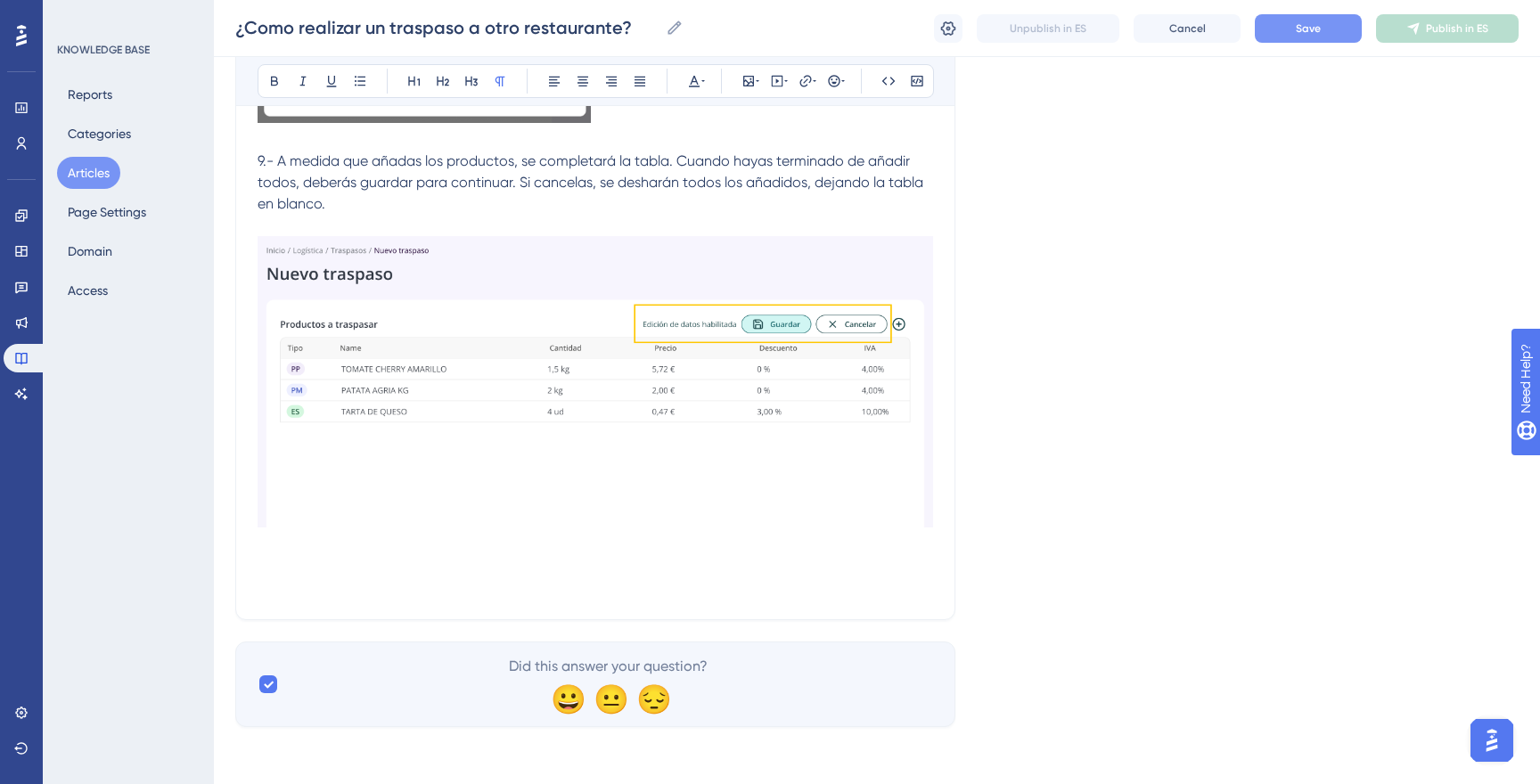
click at [517, 572] on p at bounding box center [595, 565] width 675 height 21
click at [1281, 17] on button "Save" at bounding box center [1308, 28] width 107 height 28
click at [716, 536] on p at bounding box center [595, 544] width 675 height 21
click at [511, 532] on div at bounding box center [595, 385] width 675 height 297
click at [481, 544] on p at bounding box center [595, 544] width 675 height 21
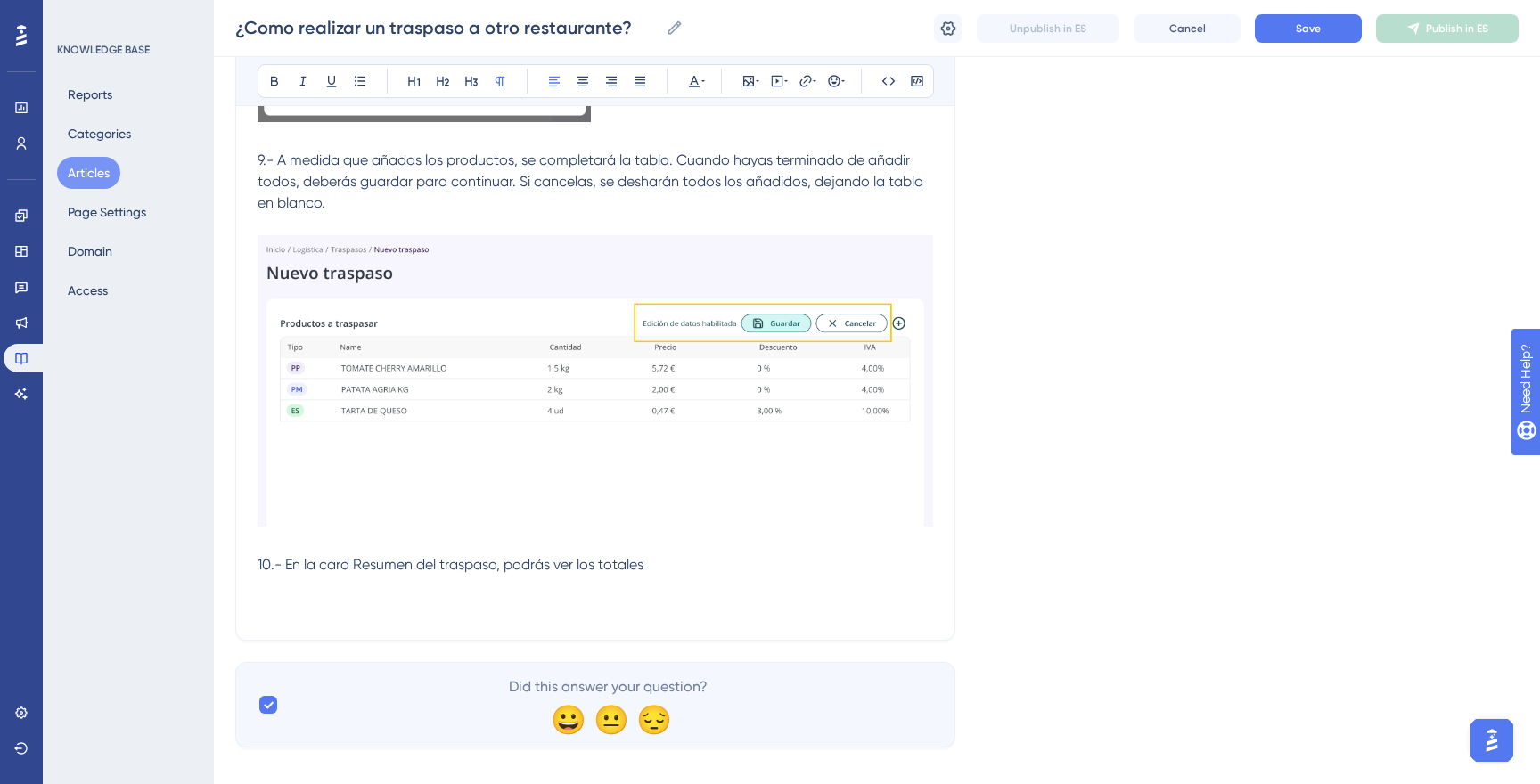
scroll to position [2502, 0]
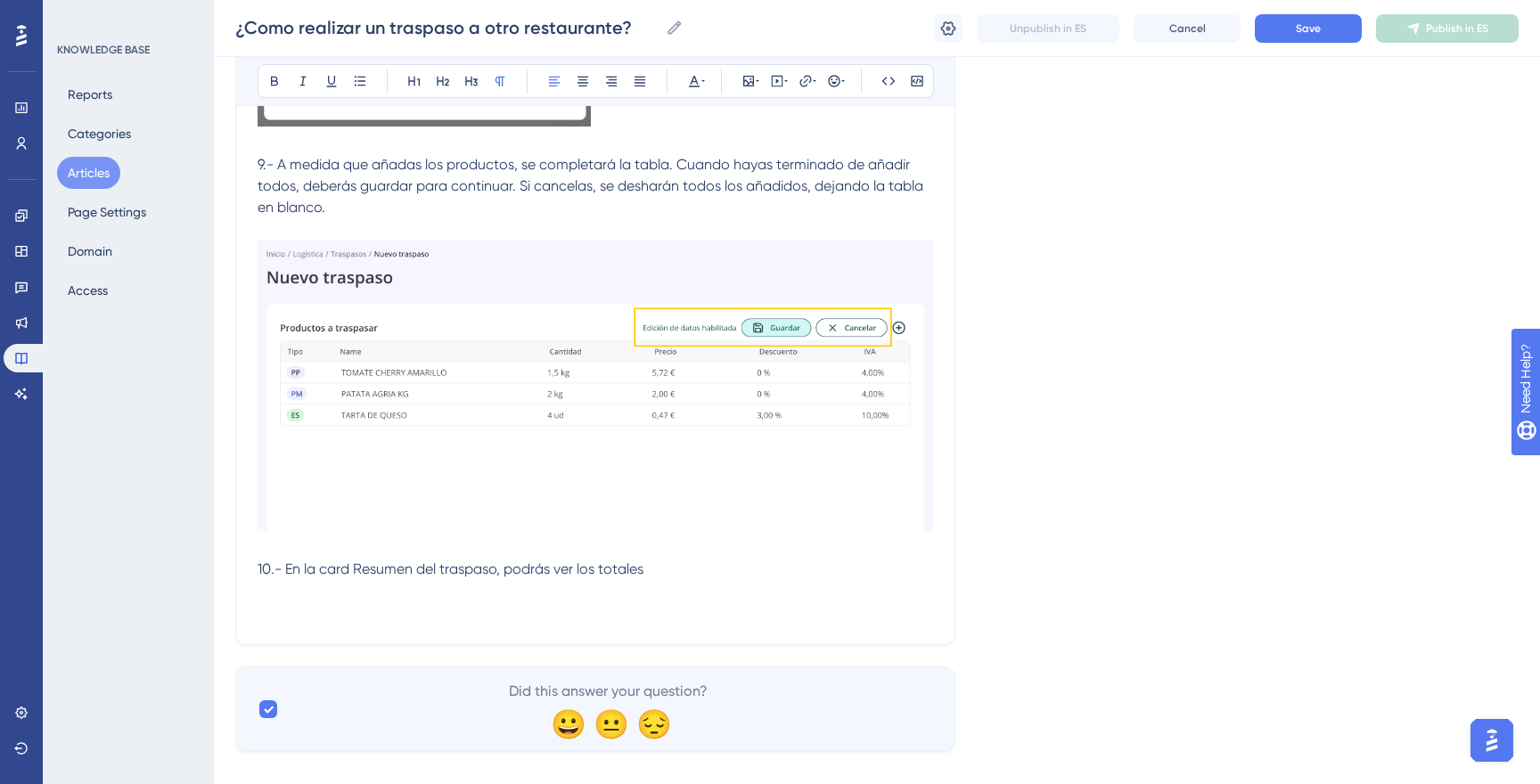
drag, startPoint x: 496, startPoint y: 574, endPoint x: 692, endPoint y: 580, distance: 196.1
click at [500, 574] on span "10.- En la card Resumen del traspaso, podrás ver los totales" at bounding box center [450, 568] width 386 height 17
click at [532, 573] on span "10.- En la card Resumen del traspaso podrás ver los totales" at bounding box center [449, 568] width 383 height 17
click at [597, 571] on p "10.- En la card Resumen del traspaso visualizar los totales" at bounding box center [595, 569] width 675 height 21
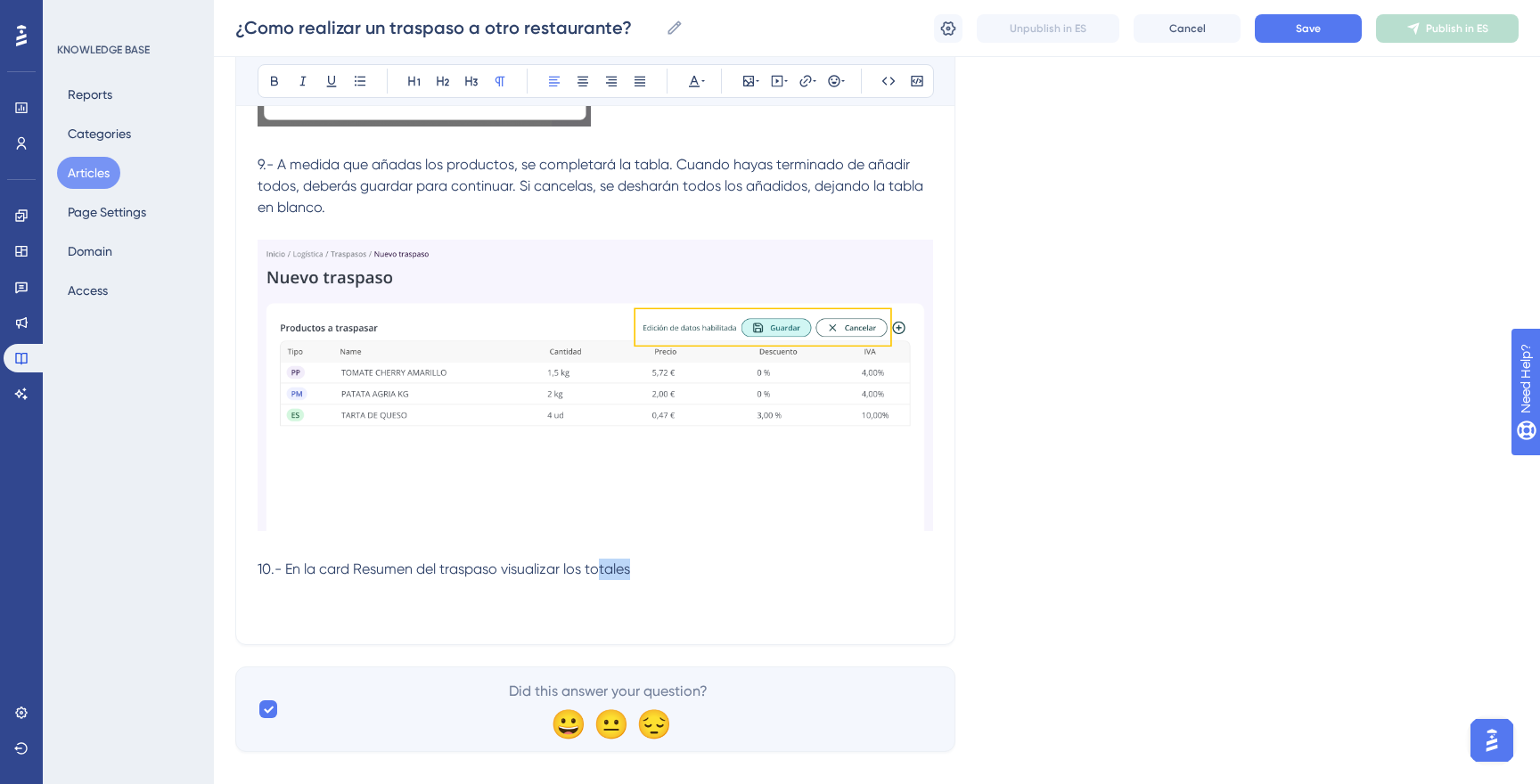
click at [651, 573] on p "10.- En la card Resumen del traspaso visualizar los totales" at bounding box center [595, 569] width 675 height 21
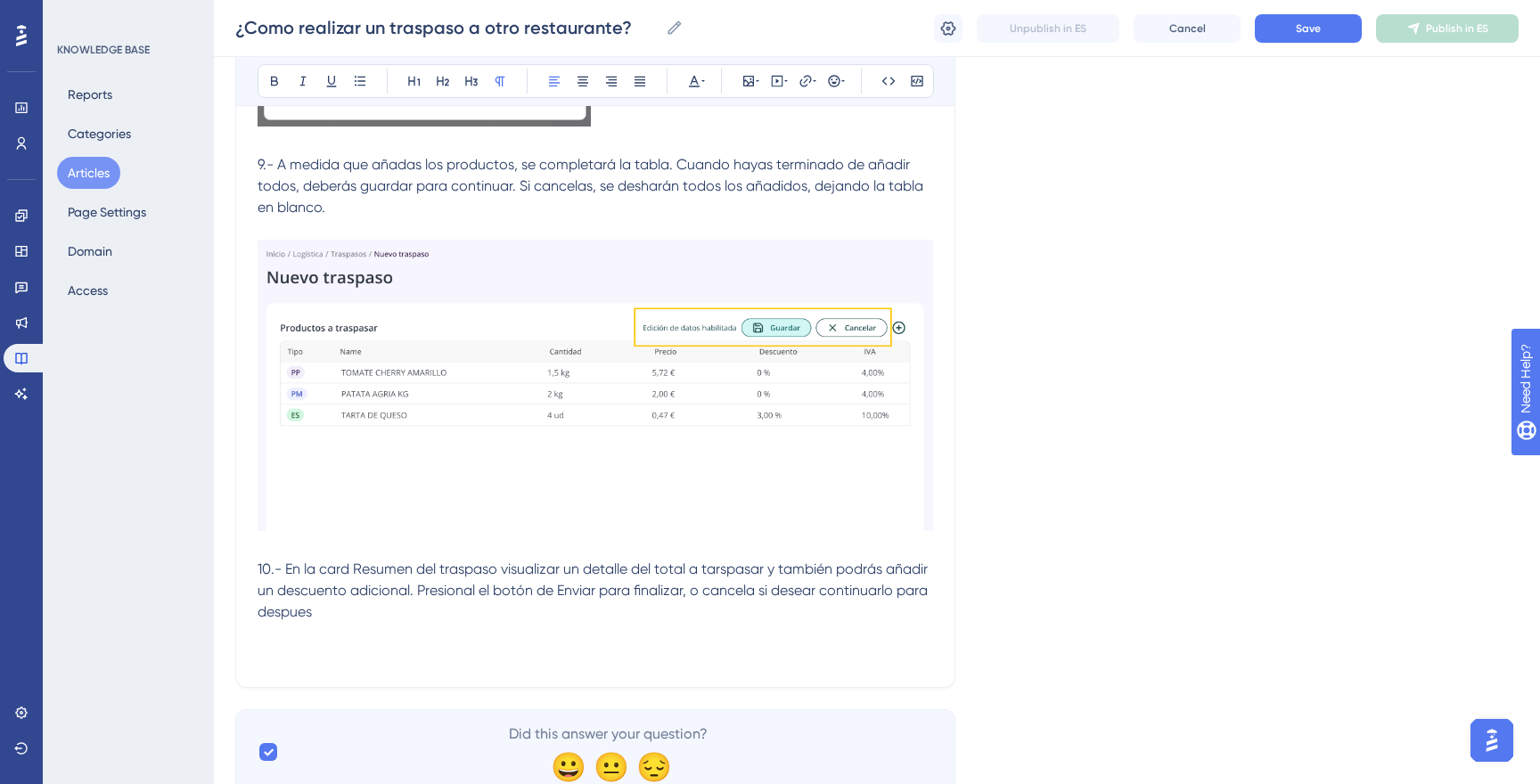
click at [472, 593] on span "10.- En la card Resumen del traspaso visualizar un detalle del total a tarspasa…" at bounding box center [594, 590] width 673 height 59
click at [655, 625] on p at bounding box center [595, 633] width 675 height 21
click at [725, 571] on span "10.- En la card Resumen del traspaso visualizar un detalle del total a tarspasa…" at bounding box center [594, 590] width 673 height 59
drag, startPoint x: 496, startPoint y: 569, endPoint x: 359, endPoint y: 536, distance: 140.9
click at [356, 568] on span "10.- En la card Resumen del traspaso visualizar un detalle del total a traspasa…" at bounding box center [594, 590] width 673 height 59
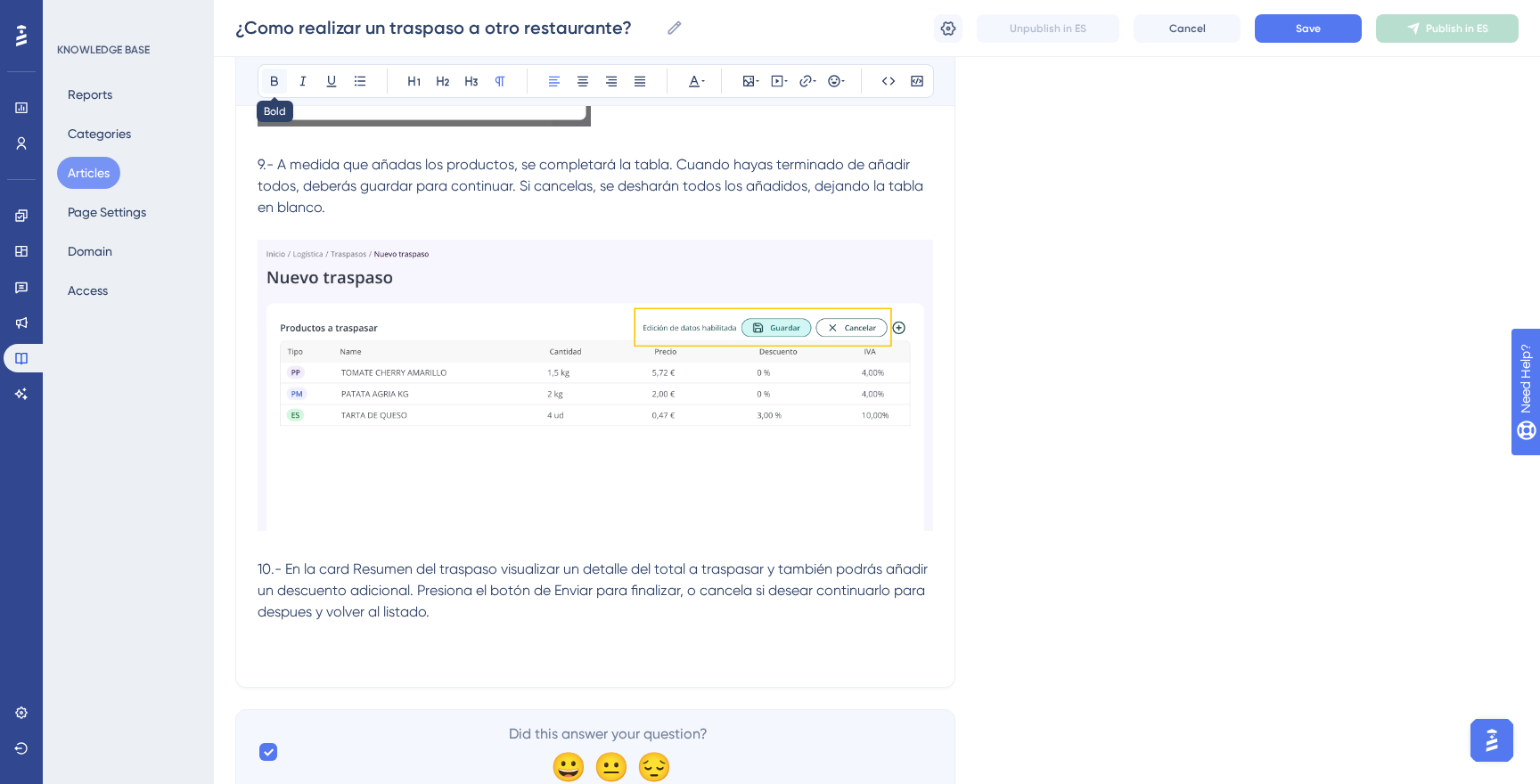
click at [268, 77] on icon at bounding box center [274, 81] width 15 height 15
click at [278, 79] on icon at bounding box center [274, 81] width 15 height 15
click at [294, 79] on button at bounding box center [303, 82] width 25 height 25
click at [740, 598] on span "visualizar un detalle del total a traspasar y también podrás añadir un descuent…" at bounding box center [593, 590] width 671 height 59
drag, startPoint x: 694, startPoint y: 575, endPoint x: 768, endPoint y: 585, distance: 74.7
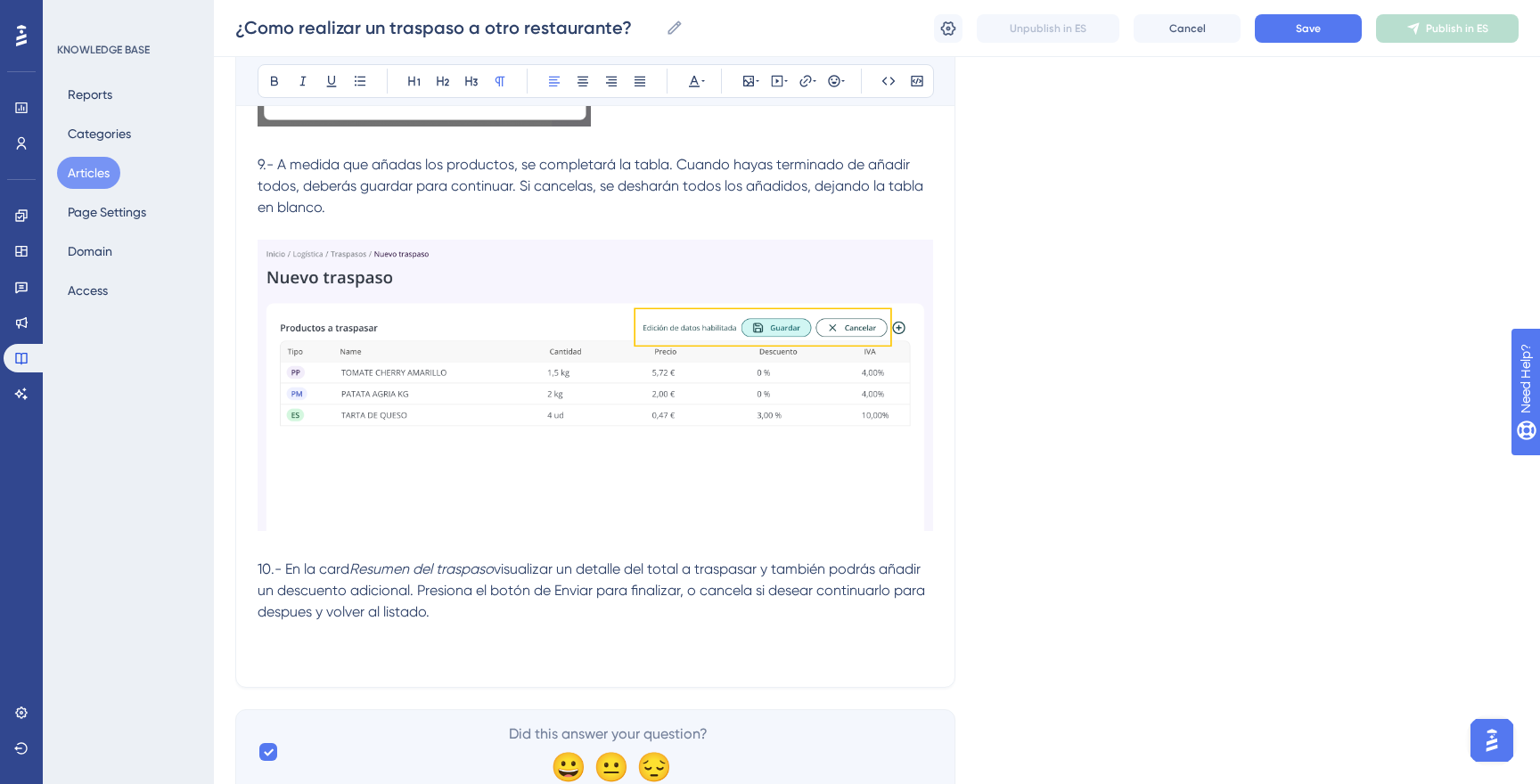
click at [694, 575] on span "visualizar un detalle del total a traspasar y también podrás añadir un descuent…" at bounding box center [593, 590] width 671 height 59
click at [743, 567] on span "visualizar un detalle del total a traspasar y también podrás añadir un descuent…" at bounding box center [593, 590] width 671 height 59
click at [853, 591] on span "visualizar un detalle del total y también podrás añadir un descuento adicional.…" at bounding box center [583, 590] width 651 height 59
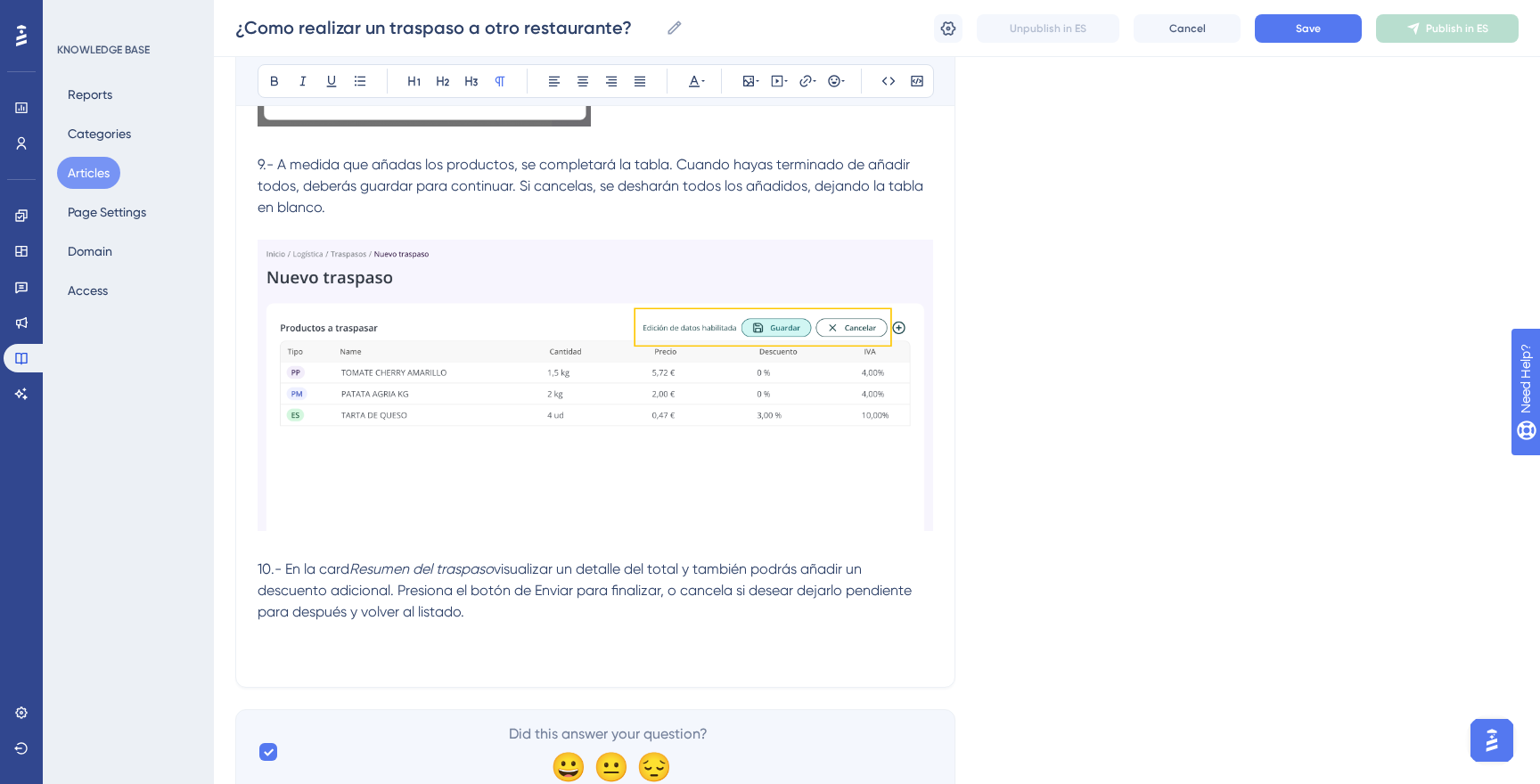
click at [496, 632] on p at bounding box center [595, 633] width 675 height 21
click at [496, 619] on p "10.- En la card Resumen del traspaso visualizar un detalle del total y también …" at bounding box center [595, 591] width 675 height 64
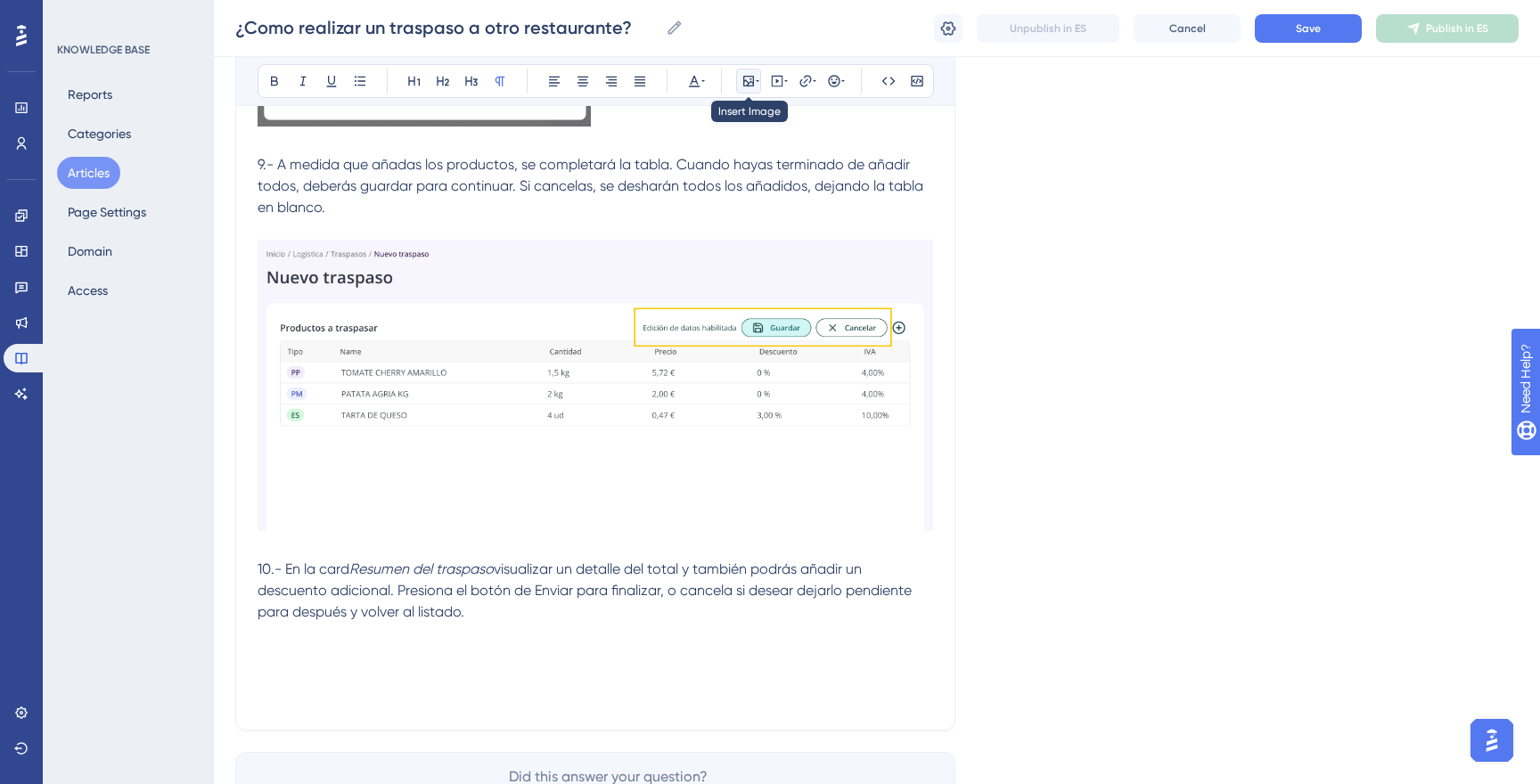
click at [750, 78] on icon at bounding box center [748, 81] width 15 height 15
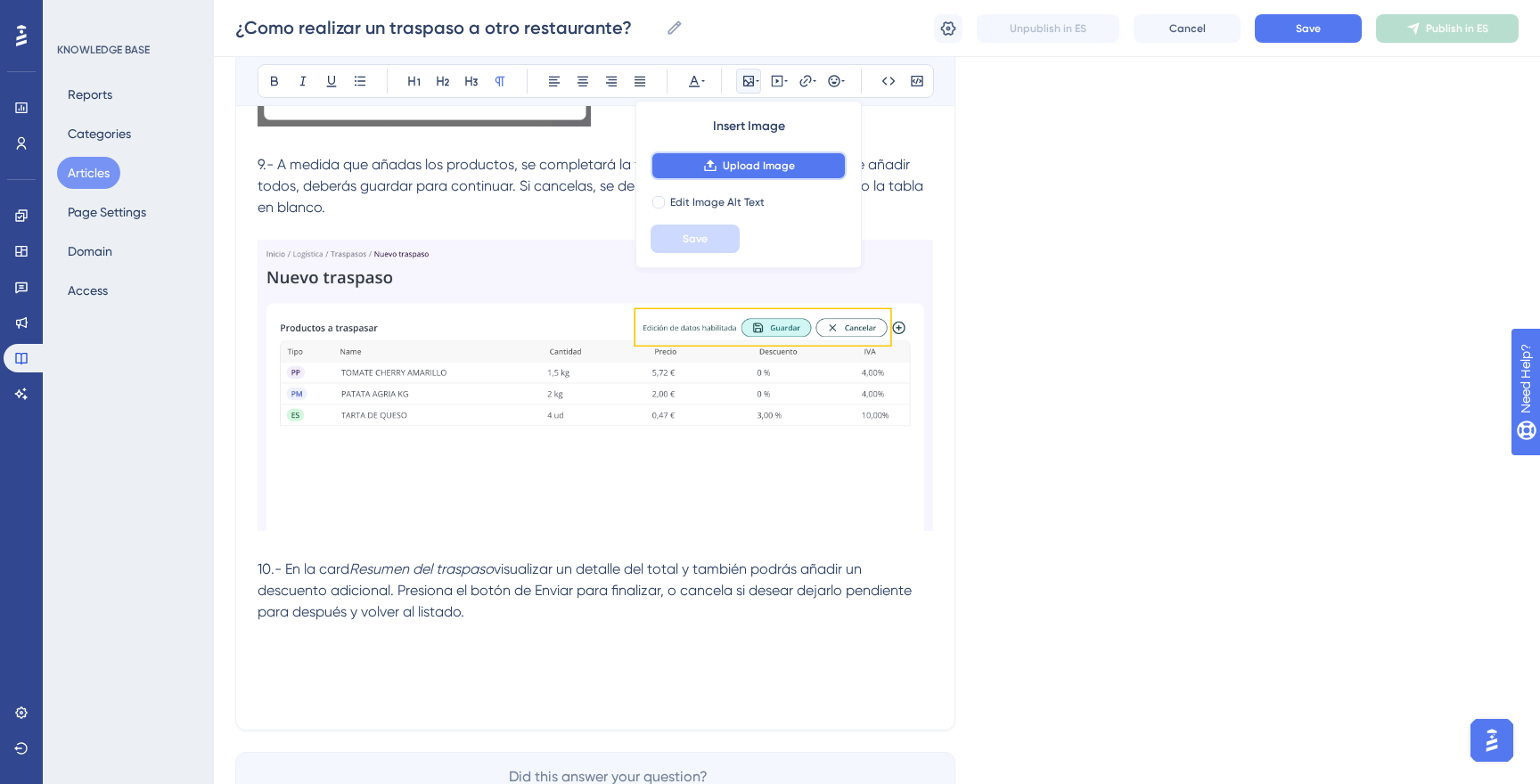
click at [749, 158] on span "Upload Image" at bounding box center [759, 165] width 72 height 15
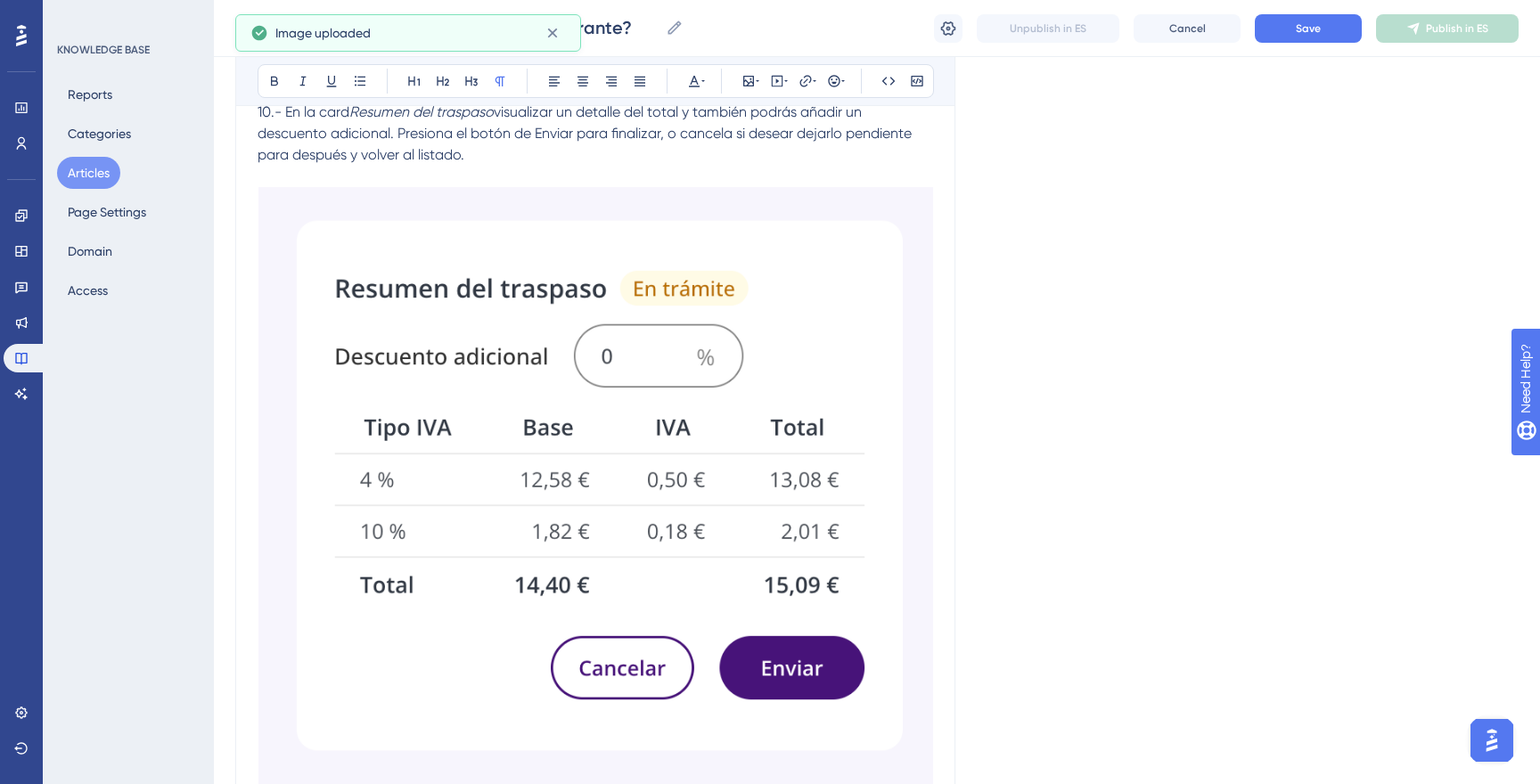
scroll to position [2991, 0]
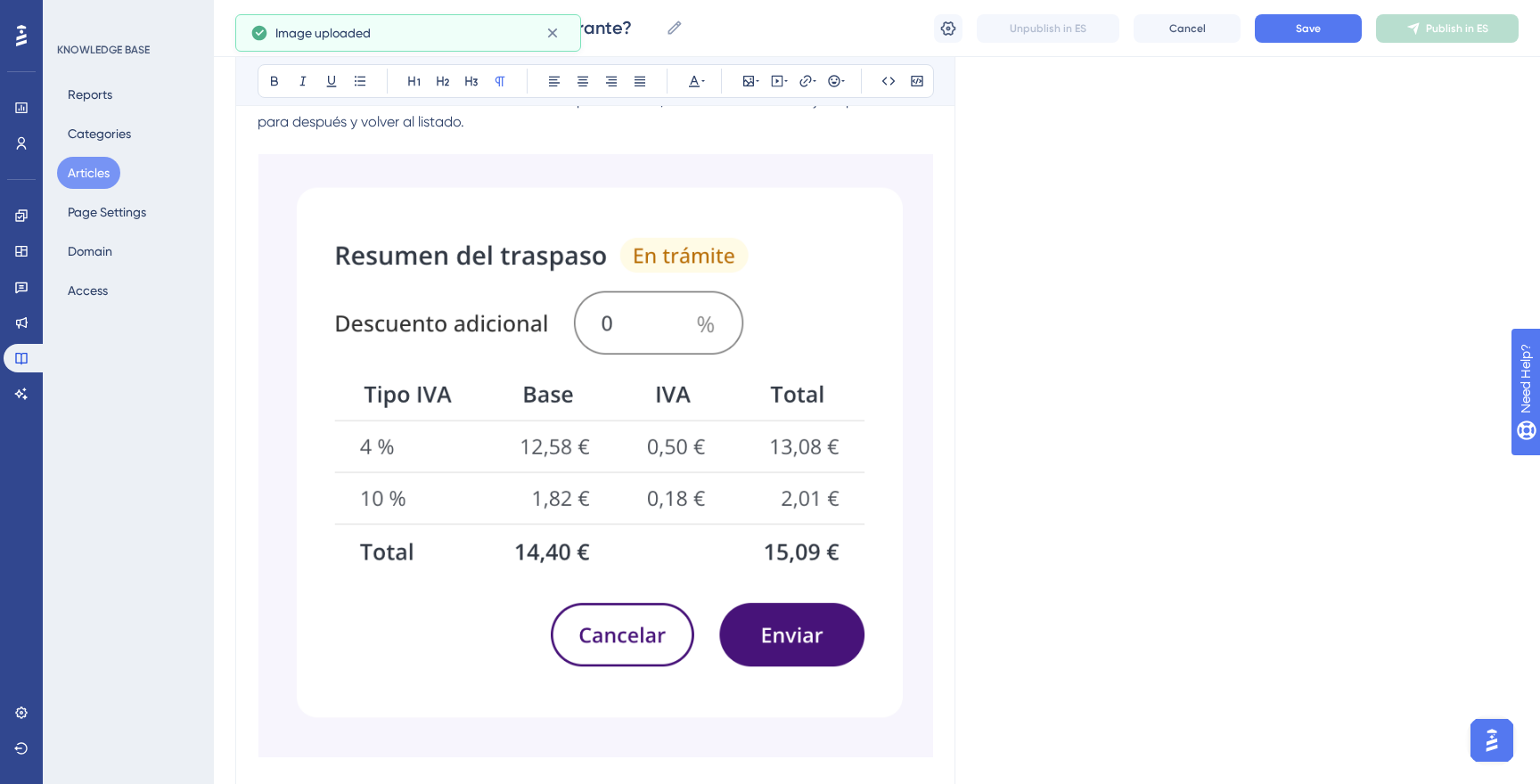
click at [509, 281] on img at bounding box center [595, 457] width 675 height 604
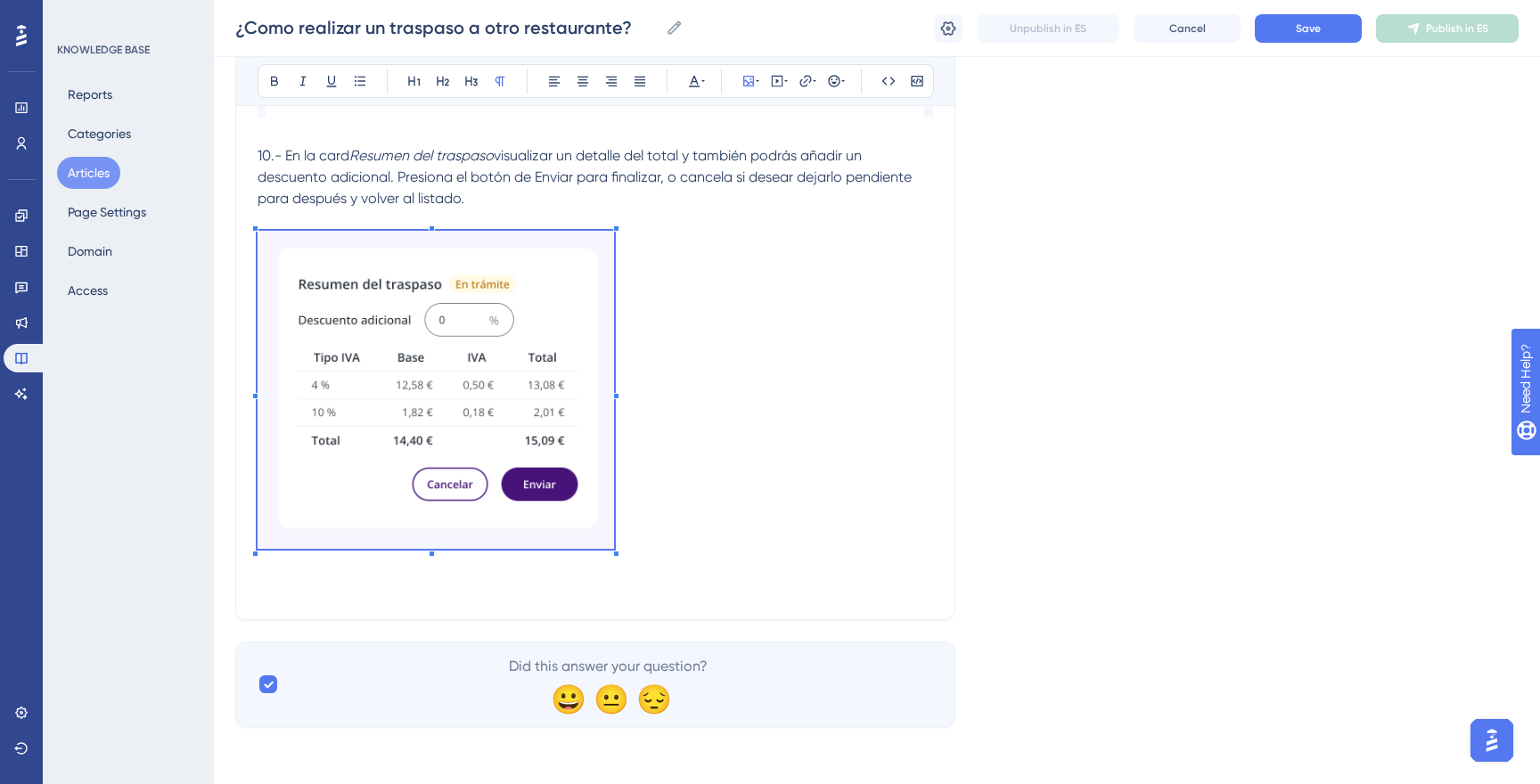
scroll to position [2915, 0]
click at [573, 409] on span at bounding box center [435, 393] width 357 height 325
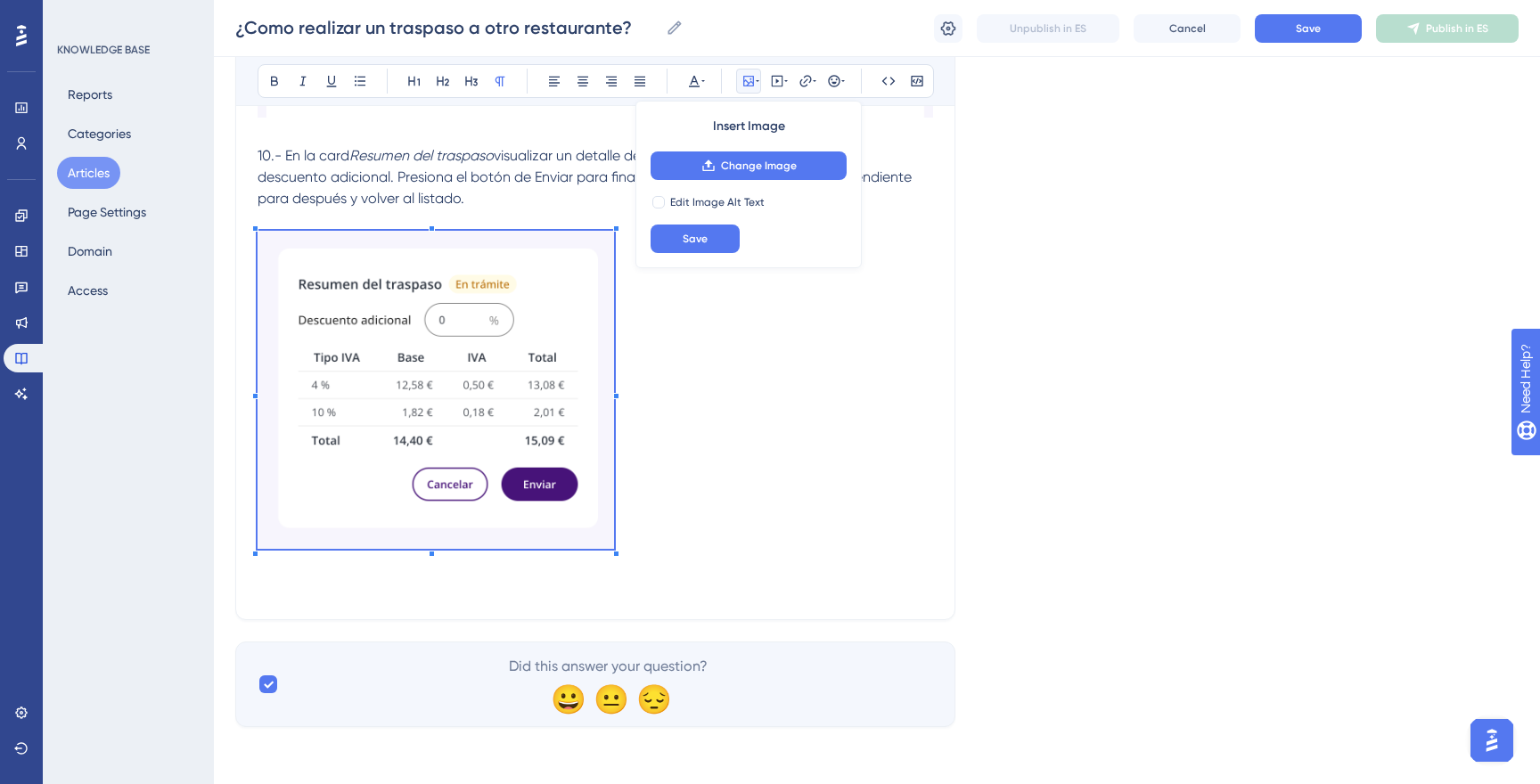
click at [777, 373] on p at bounding box center [595, 393] width 675 height 325
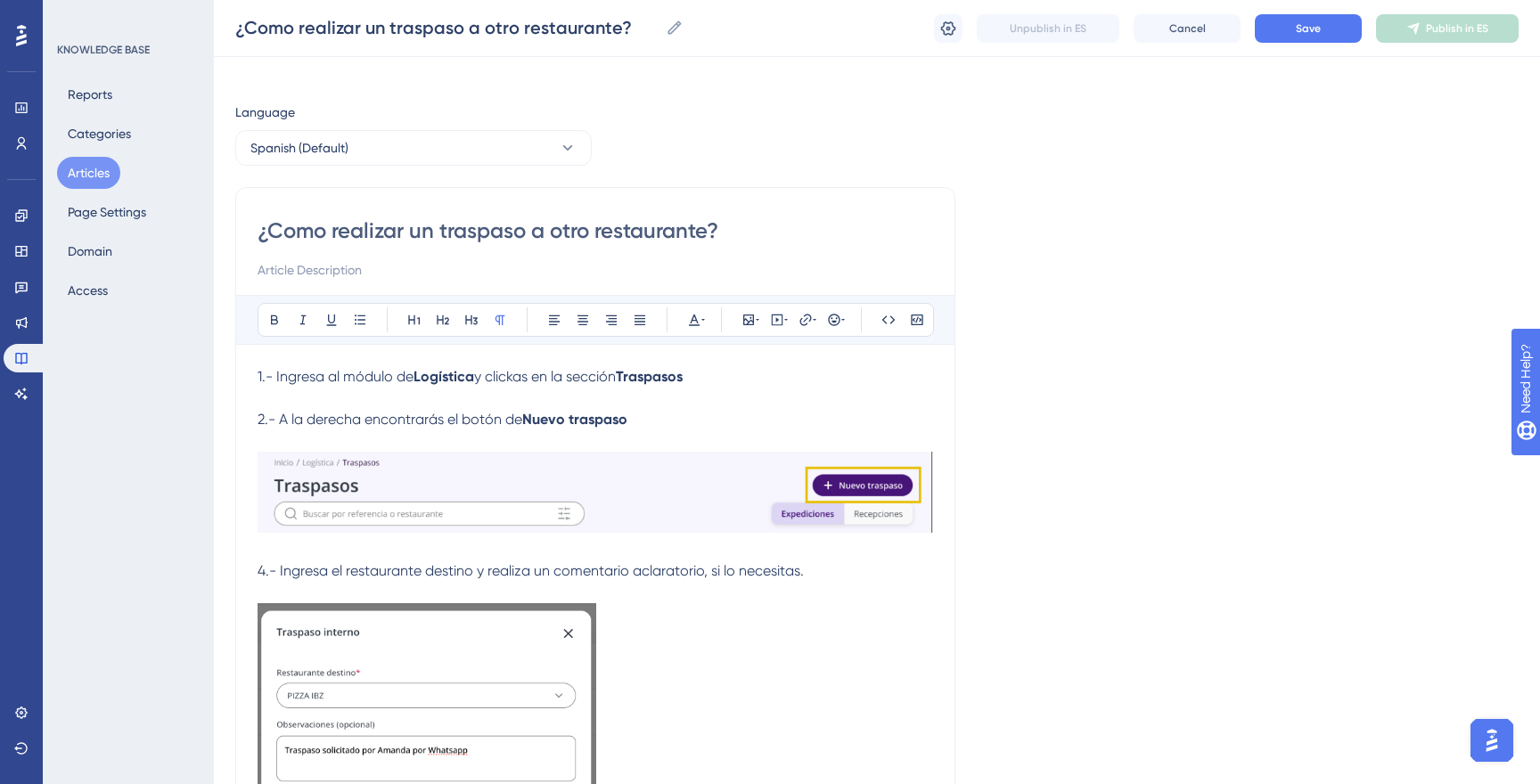
scroll to position [0, 0]
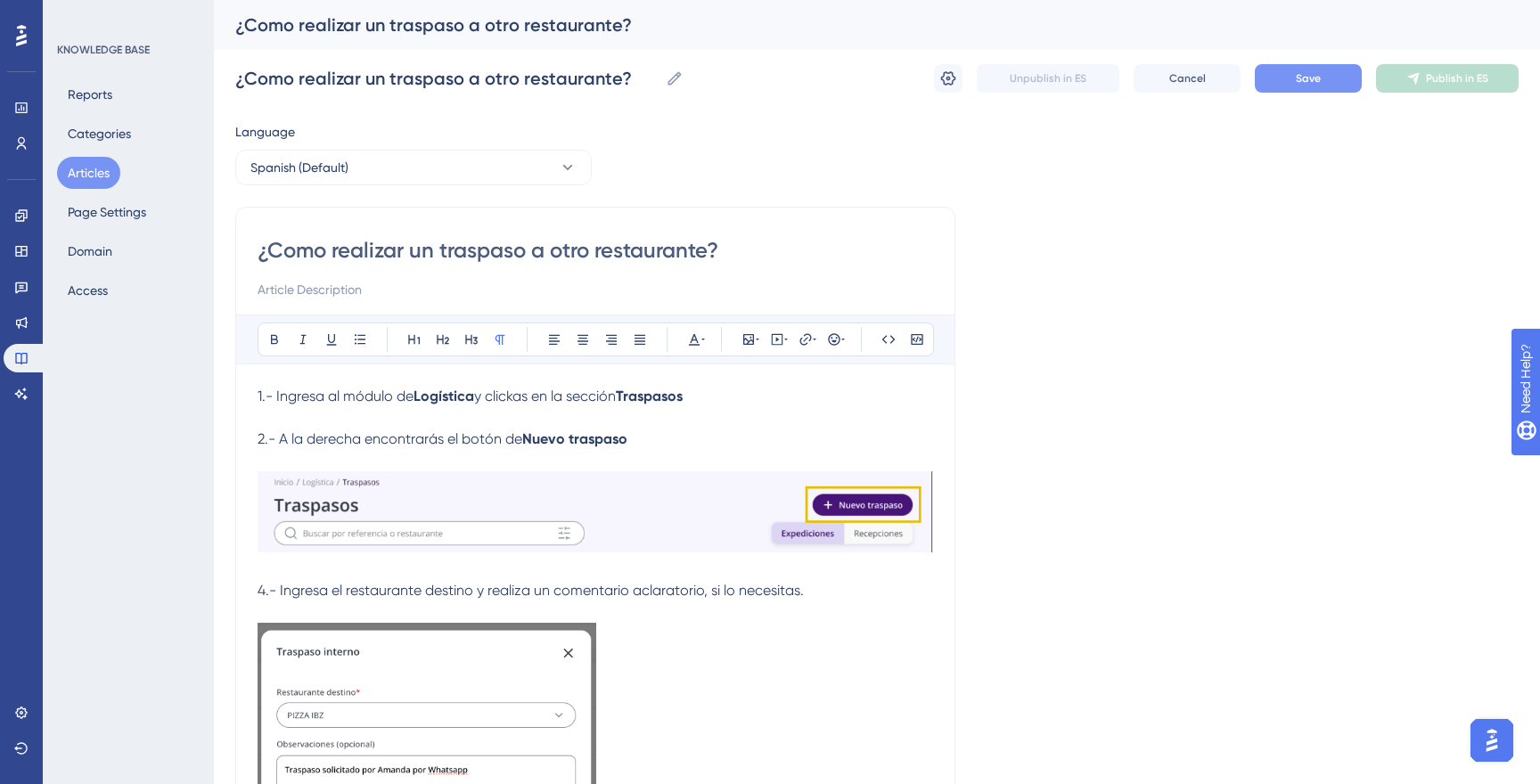
click at [1319, 76] on span "Save" at bounding box center [1309, 78] width 25 height 15
click at [94, 167] on button "Articles" at bounding box center [88, 172] width 63 height 32
